Goal: Task Accomplishment & Management: Manage account settings

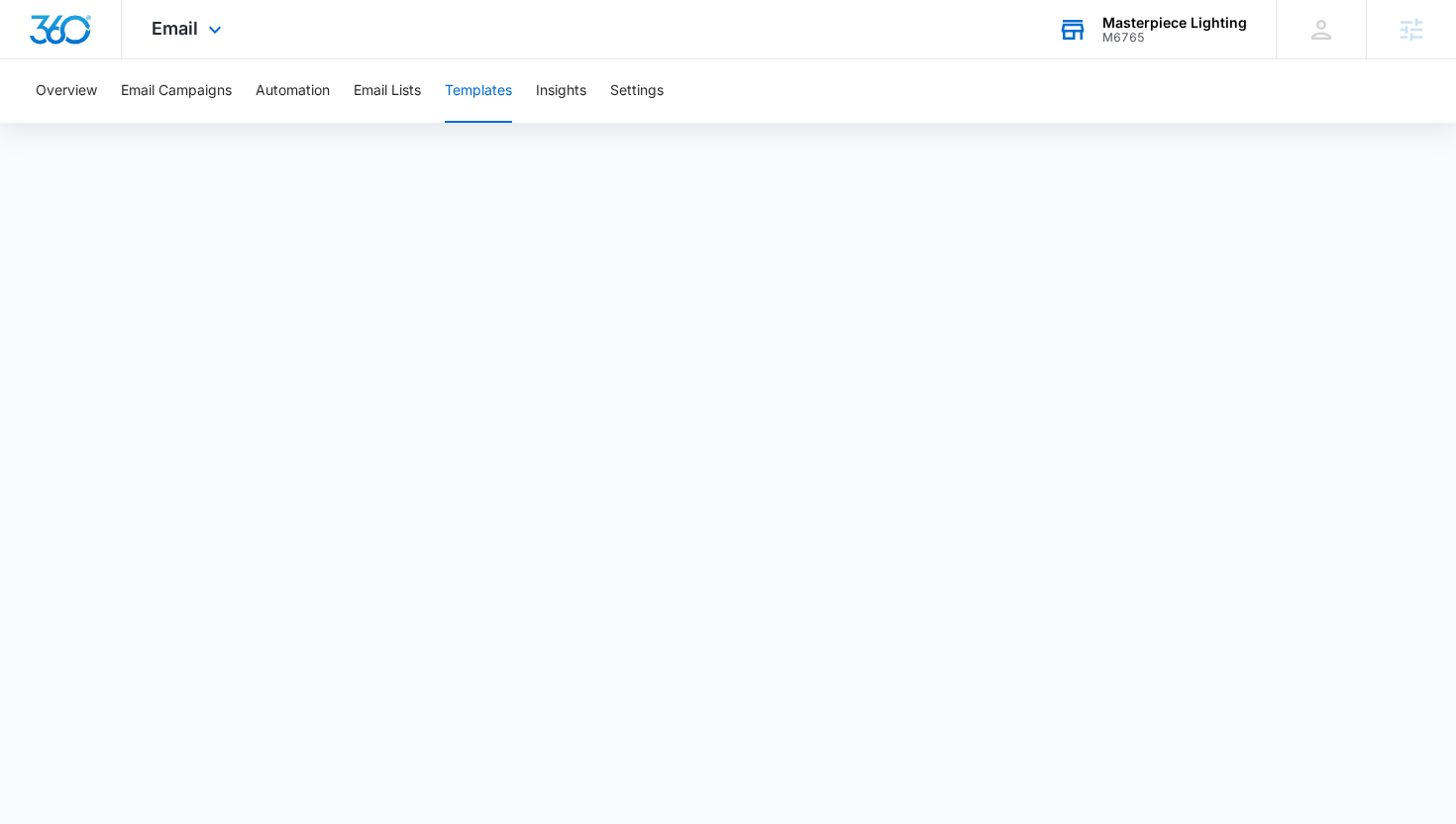
click at [1151, 25] on div "Masterpiece Lighting" at bounding box center [1174, 23] width 144 height 16
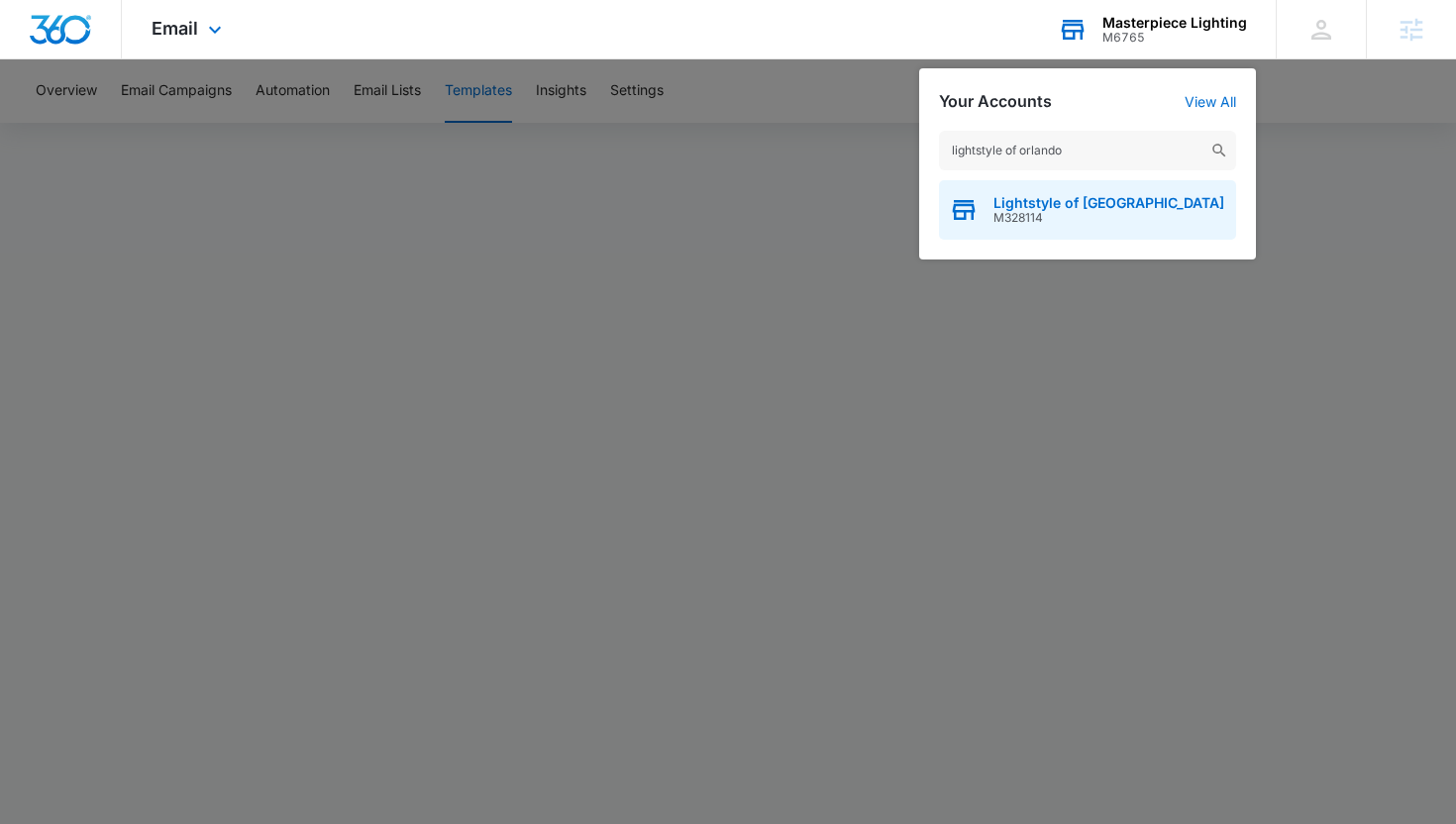
type input "lightstyle of orlando"
click at [1087, 214] on span "M328114" at bounding box center [1108, 218] width 231 height 14
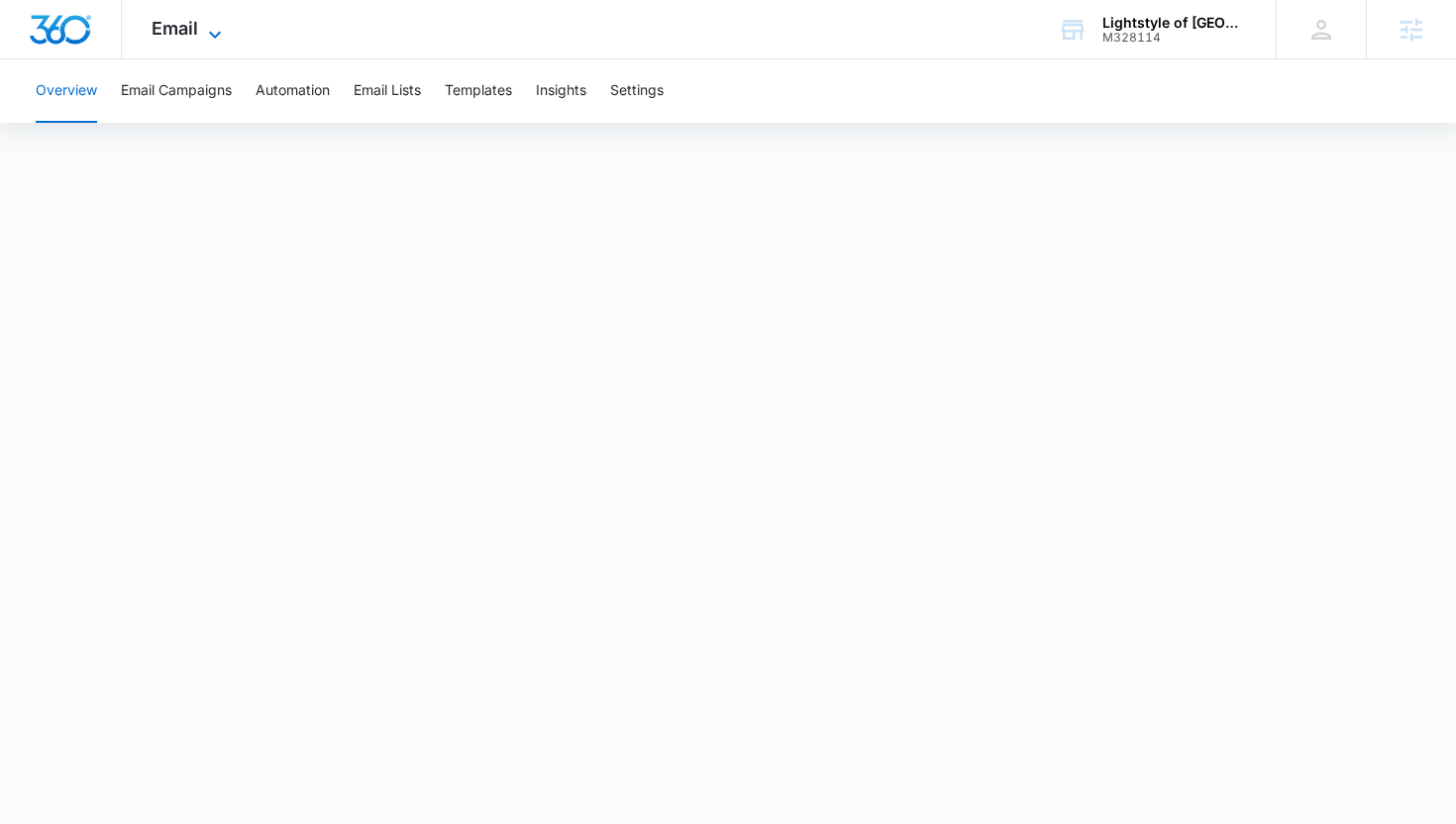
click at [180, 28] on span "Email" at bounding box center [174, 28] width 47 height 21
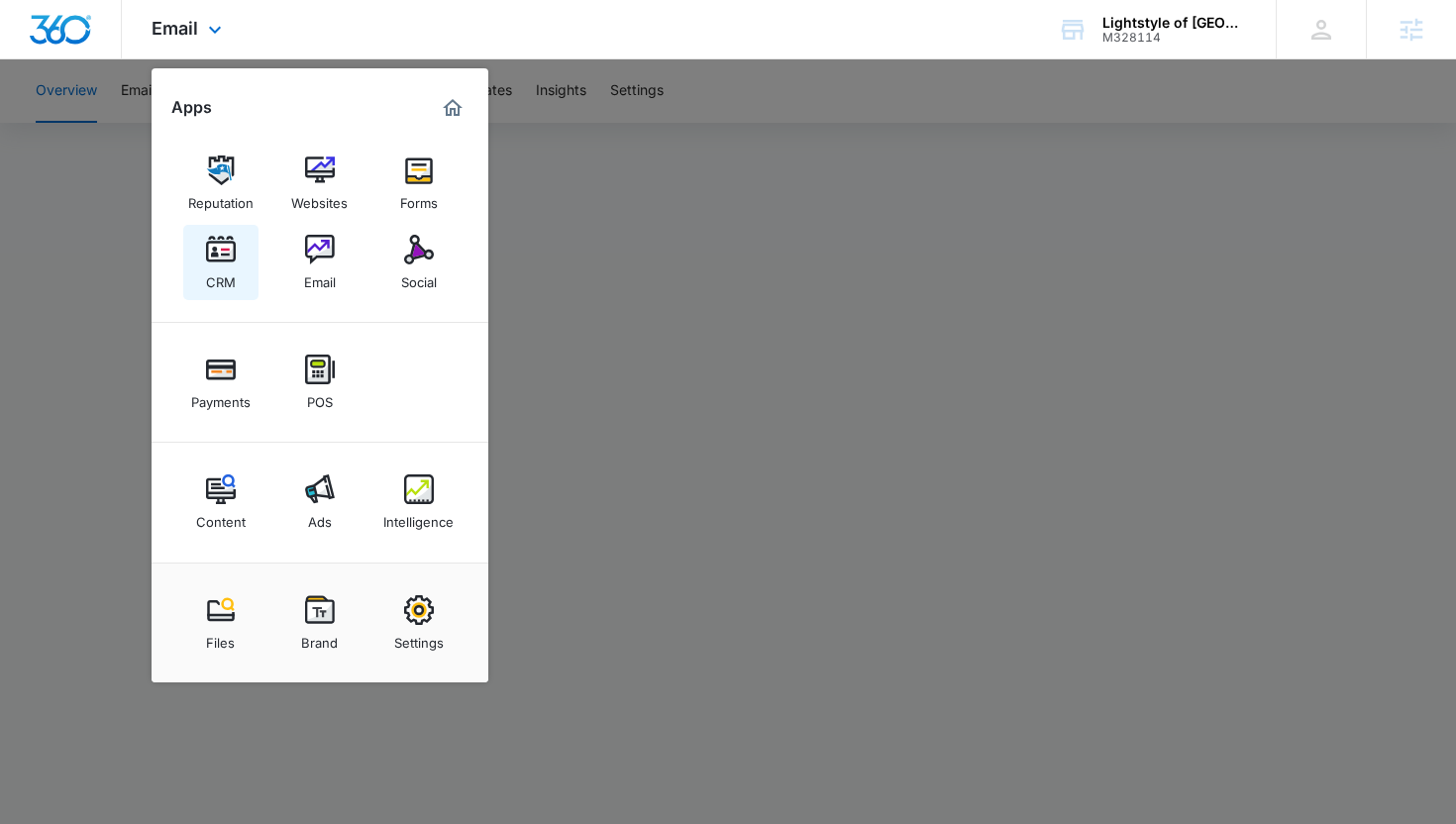
click at [206, 244] on img at bounding box center [221, 250] width 30 height 30
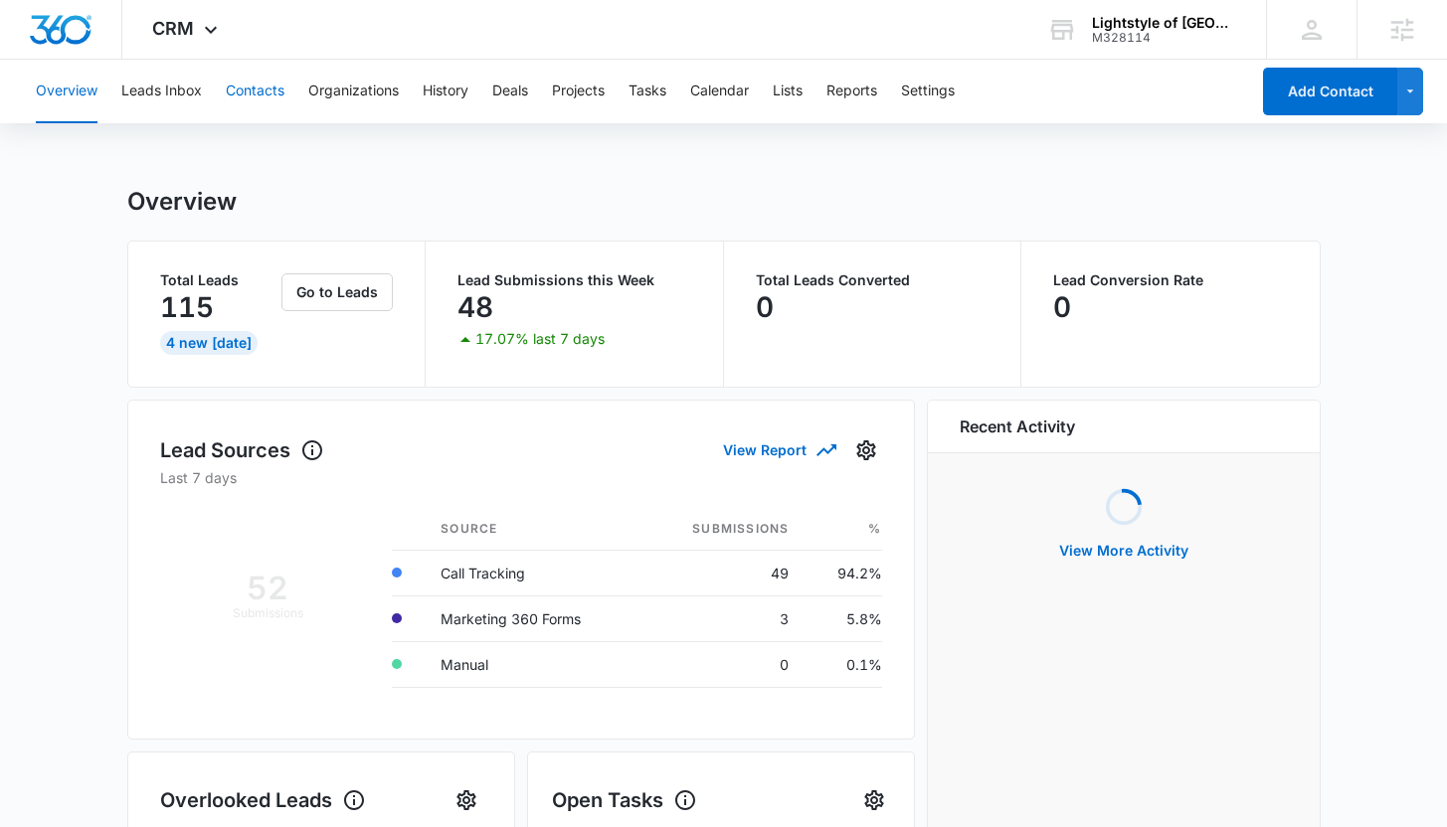
click at [247, 99] on button "Contacts" at bounding box center [255, 92] width 59 height 64
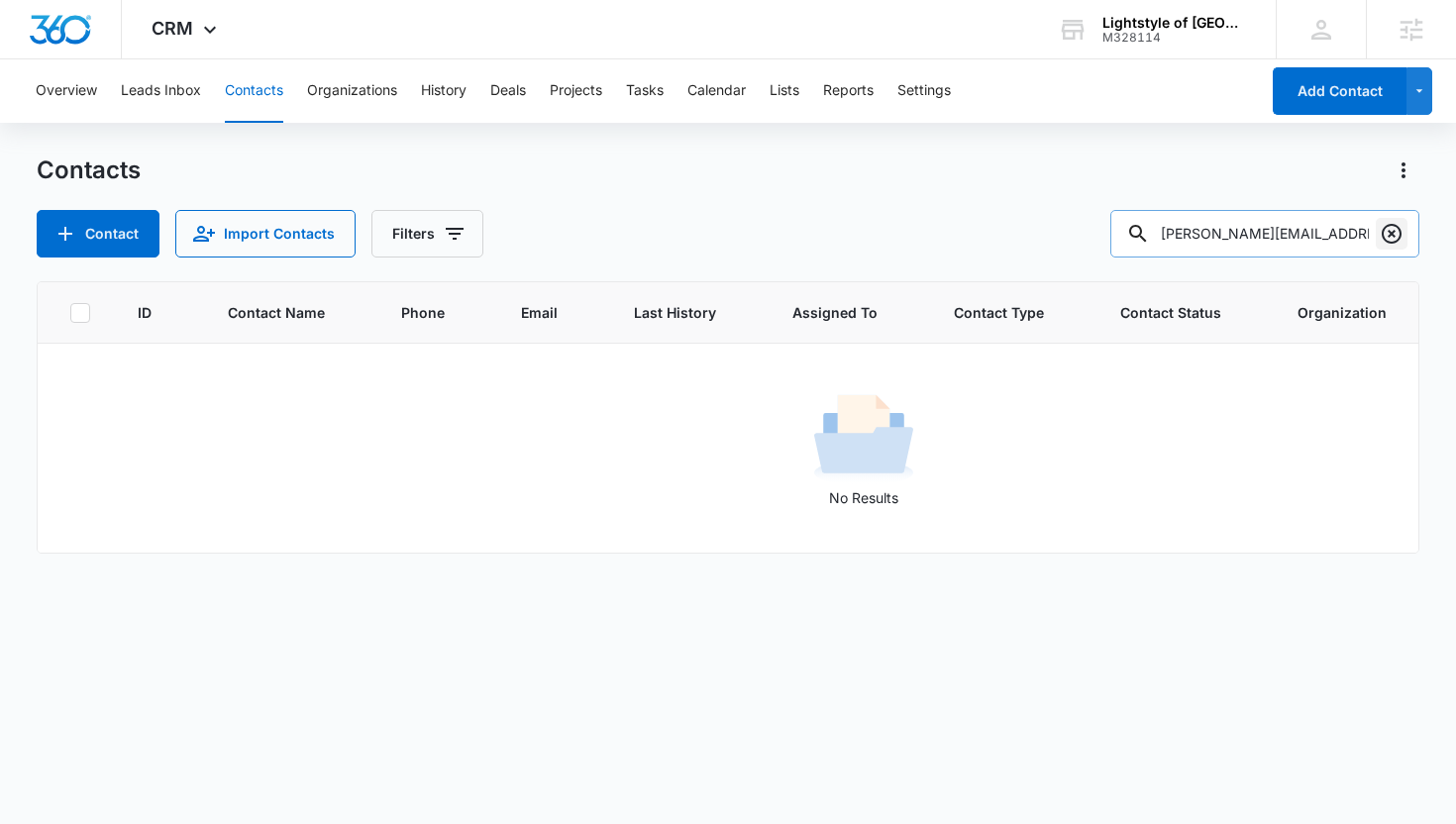
click at [1392, 238] on icon "Clear" at bounding box center [1391, 234] width 24 height 24
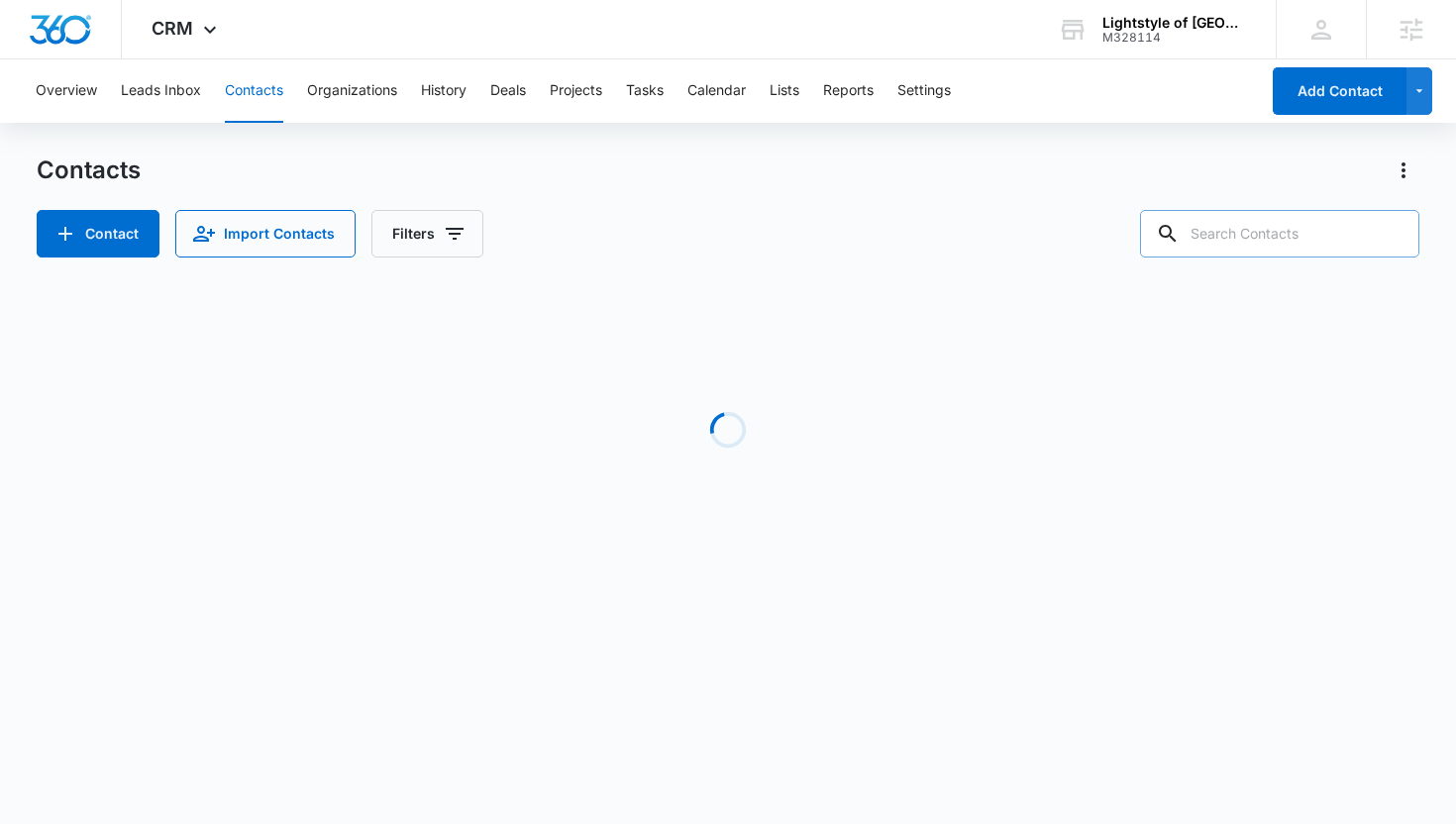
click at [775, 229] on div "Contact Import Contacts Filters" at bounding box center [728, 234] width 1383 height 48
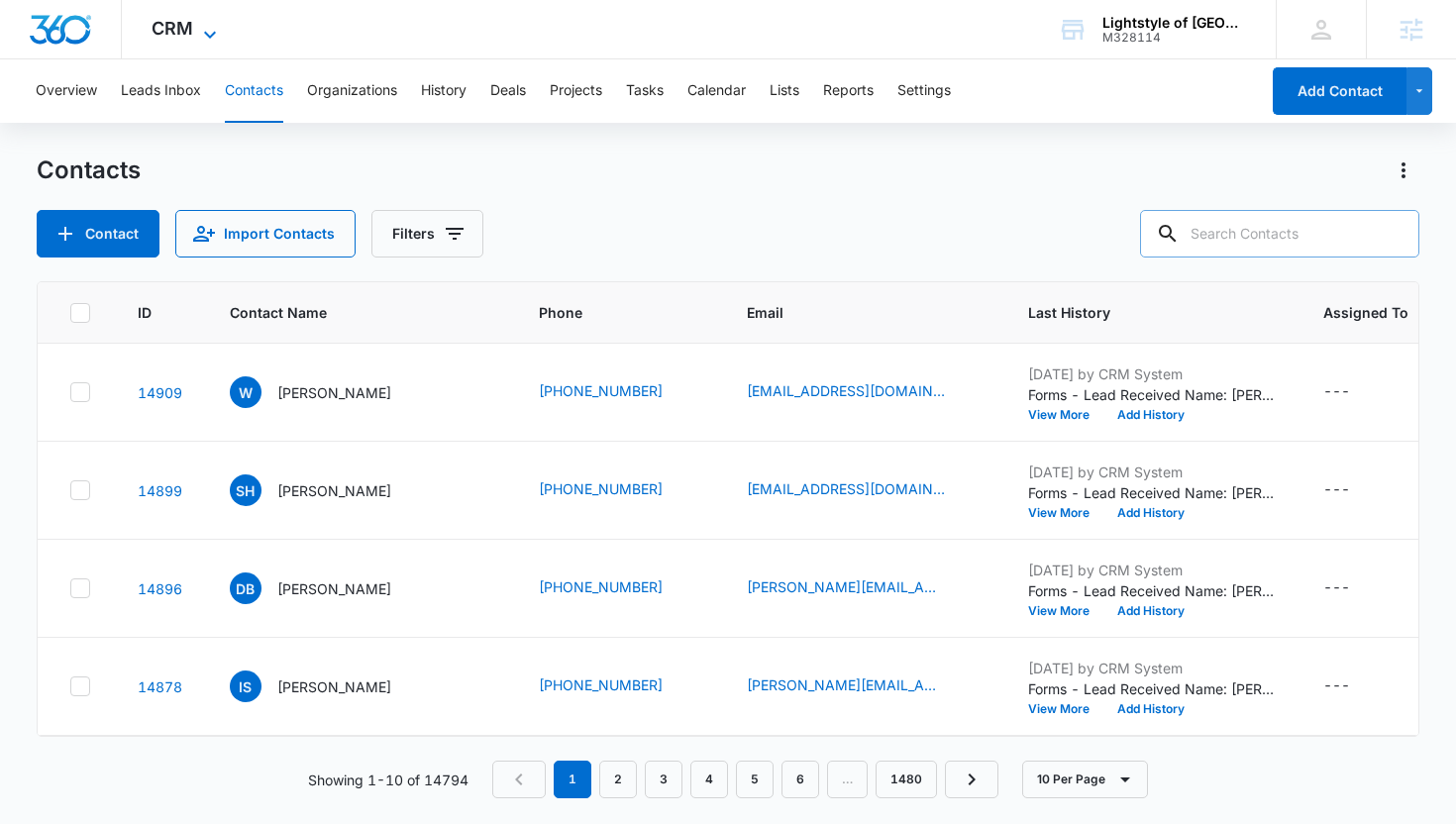
click at [168, 22] on span "CRM" at bounding box center [172, 28] width 42 height 21
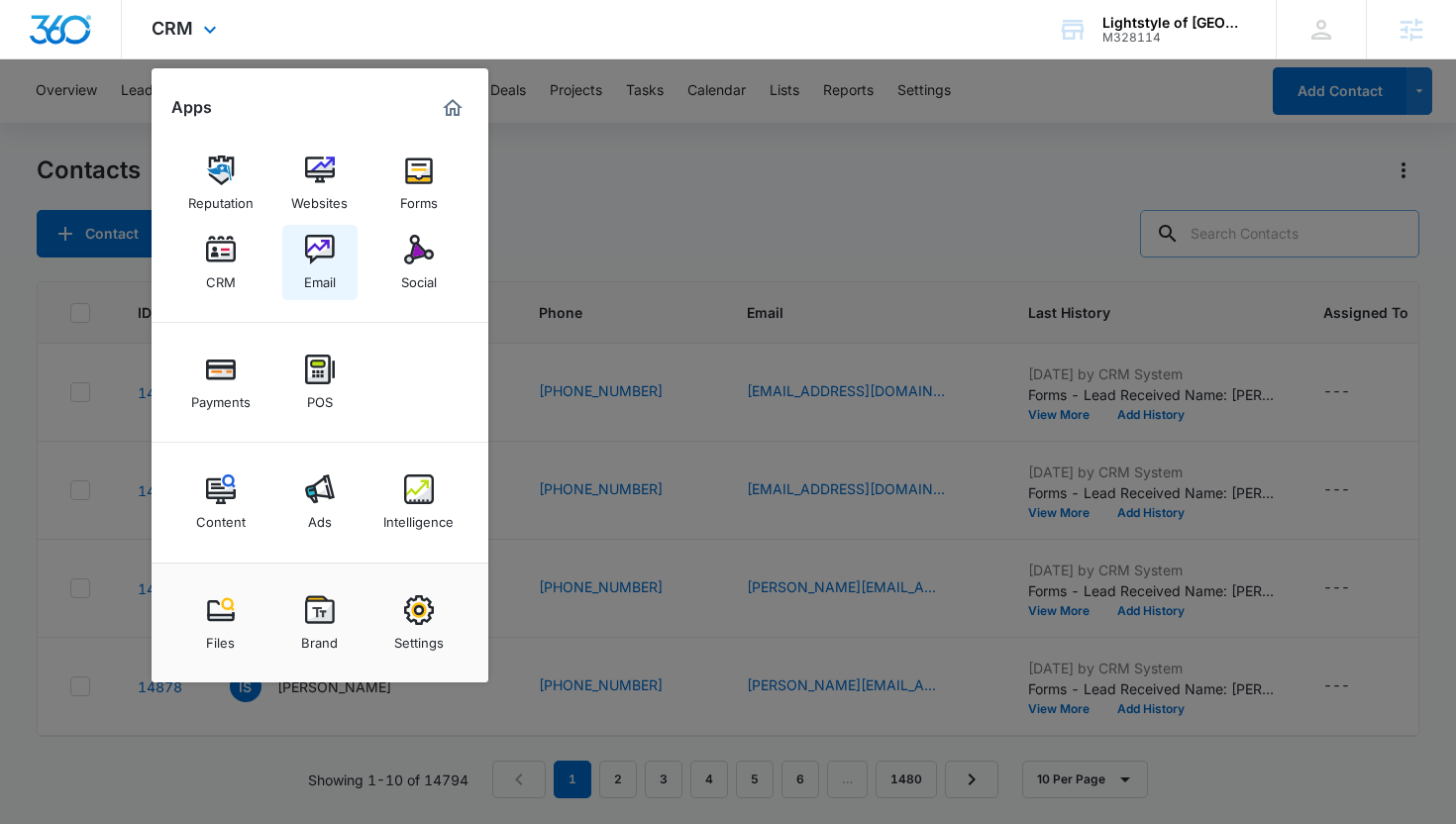
click at [331, 249] on img at bounding box center [320, 250] width 30 height 30
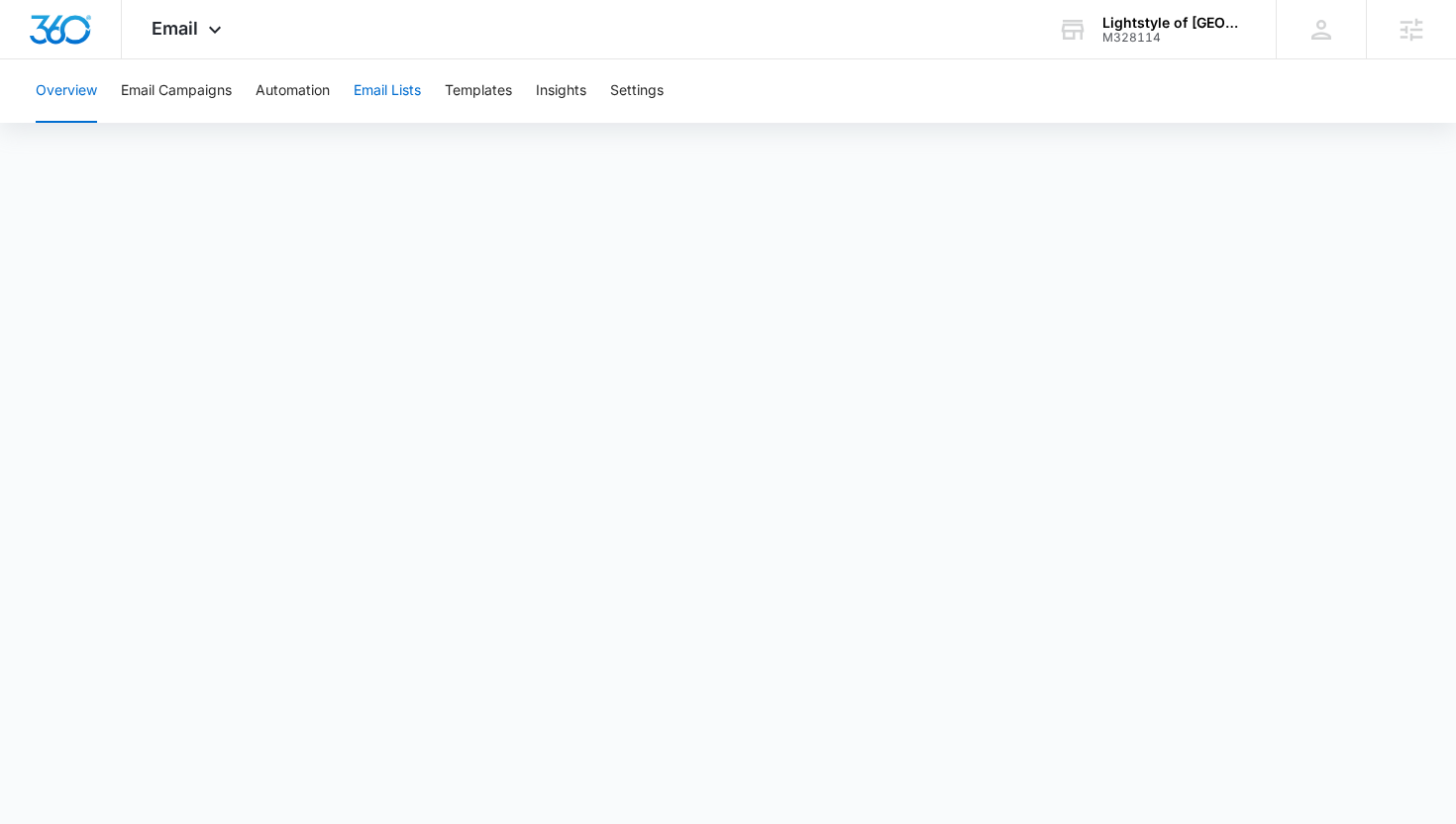
click at [393, 77] on button "Email Lists" at bounding box center [387, 92] width 68 height 64
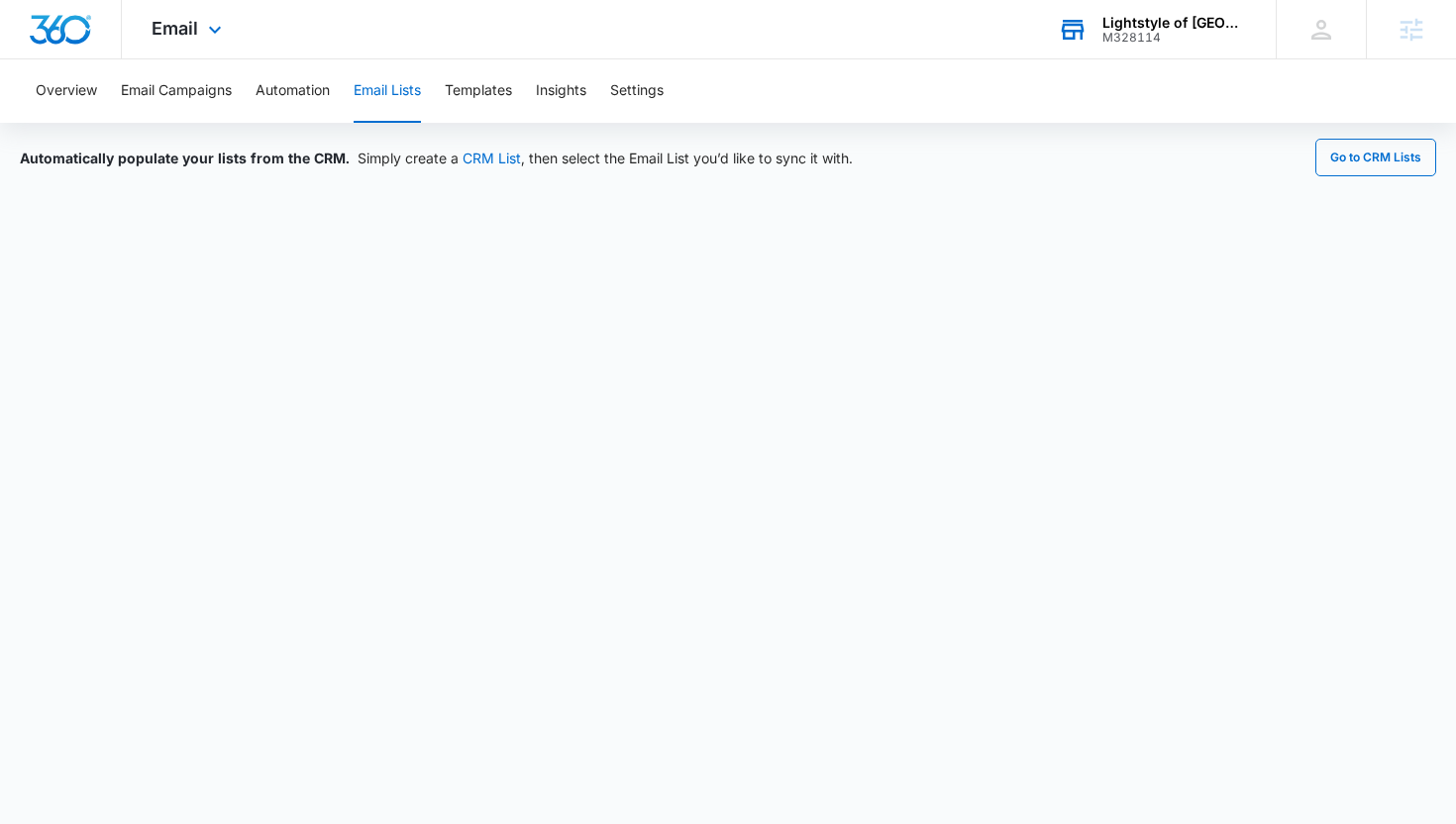
click at [1145, 42] on div "M328114" at bounding box center [1174, 38] width 144 height 14
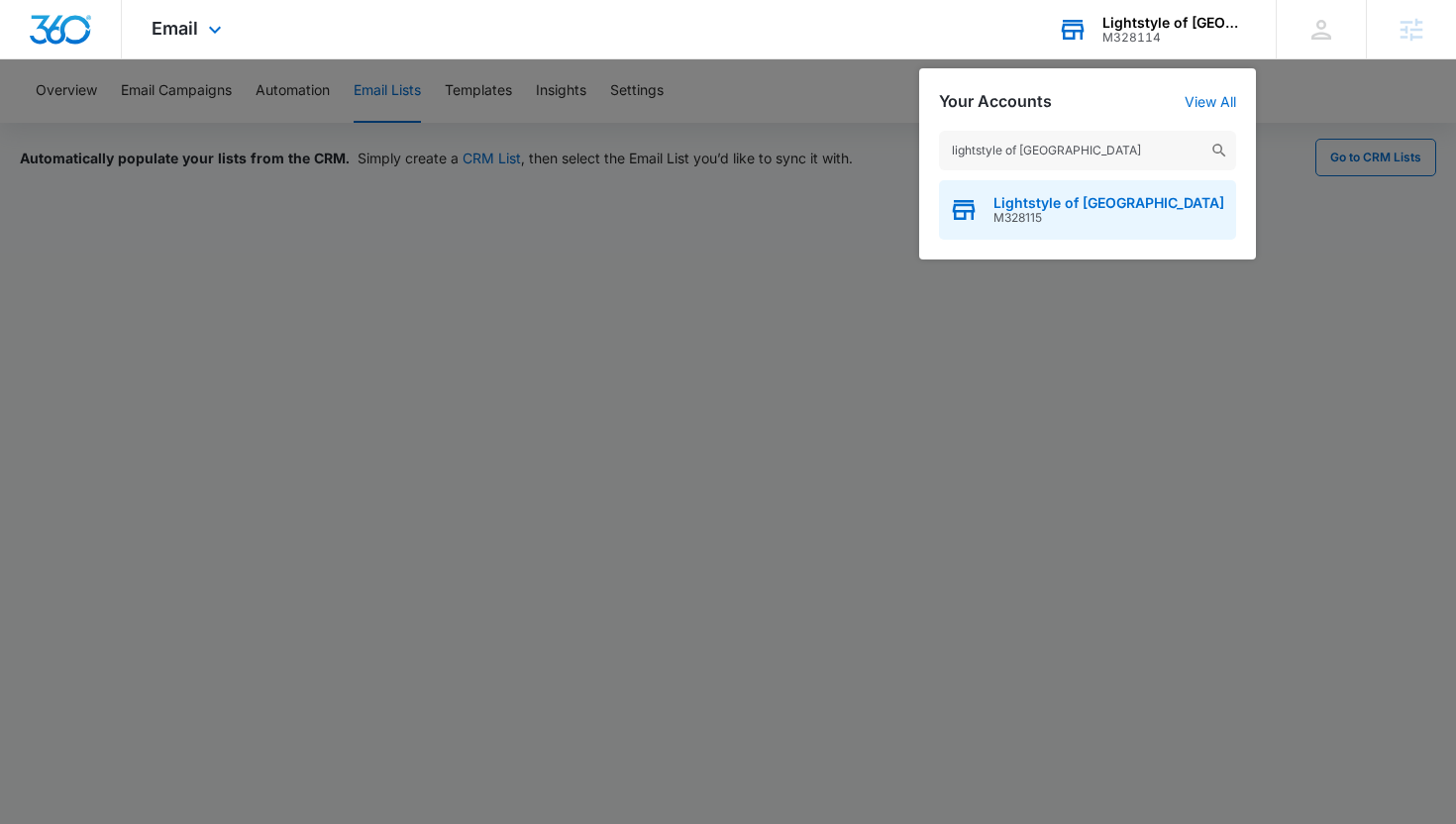
type input "lightstyle of tampa"
click at [1062, 195] on span "Lightstyle of Tampa Bay" at bounding box center [1108, 203] width 231 height 16
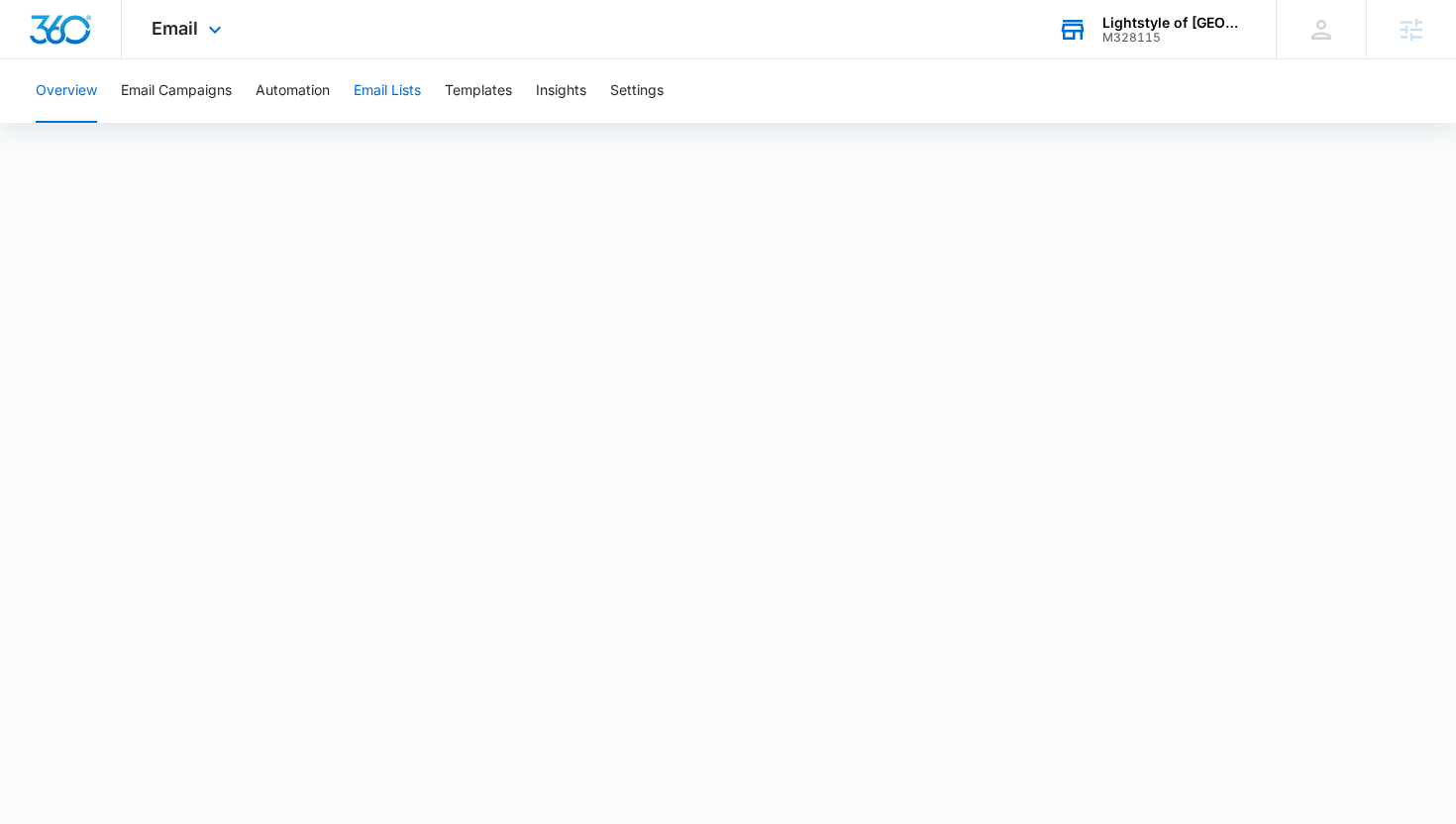
click at [399, 97] on button "Email Lists" at bounding box center [387, 92] width 68 height 64
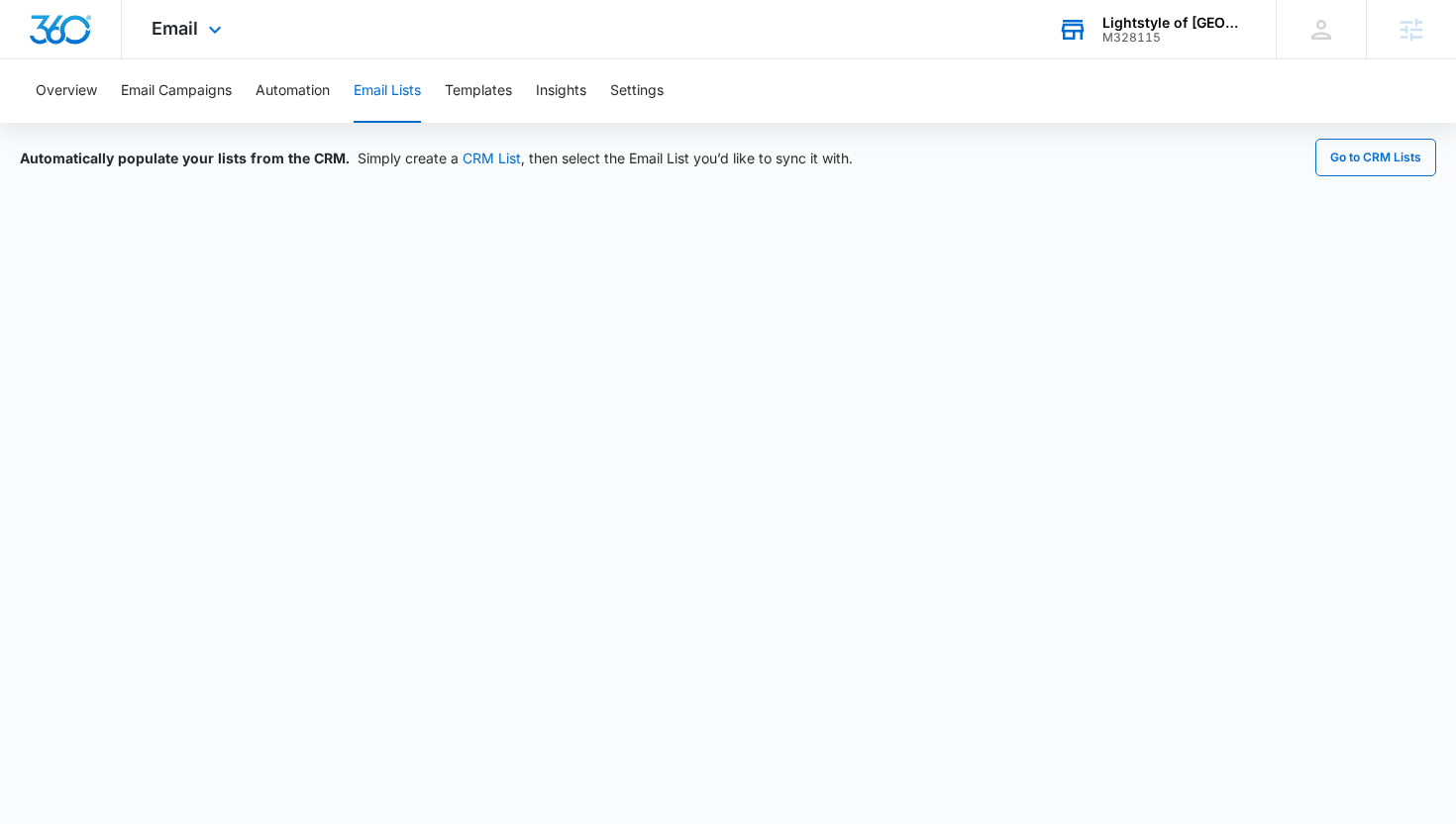
click at [1169, 13] on div "Lightstyle of Tampa Bay M328115 Your Accounts View All" at bounding box center [1151, 29] width 248 height 59
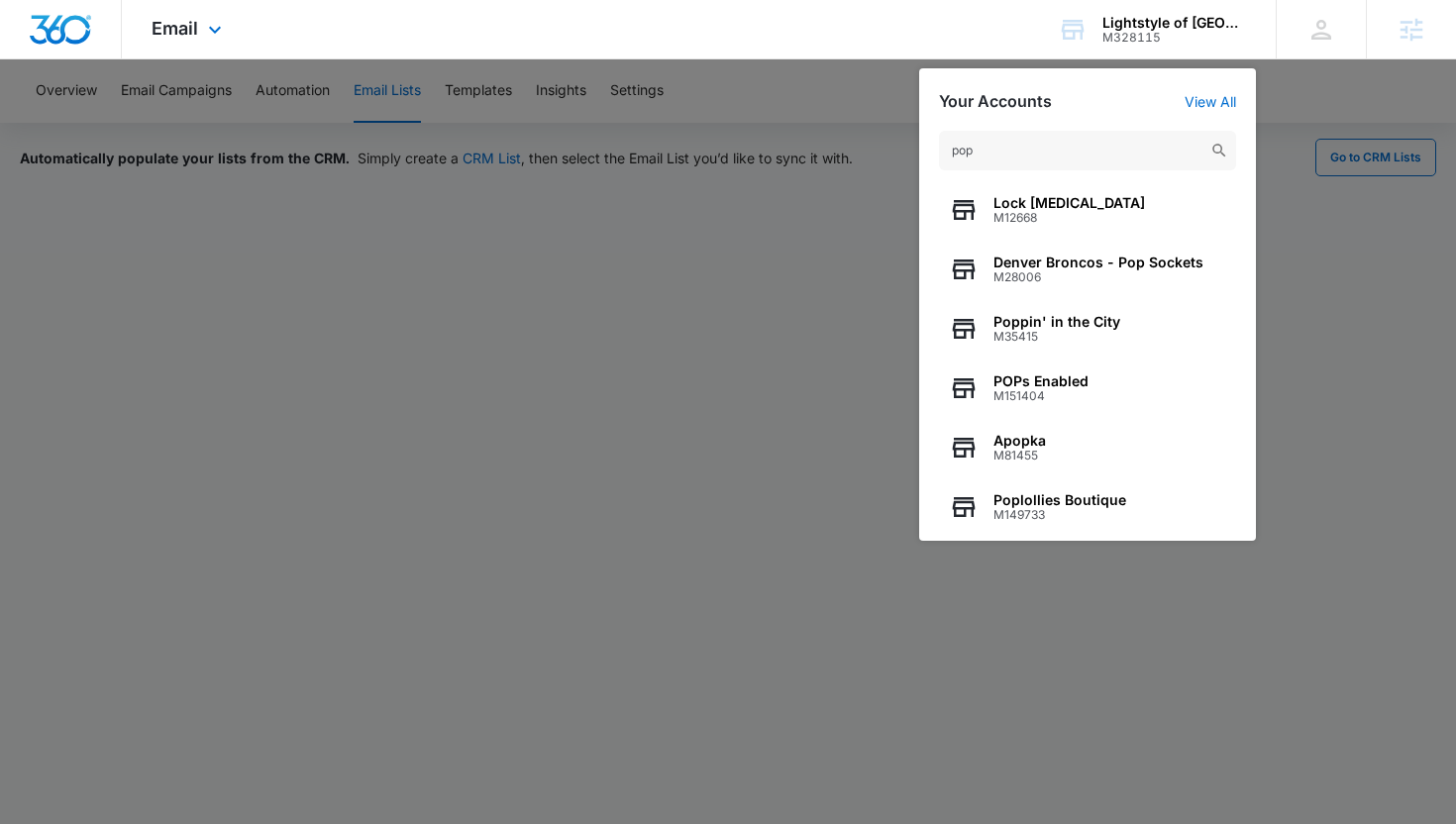
type input "pop"
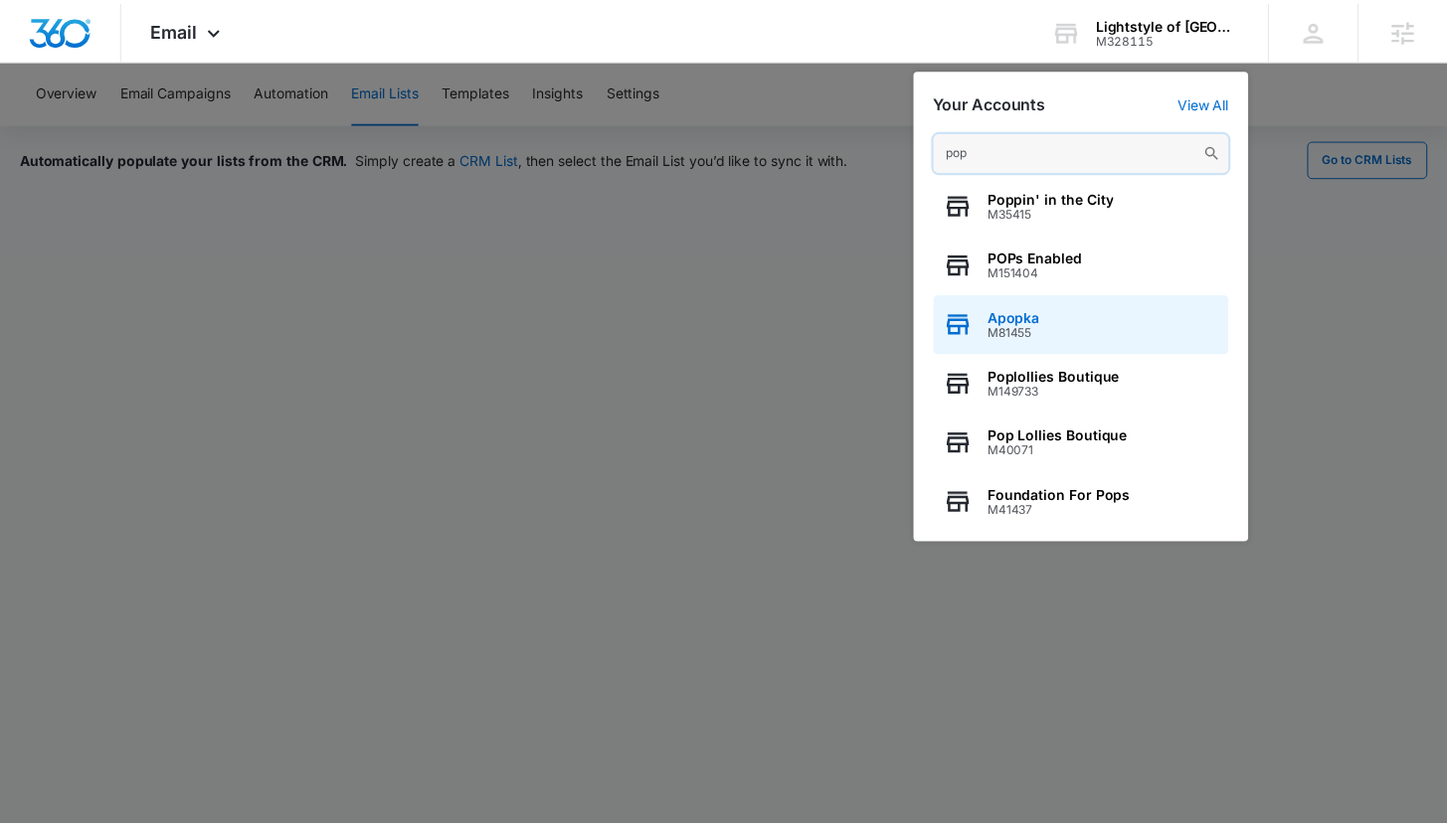
scroll to position [139, 0]
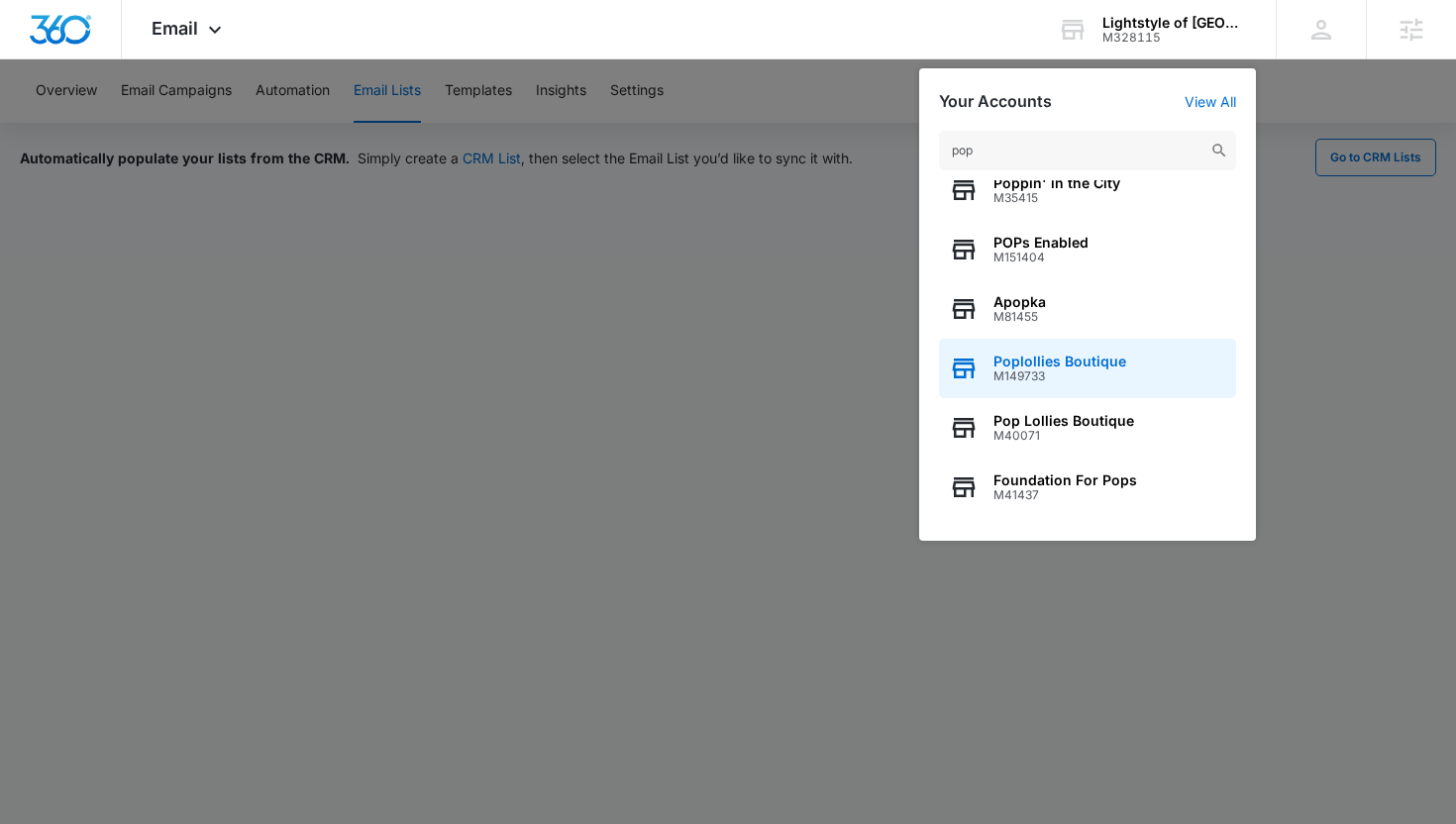
click at [1039, 385] on div "Poplollies Boutique M149733" at bounding box center [1088, 369] width 297 height 60
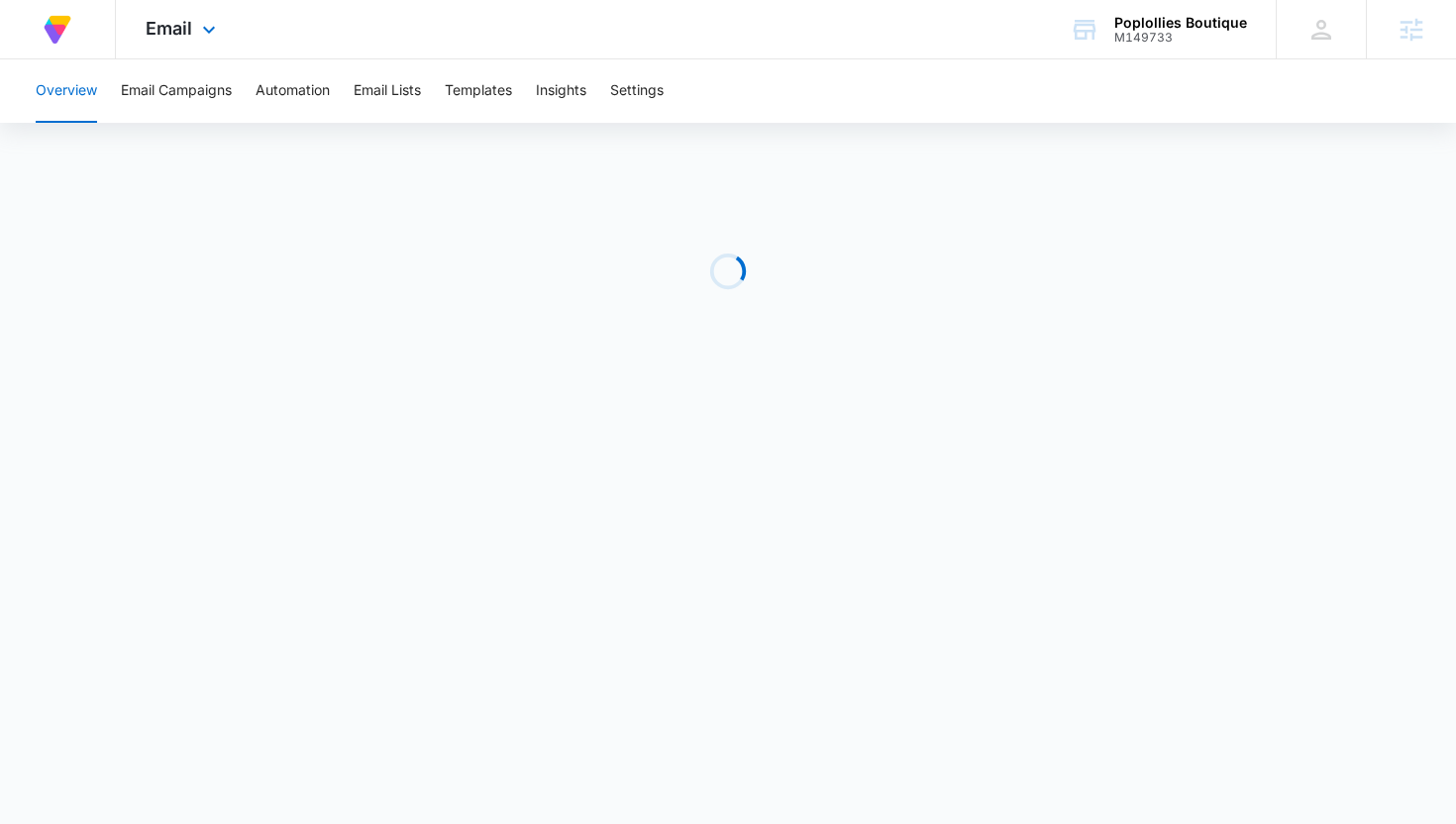
click at [169, 11] on div "Email Apps Reputation Websites Forms CRM Email Social Shop Payments Content Ads…" at bounding box center [182, 29] width 134 height 59
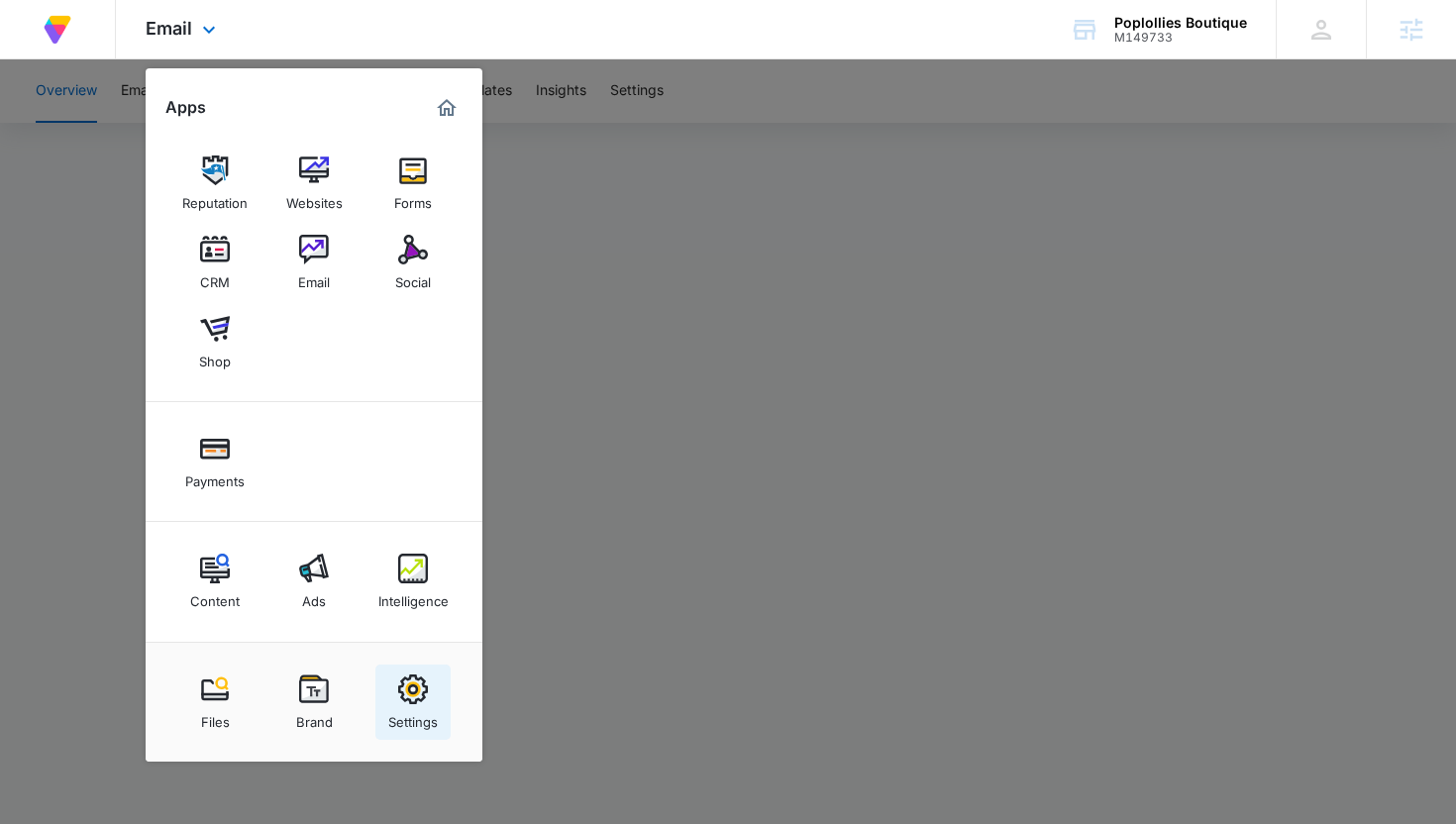
click at [428, 693] on link "Settings" at bounding box center [413, 702] width 76 height 76
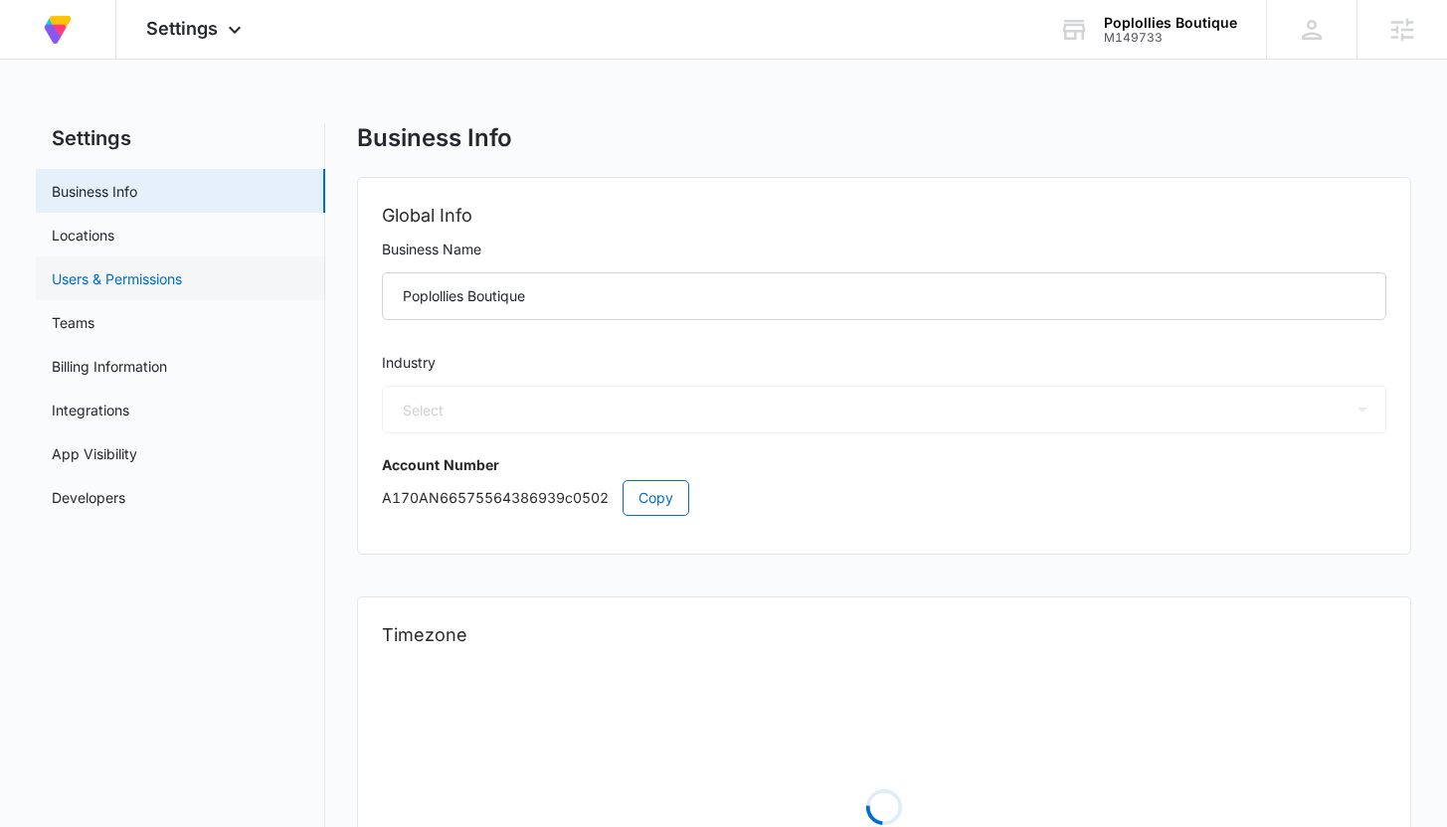
select select "45"
select select "US"
select select "America/Denver"
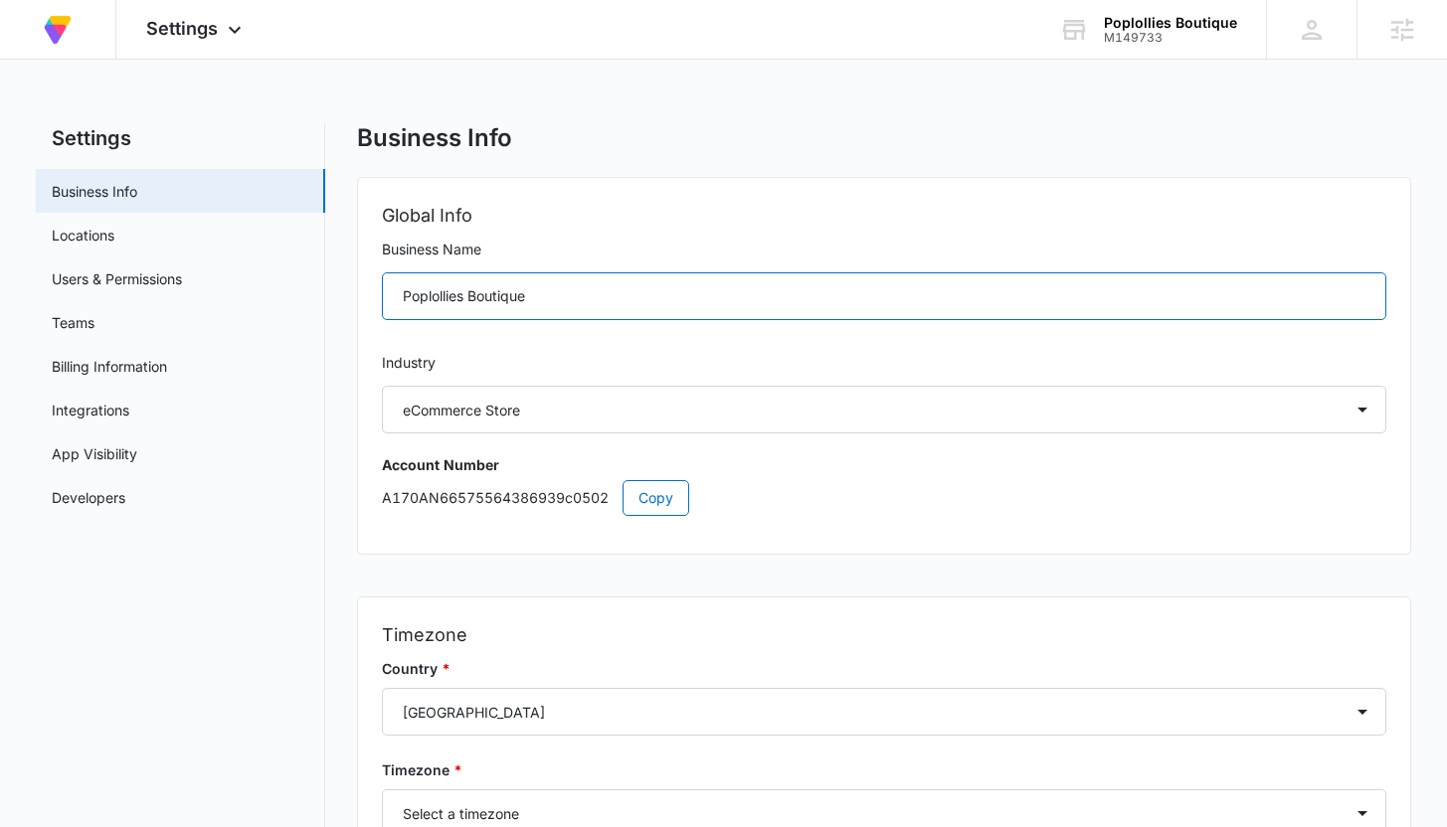
click at [404, 292] on input "Poplollies Boutique" at bounding box center [883, 296] width 1003 height 48
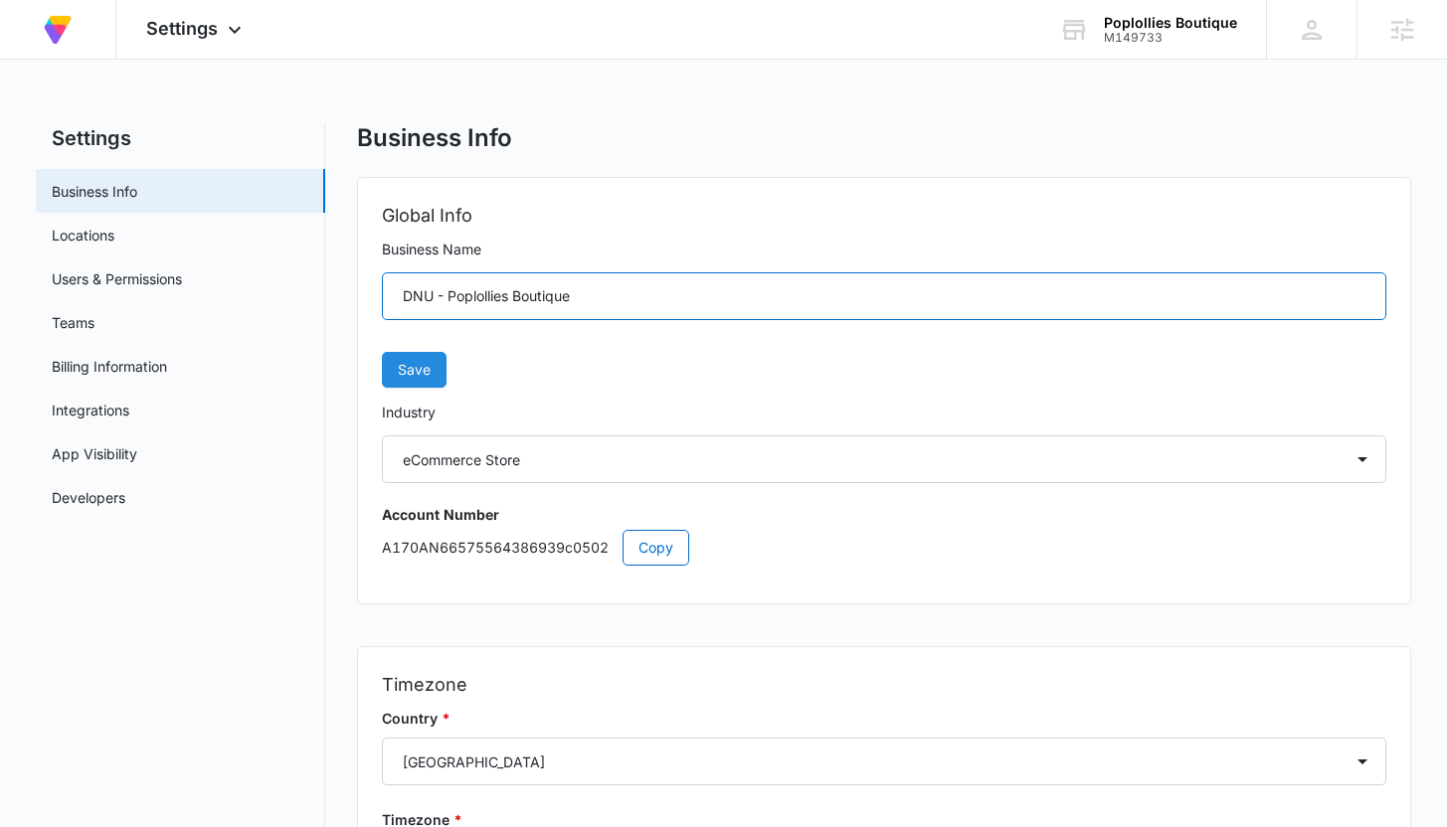
type input "DNU - Poplollies Boutique"
click at [427, 355] on button "Save" at bounding box center [414, 370] width 65 height 36
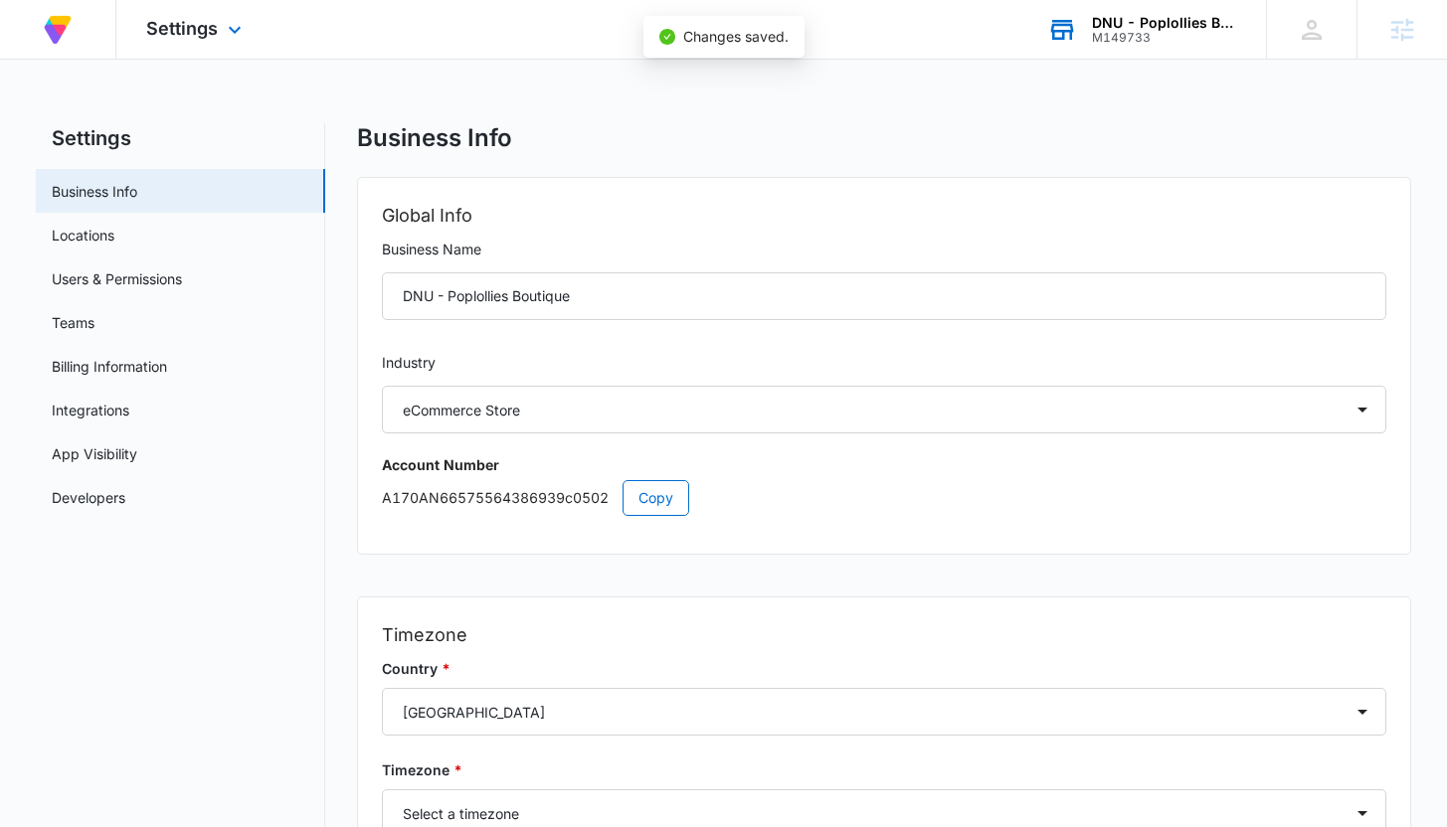
click at [1131, 41] on div "M149733" at bounding box center [1164, 38] width 145 height 14
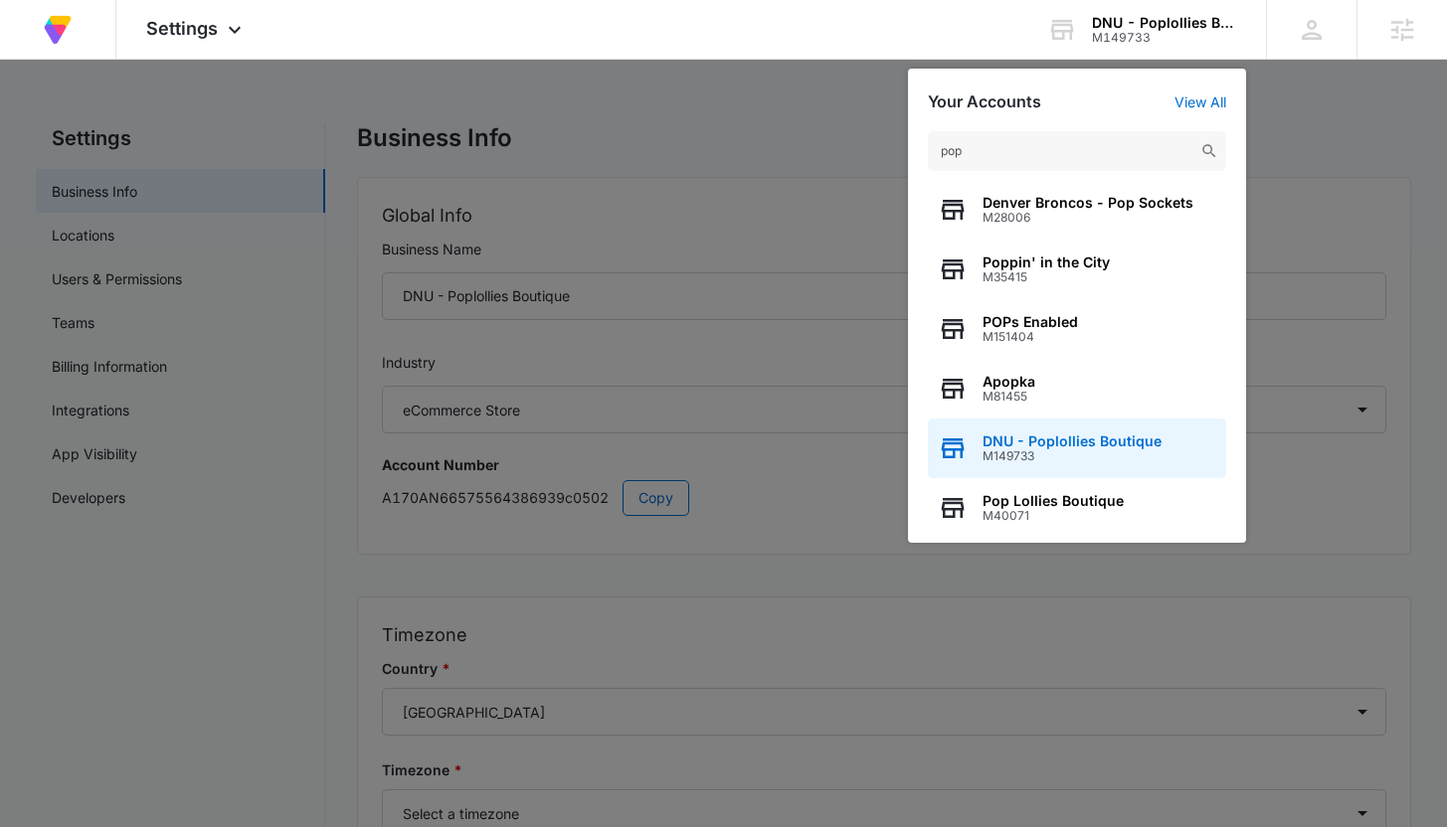
scroll to position [60, 0]
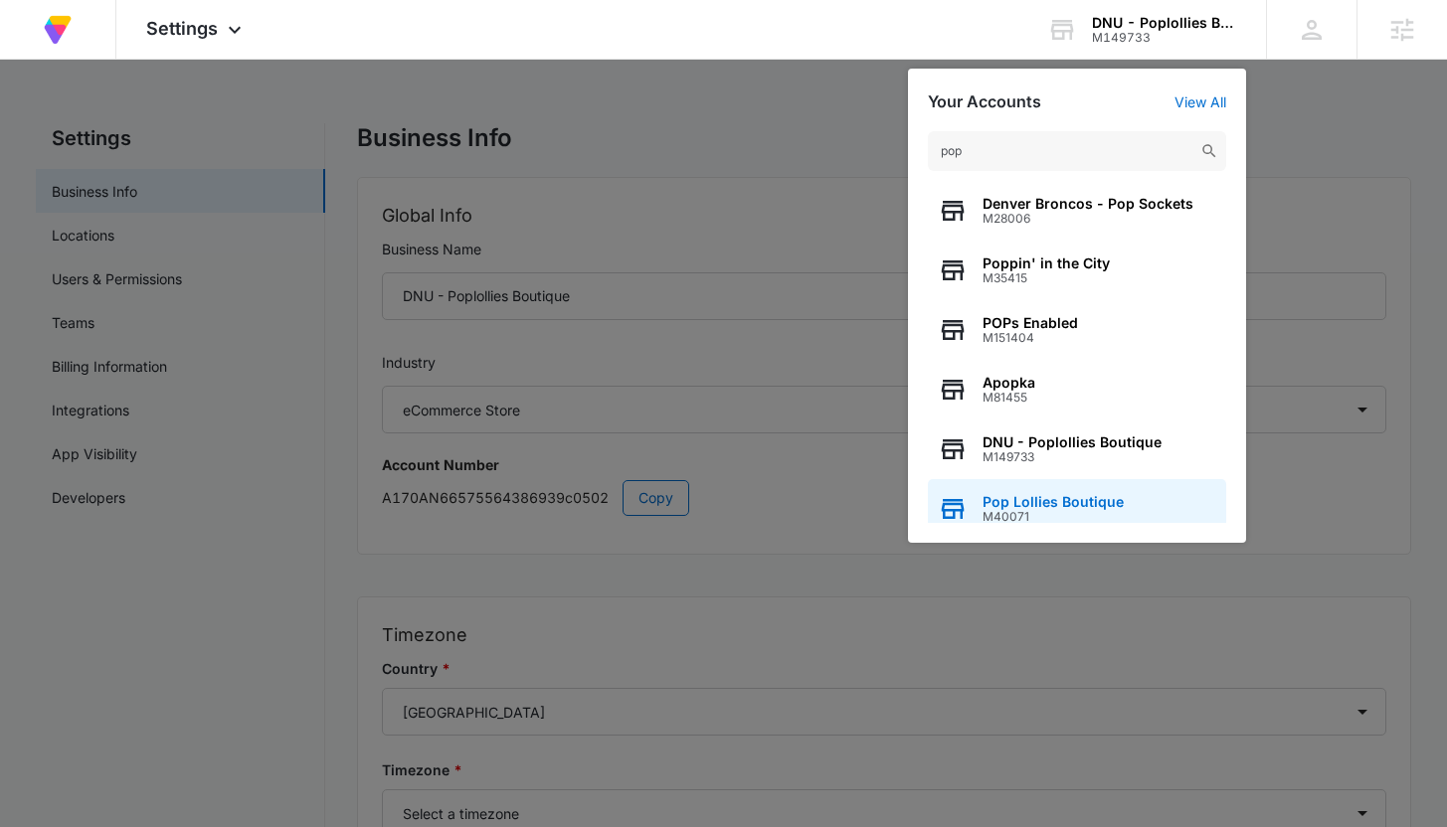
type input "pop"
click at [1057, 505] on span "Pop Lollies Boutique" at bounding box center [1052, 502] width 141 height 16
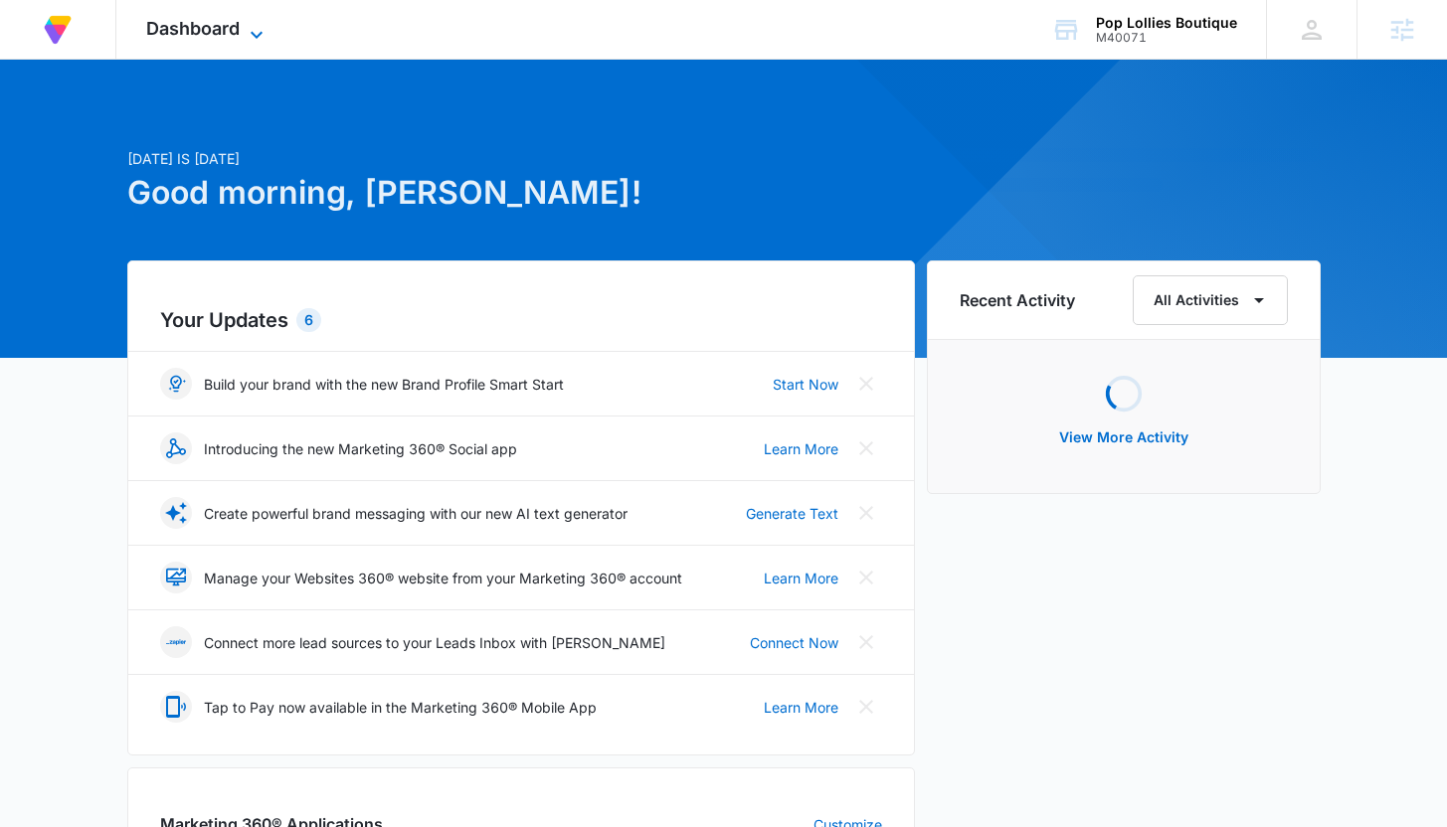
click at [219, 31] on span "Dashboard" at bounding box center [192, 28] width 93 height 21
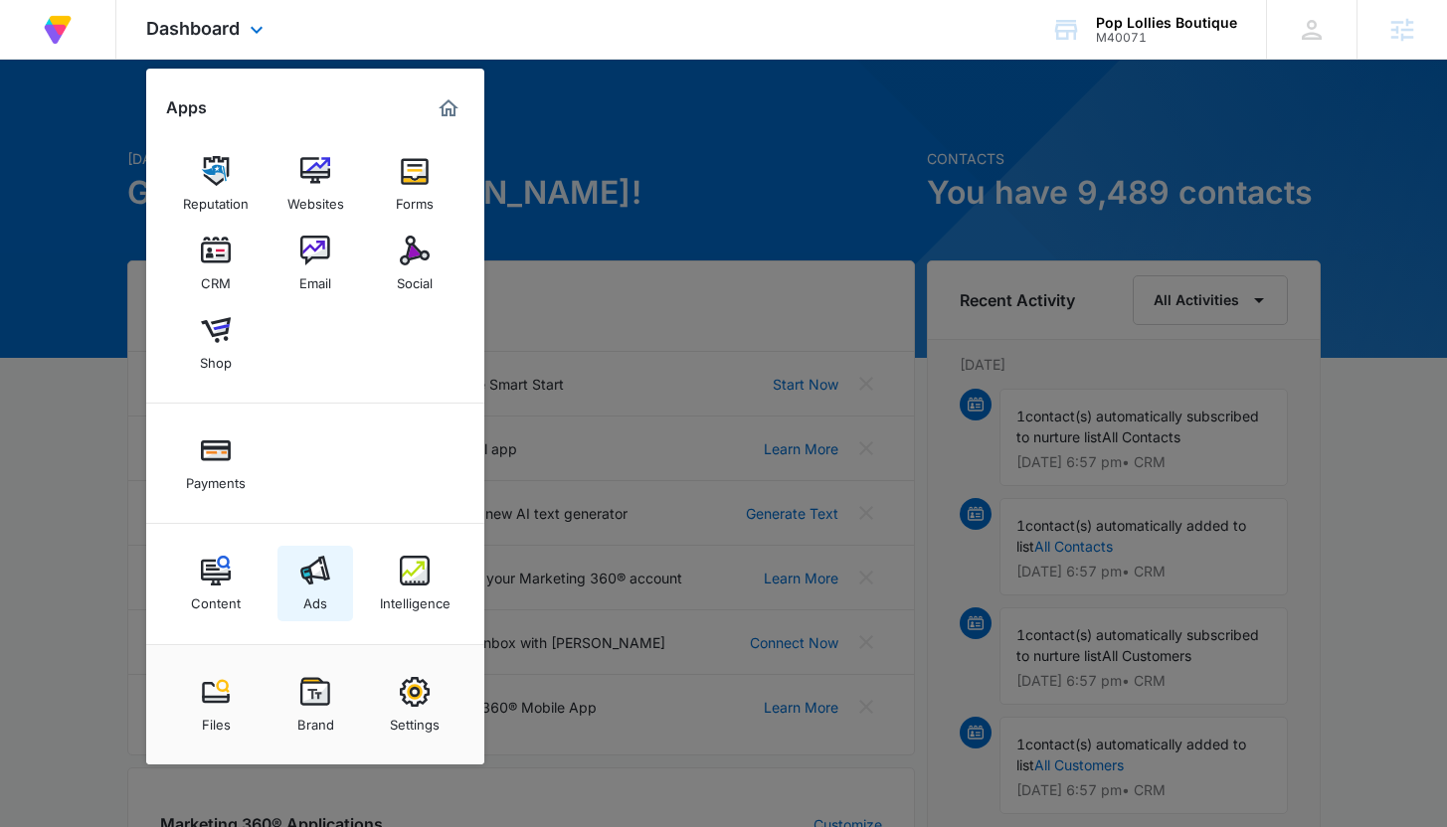
click at [302, 563] on img at bounding box center [315, 571] width 30 height 30
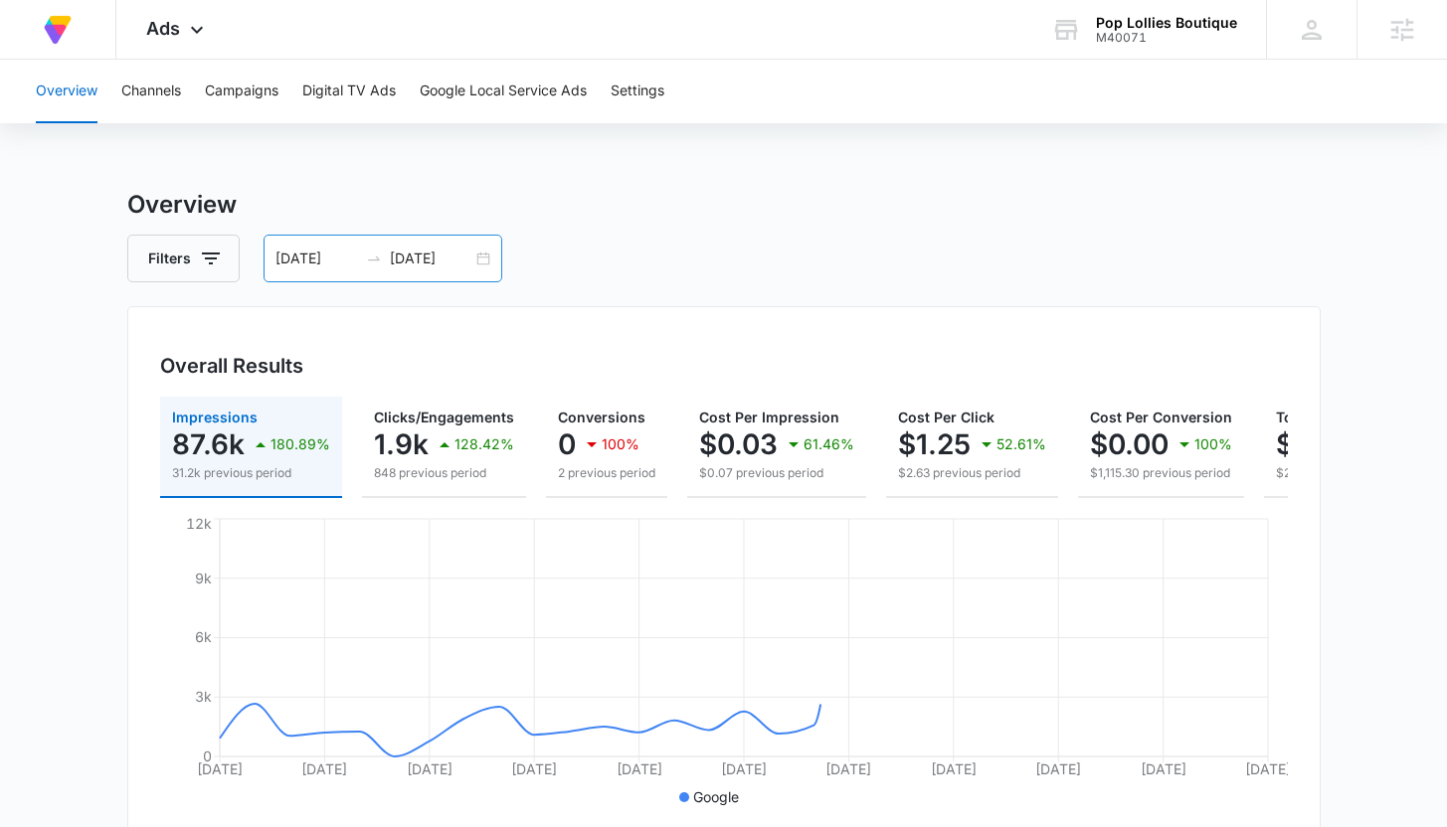
click at [315, 257] on input "09/06/2025" at bounding box center [316, 259] width 83 height 22
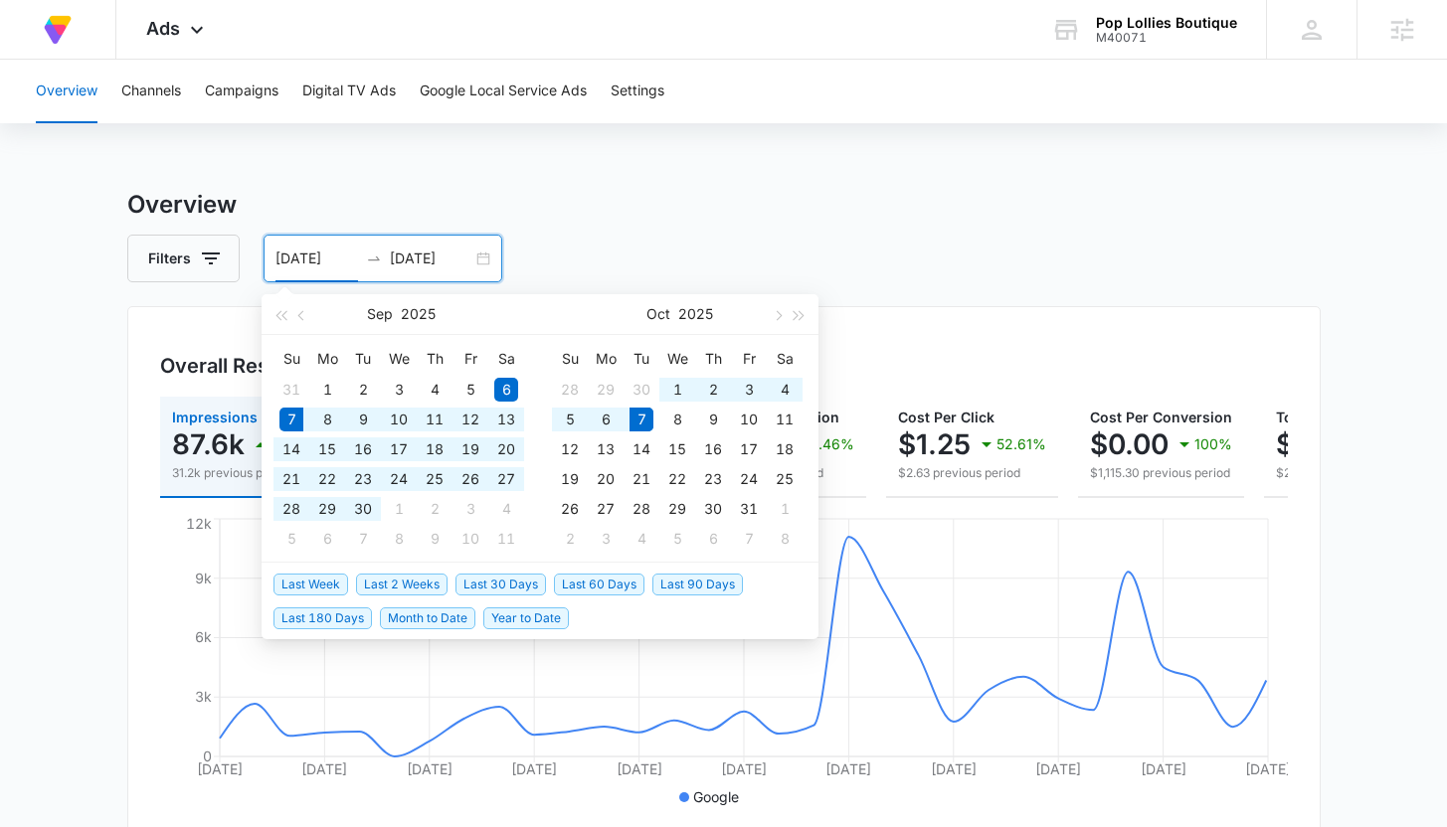
click at [504, 582] on span "Last 30 Days" at bounding box center [500, 585] width 90 height 22
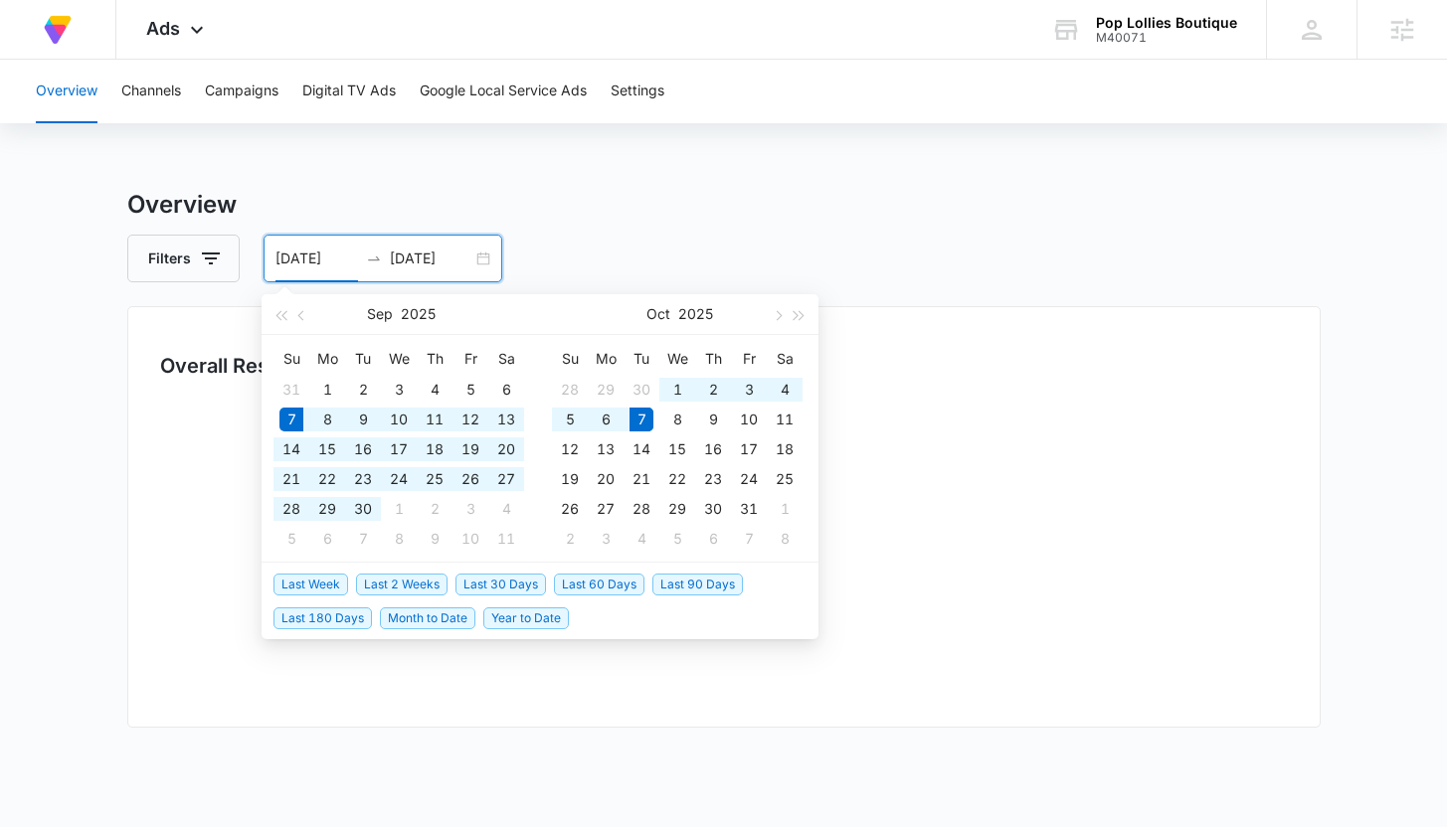
type input "09/07/2025"
type input "10/07/2025"
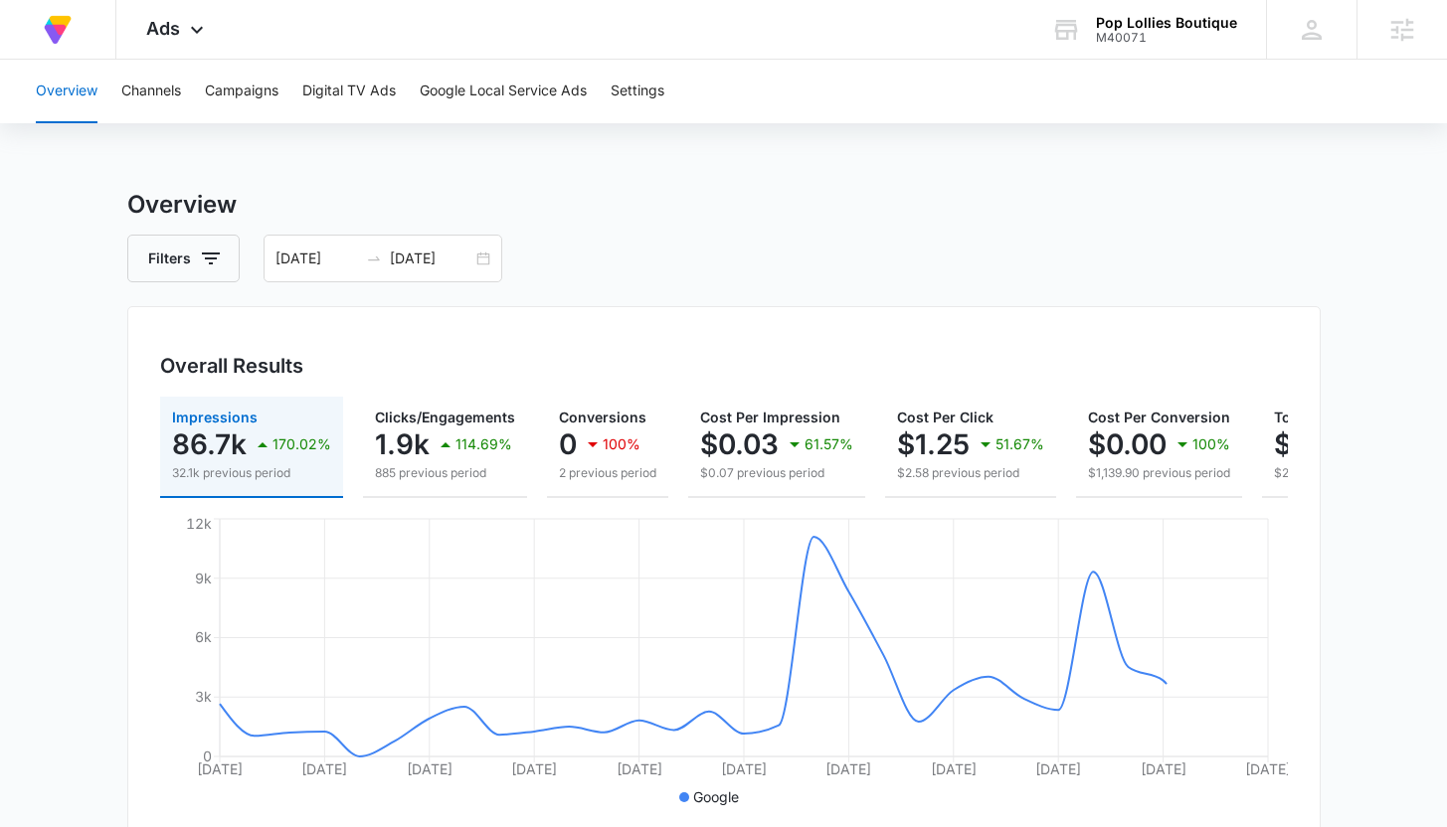
click at [691, 209] on h3 "Overview" at bounding box center [723, 205] width 1193 height 36
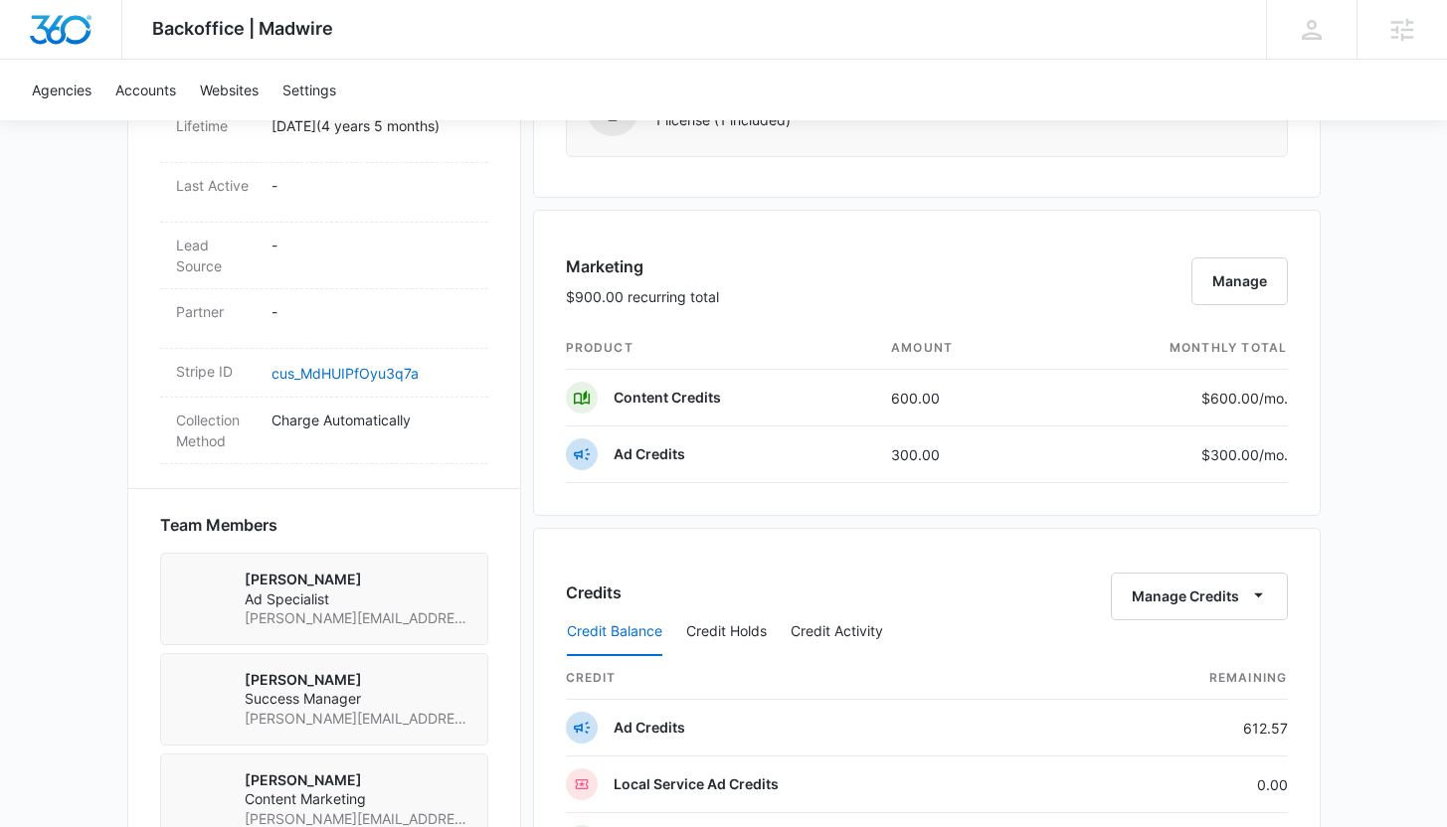
scroll to position [1025, 0]
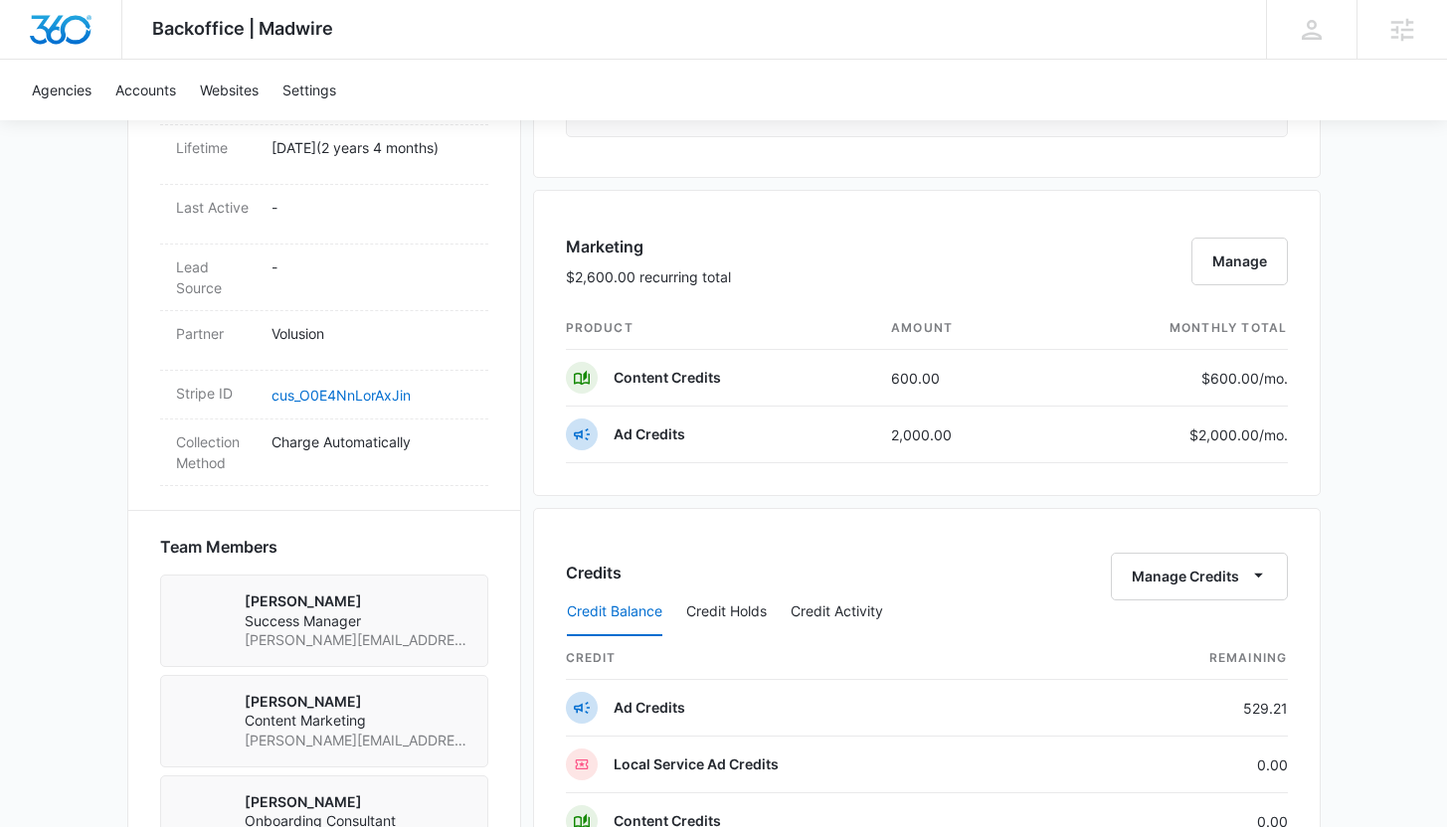
scroll to position [1090, 0]
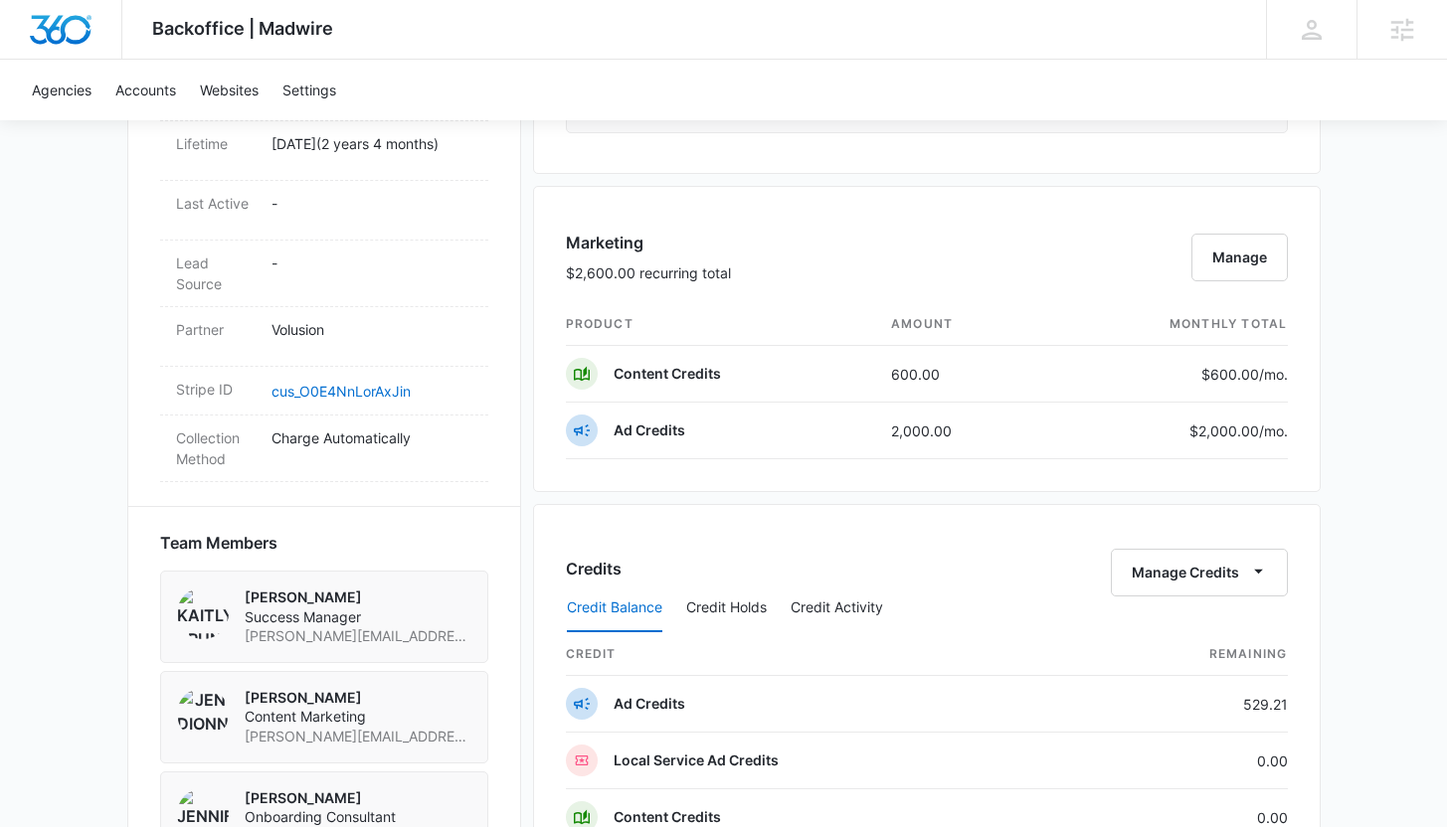
click at [26, 414] on div "Backoffice | Madwire Apps Settings KB Kaitlyn Brunswig kaitlyn.brunswig@madwire…" at bounding box center [723, 250] width 1447 height 2680
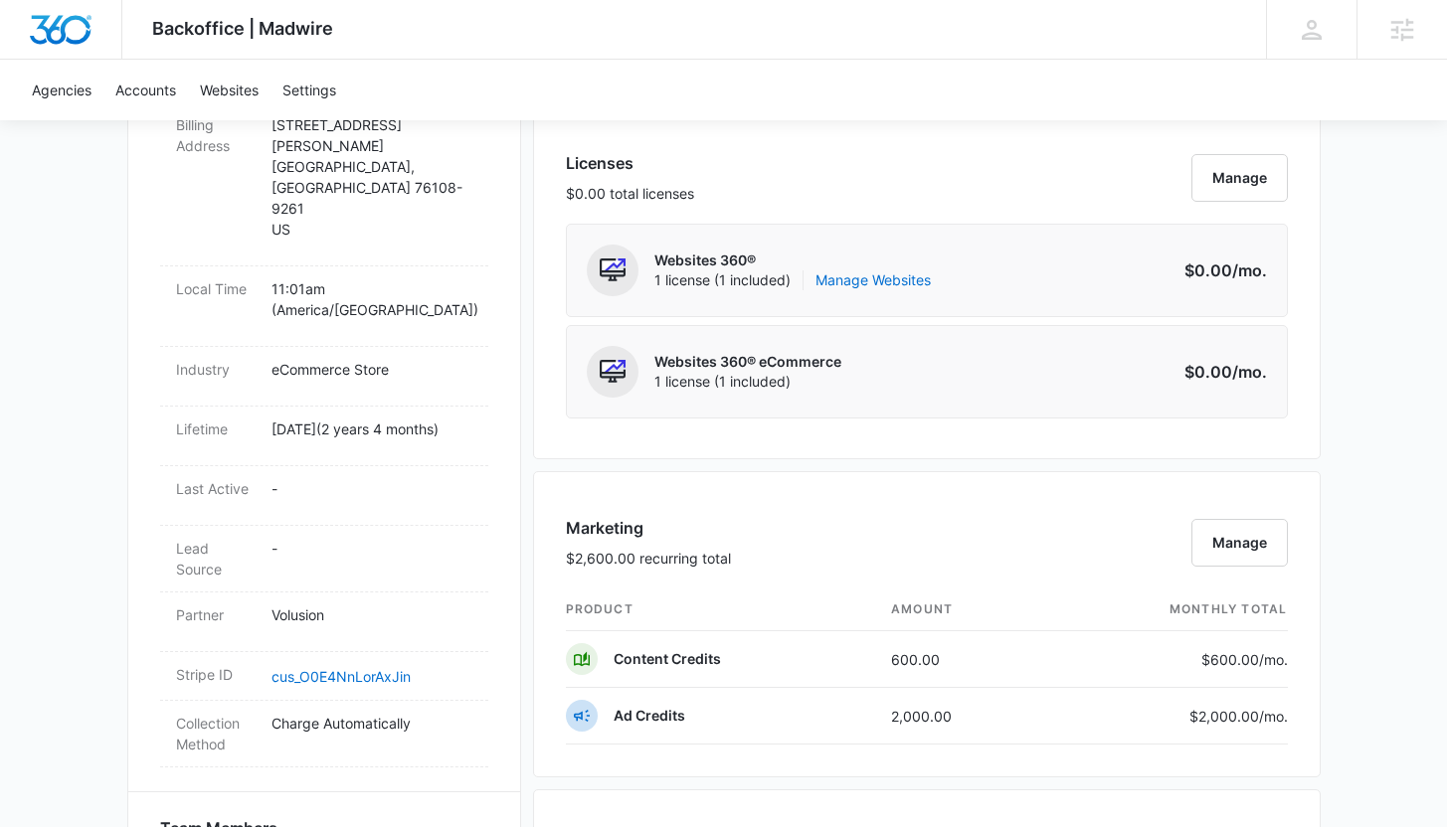
scroll to position [0, 0]
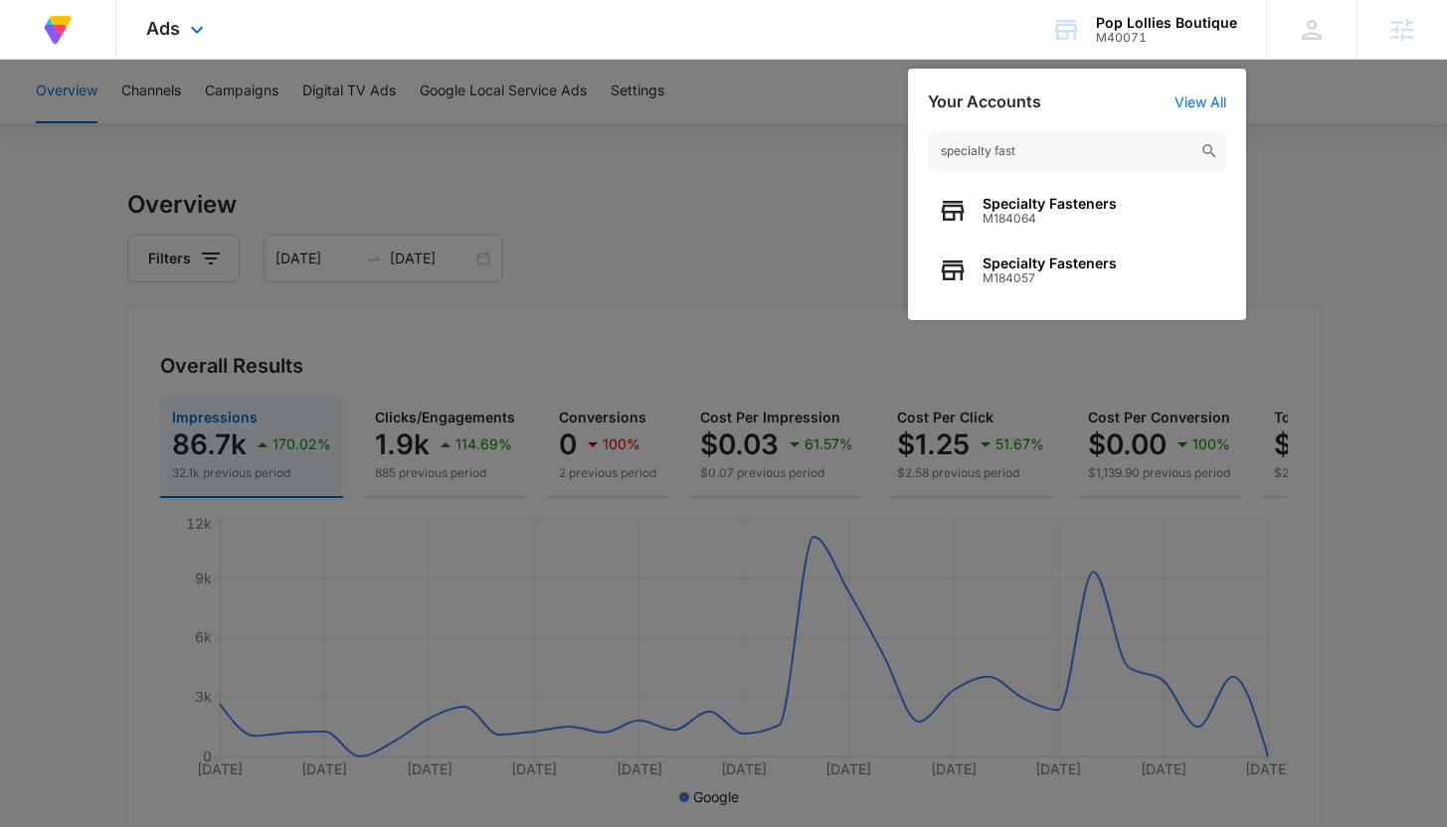
type input "specialty fast"
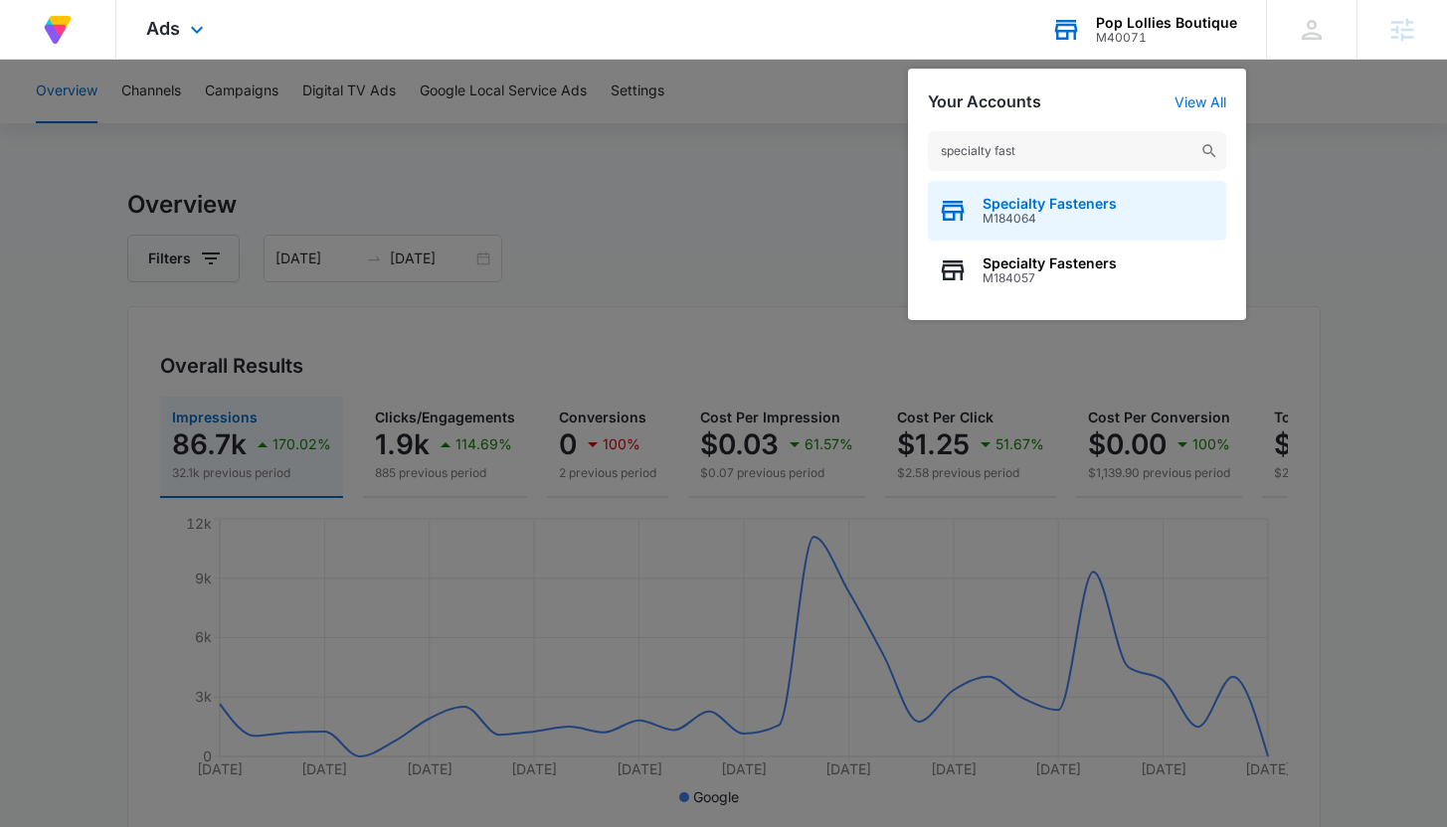
click at [1002, 221] on span "M184064" at bounding box center [1049, 219] width 134 height 14
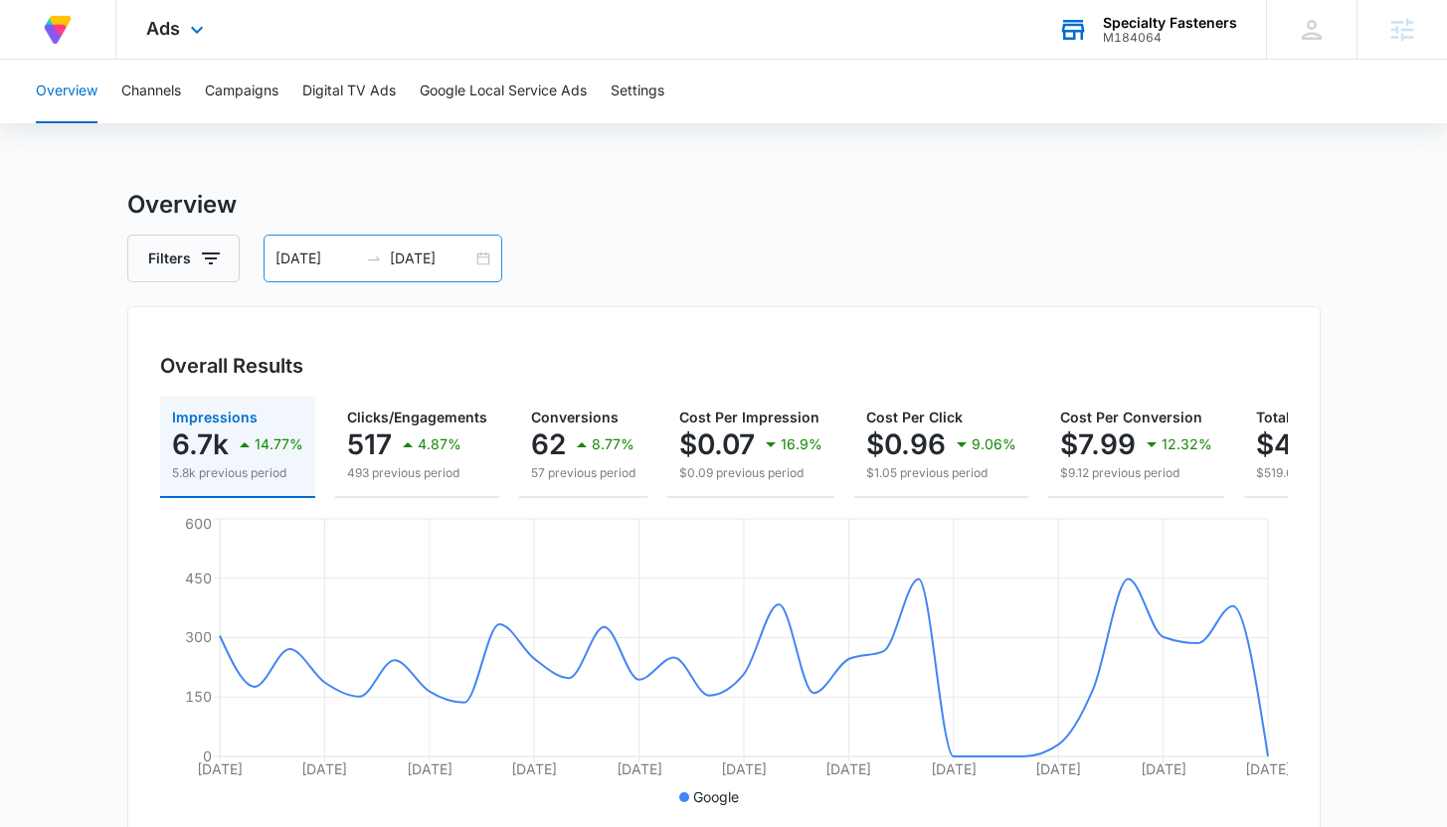
click at [313, 263] on input "09/06/2025" at bounding box center [316, 259] width 83 height 22
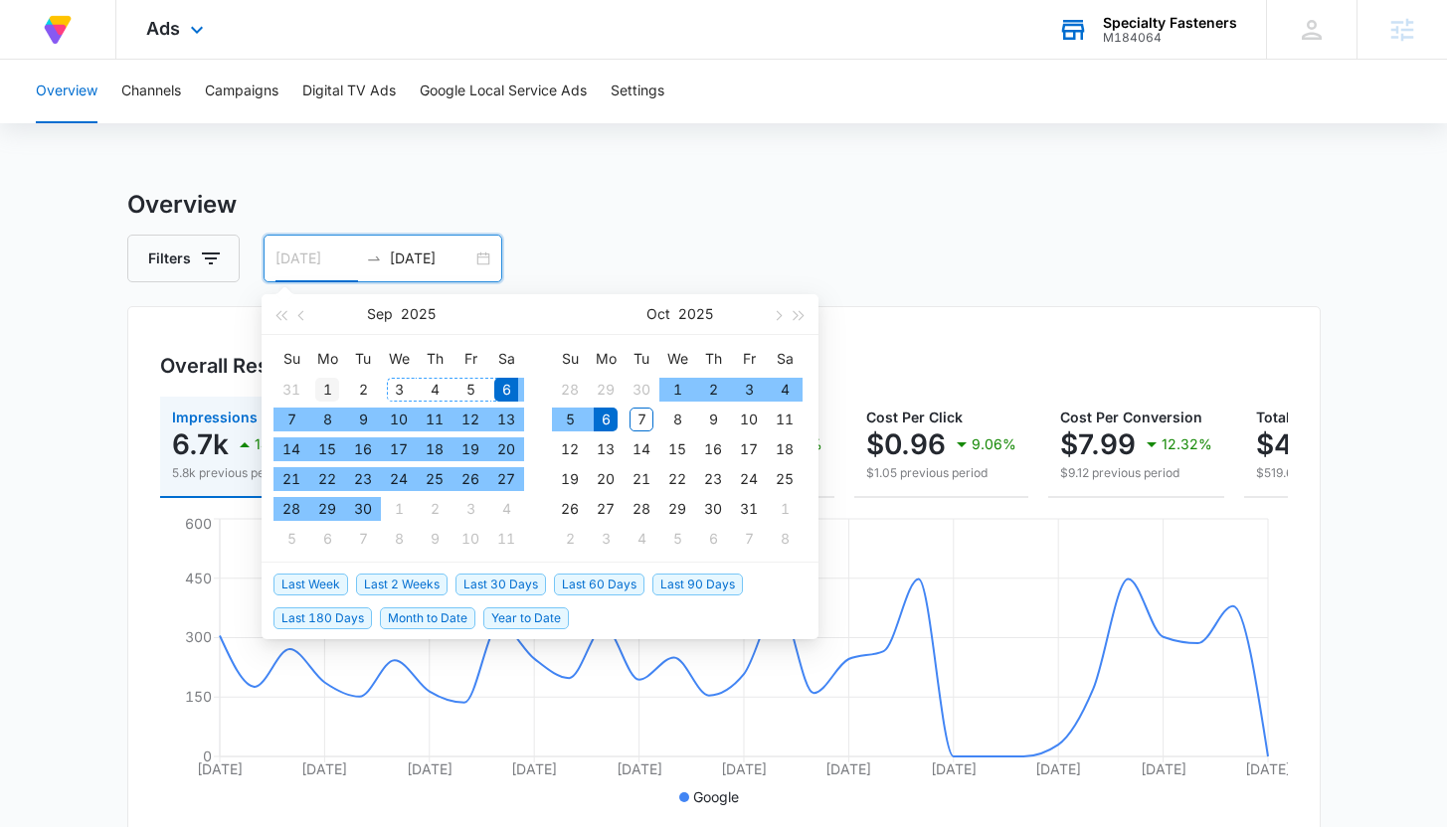
type input "09/01/2025"
click at [330, 385] on div "1" at bounding box center [327, 390] width 24 height 24
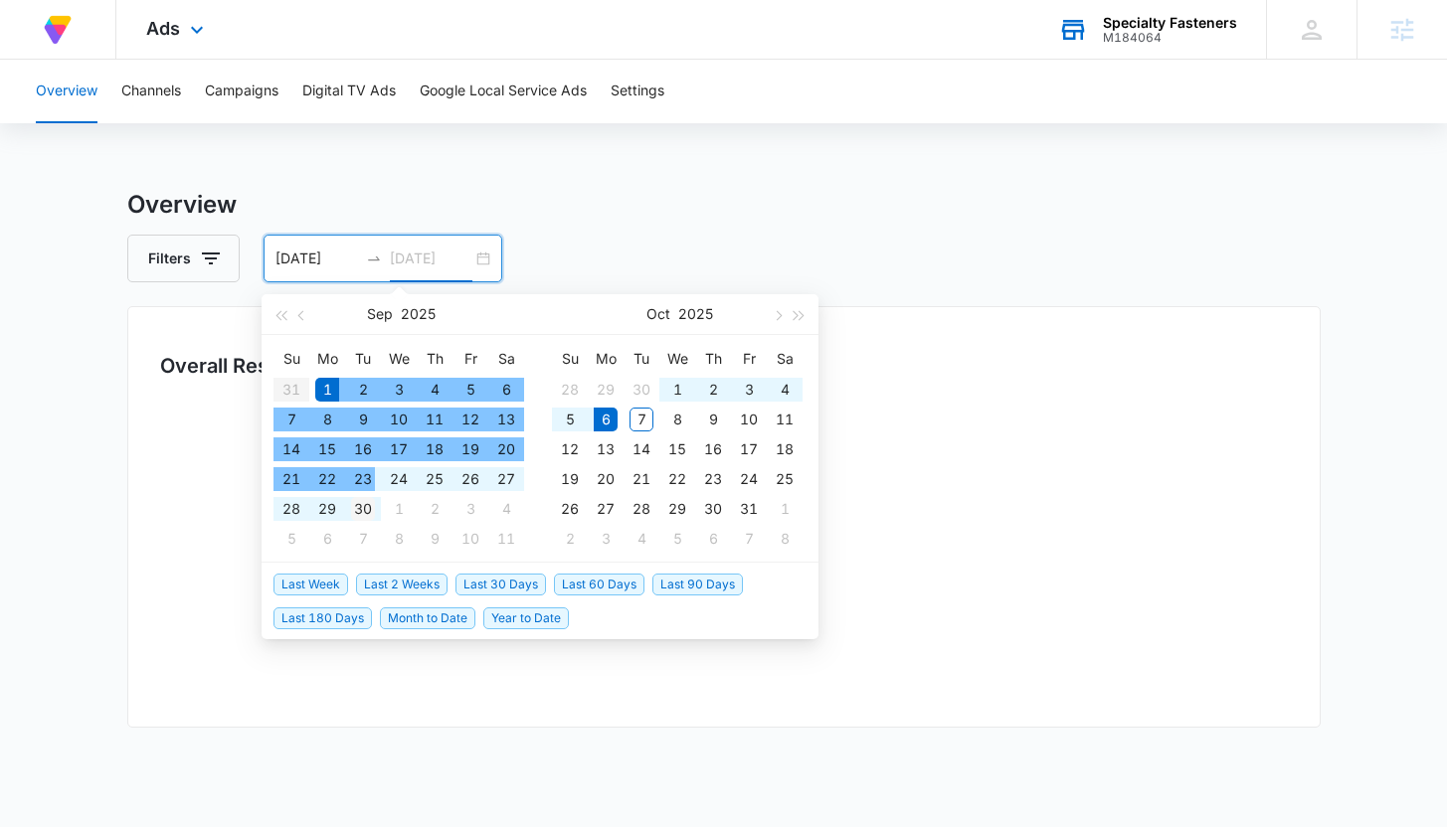
type input "09/30/2025"
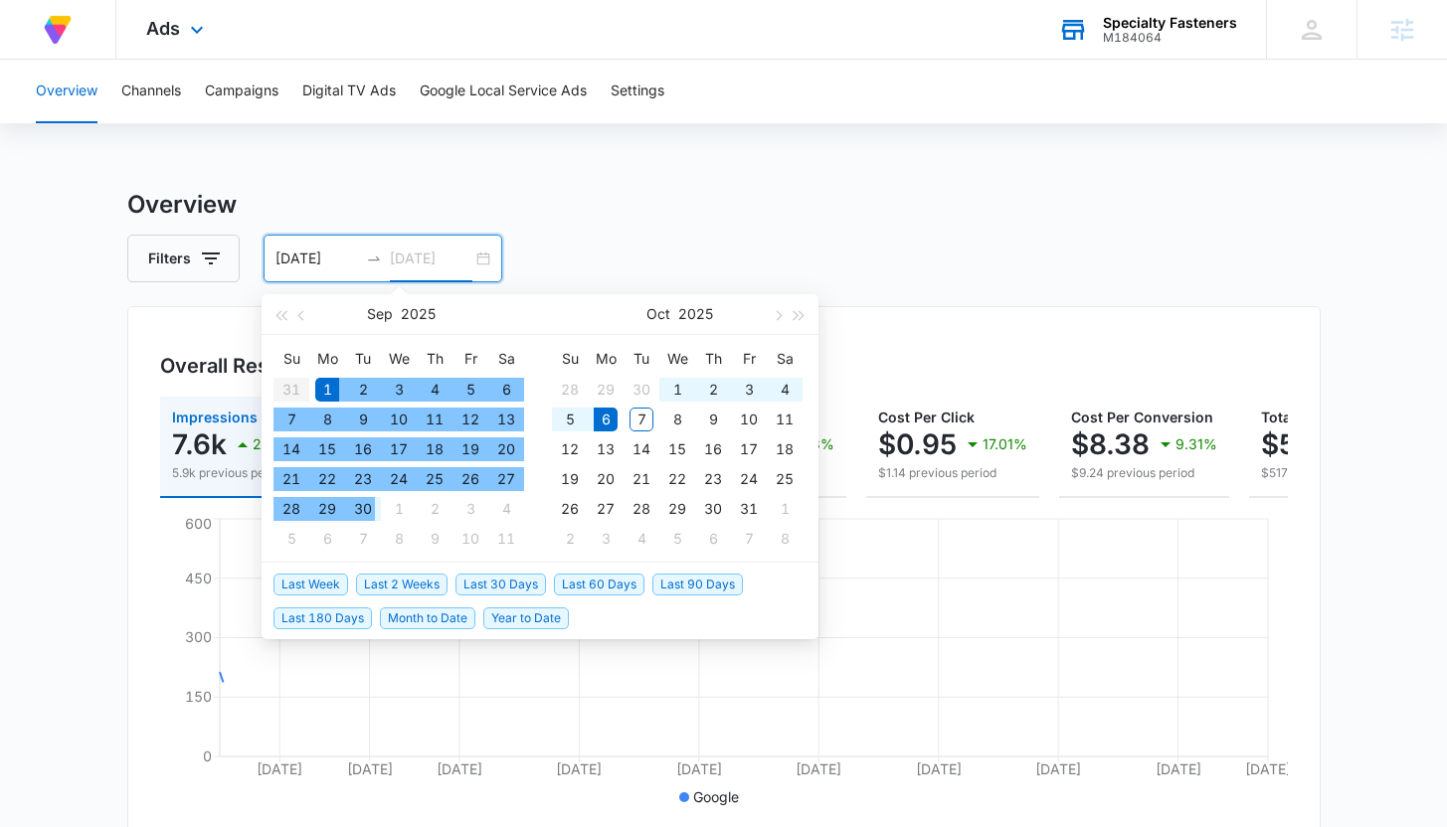
click at [373, 511] on div "30" at bounding box center [363, 509] width 24 height 24
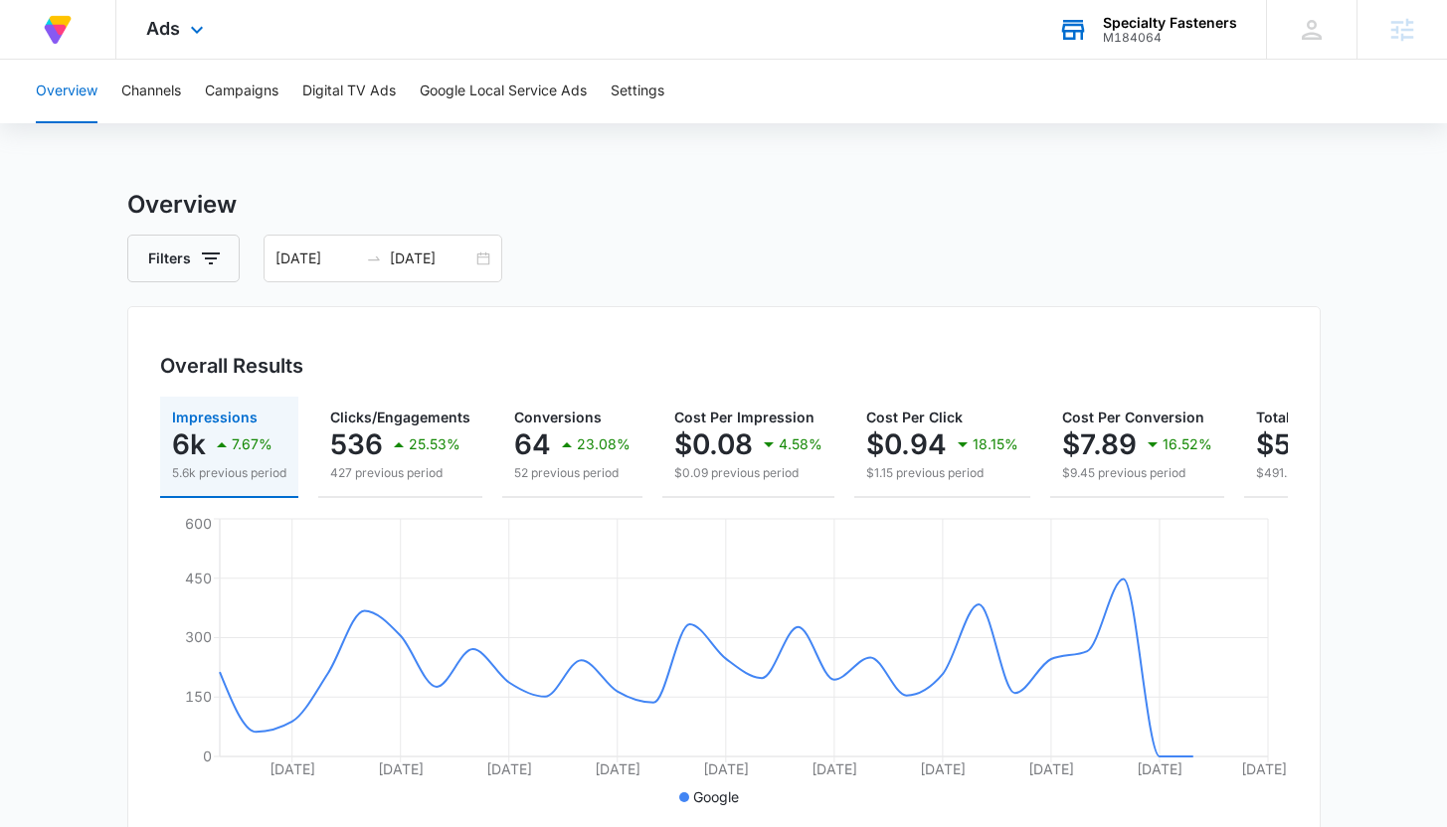
scroll to position [0, 167]
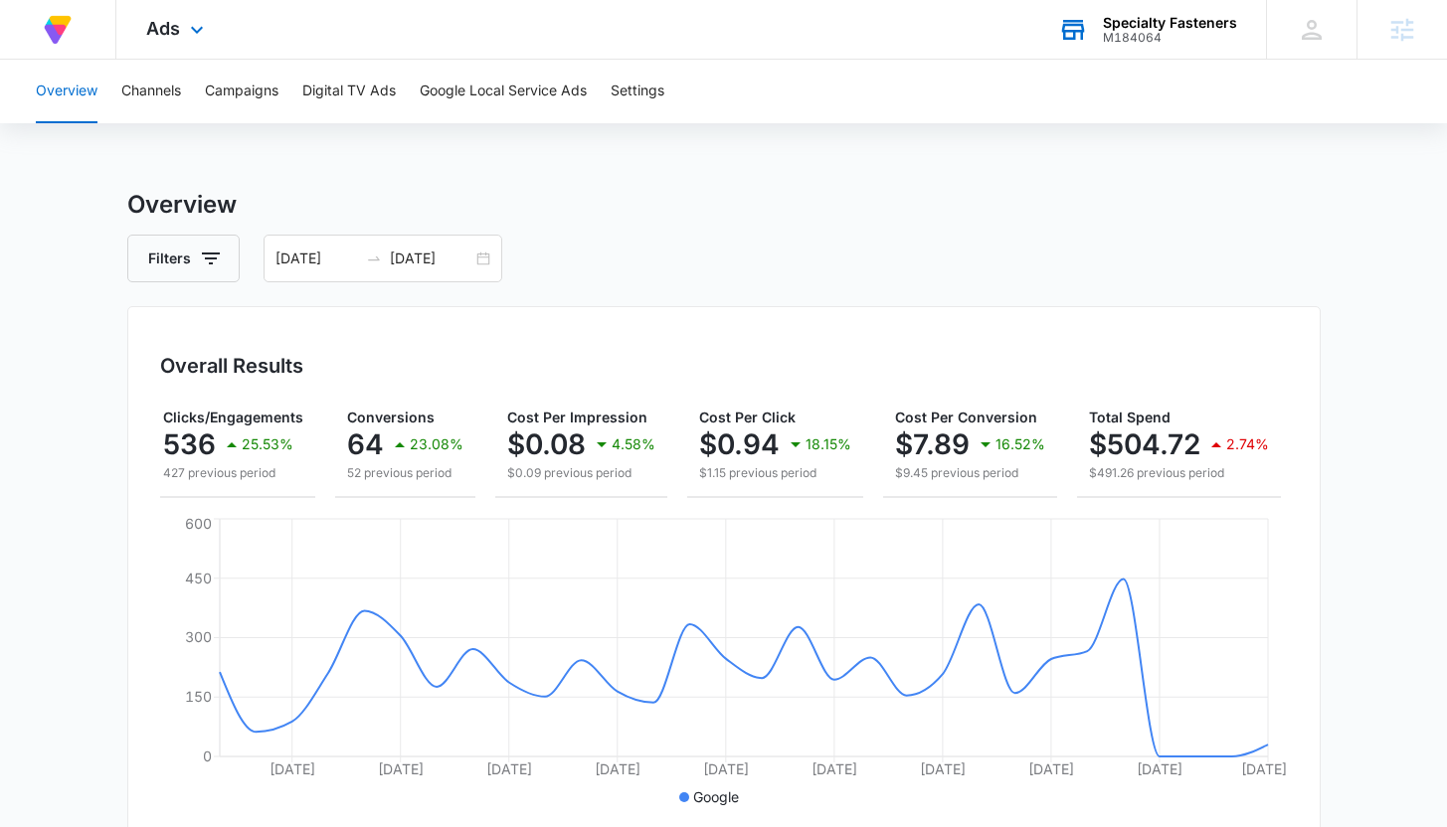
click at [1120, 22] on div "Specialty Fasteners" at bounding box center [1170, 23] width 134 height 16
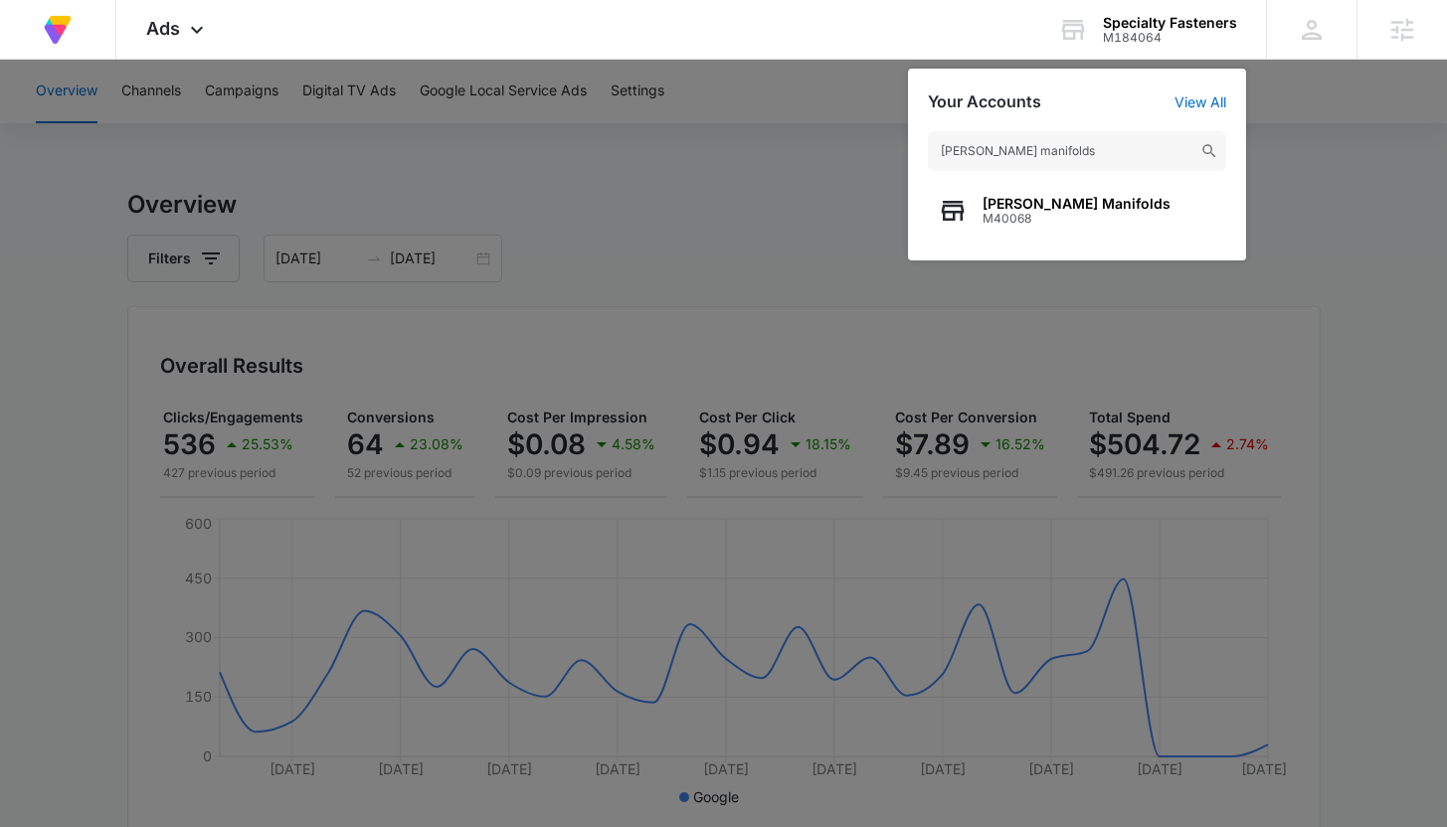
type input "pierce manifolds"
click at [1069, 201] on span "[PERSON_NAME] Manifolds" at bounding box center [1076, 204] width 188 height 16
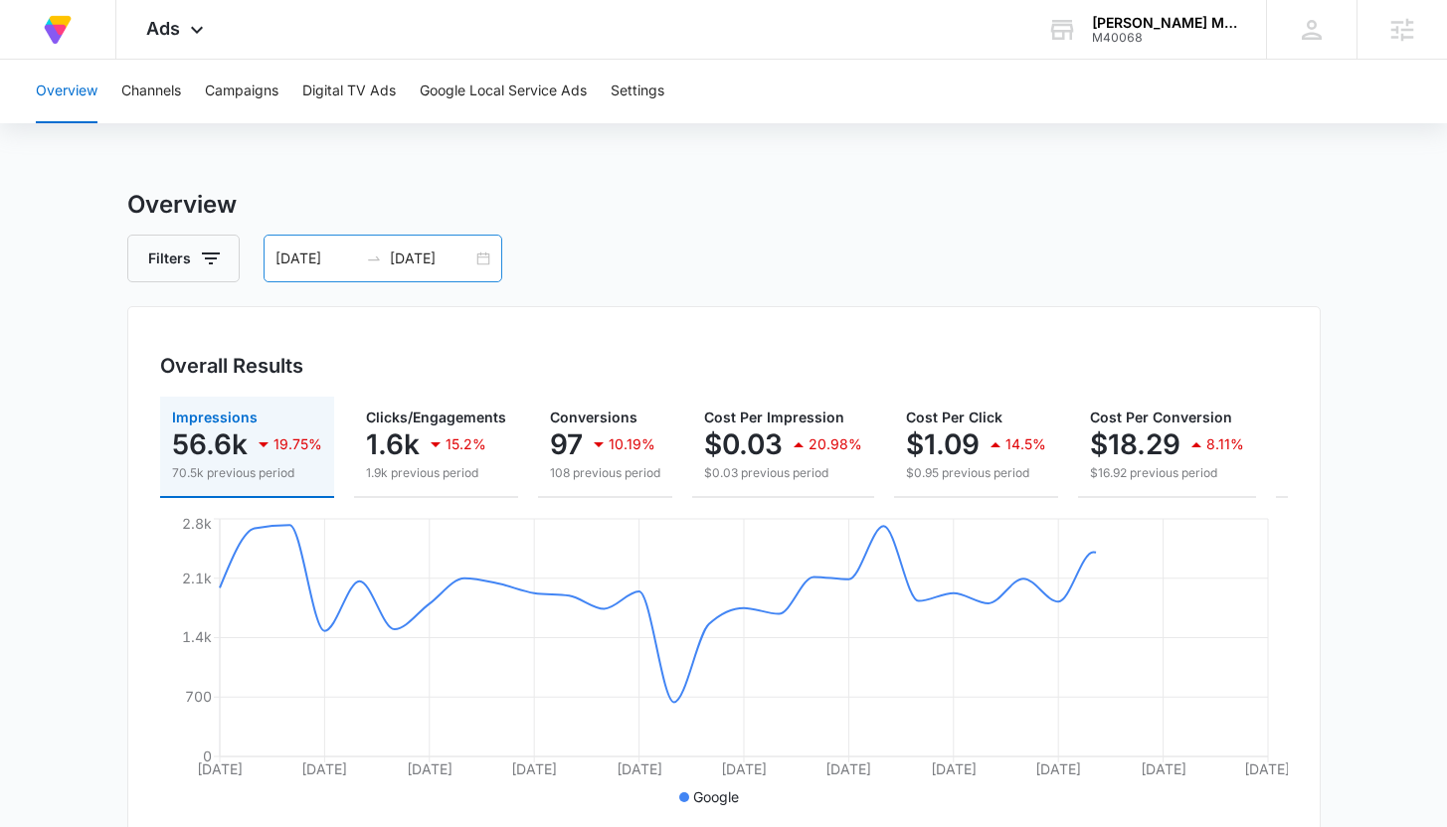
click at [316, 258] on input "07/01/2025" at bounding box center [316, 259] width 83 height 22
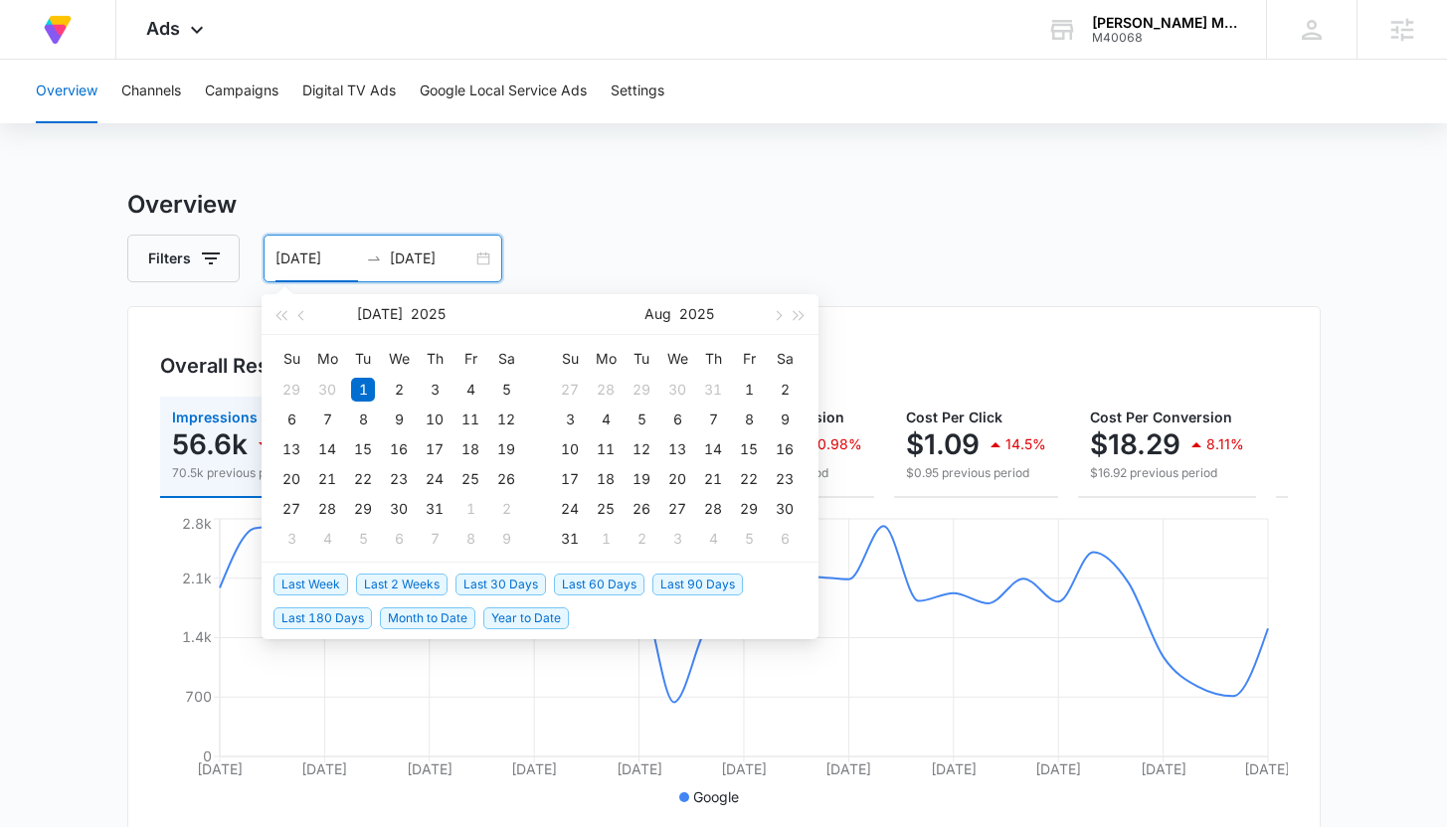
click at [475, 582] on span "Last 30 Days" at bounding box center [500, 585] width 90 height 22
type input "09/07/2025"
type input "10/07/2025"
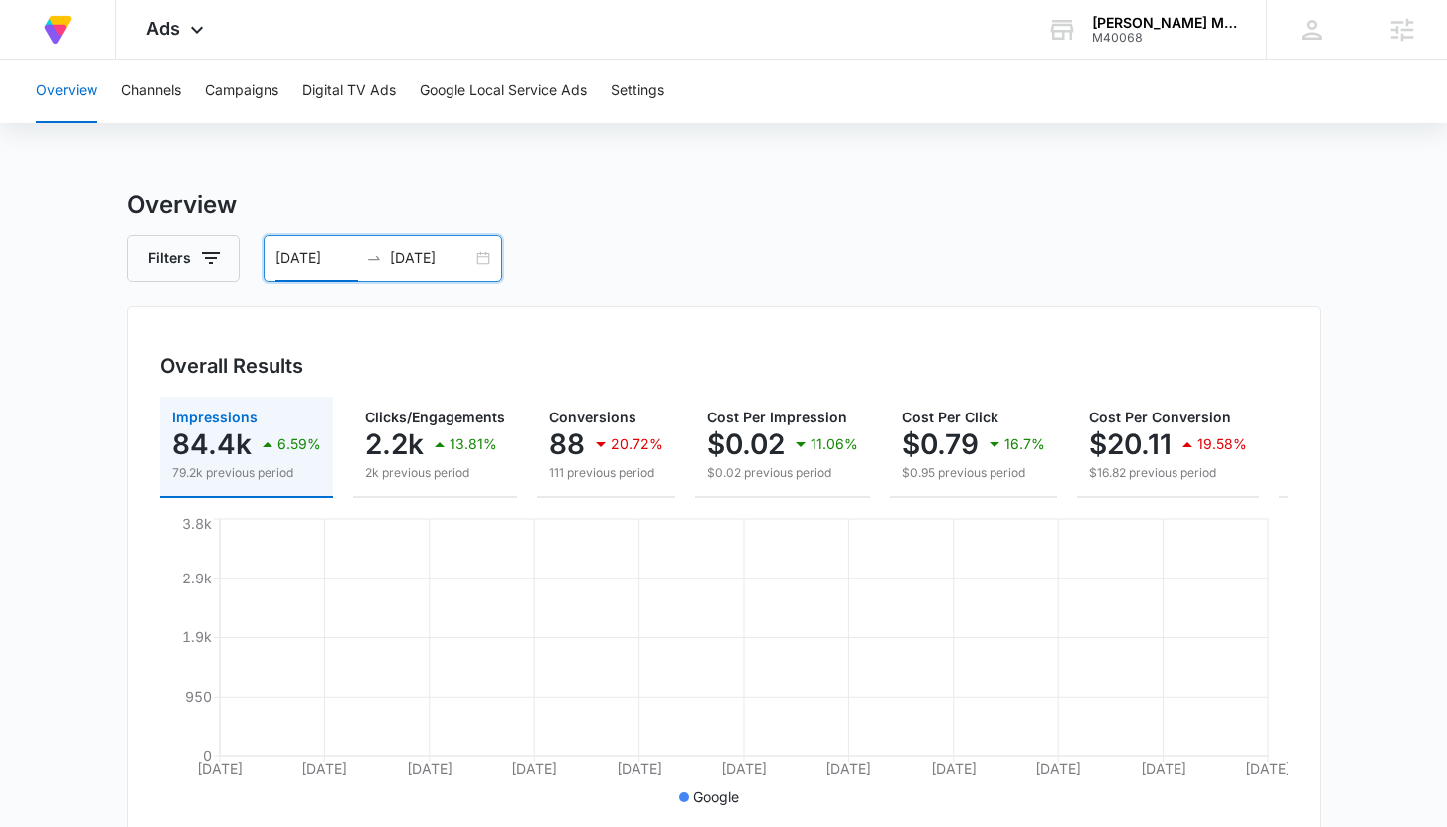
click at [299, 261] on input "09/07/2025" at bounding box center [316, 259] width 83 height 22
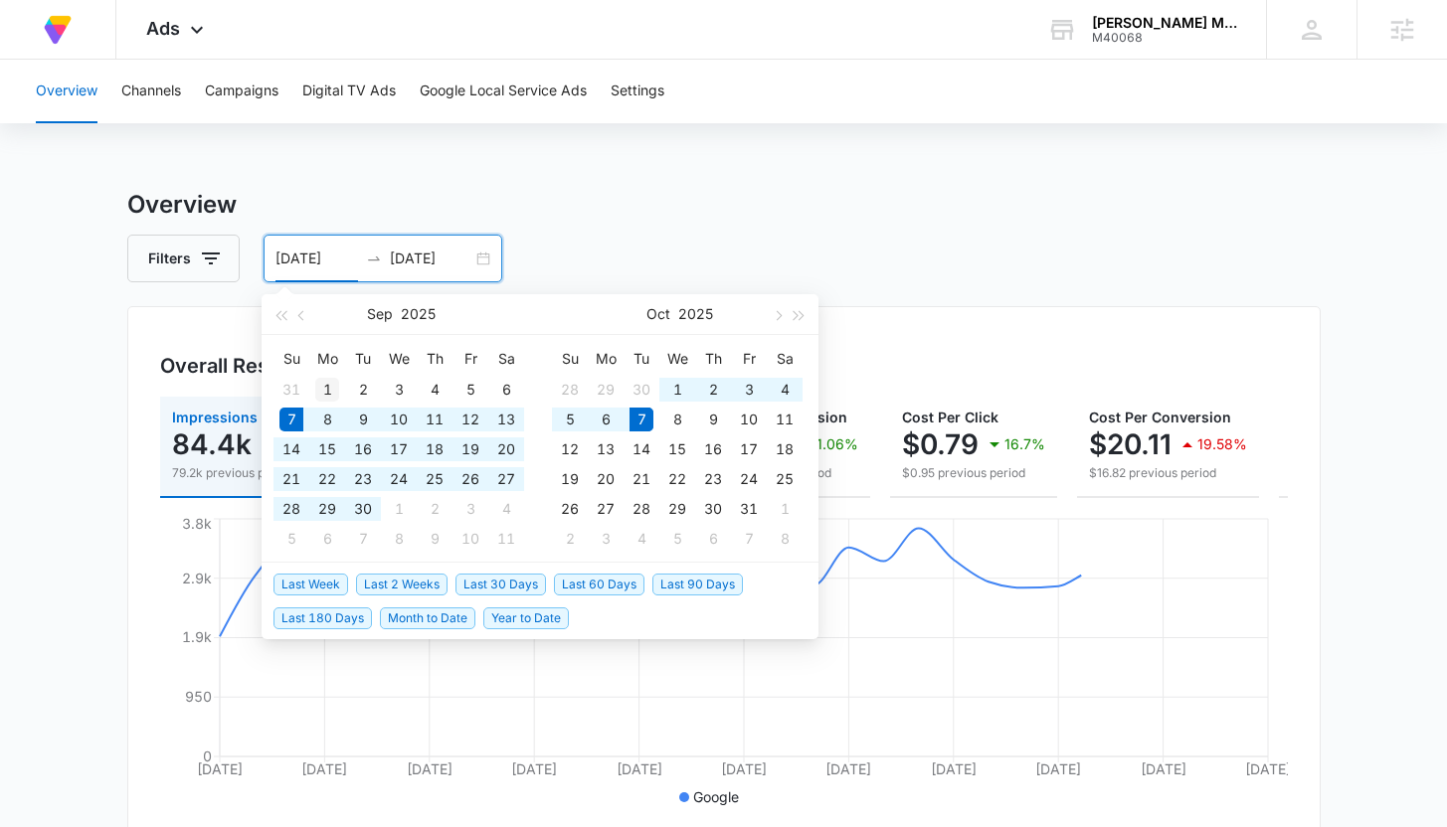
type input "09/01/2025"
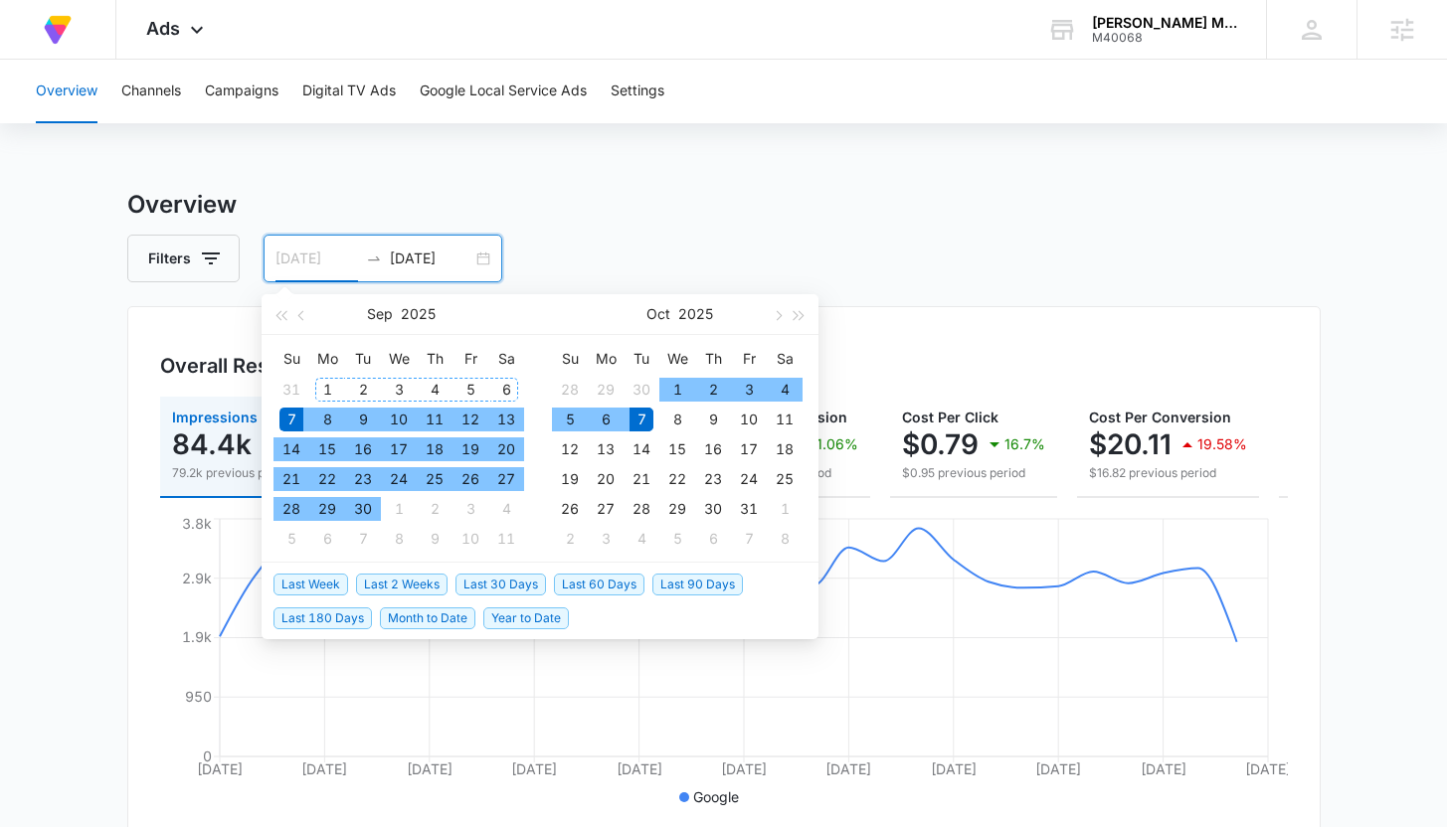
click at [325, 384] on div "1" at bounding box center [327, 390] width 24 height 24
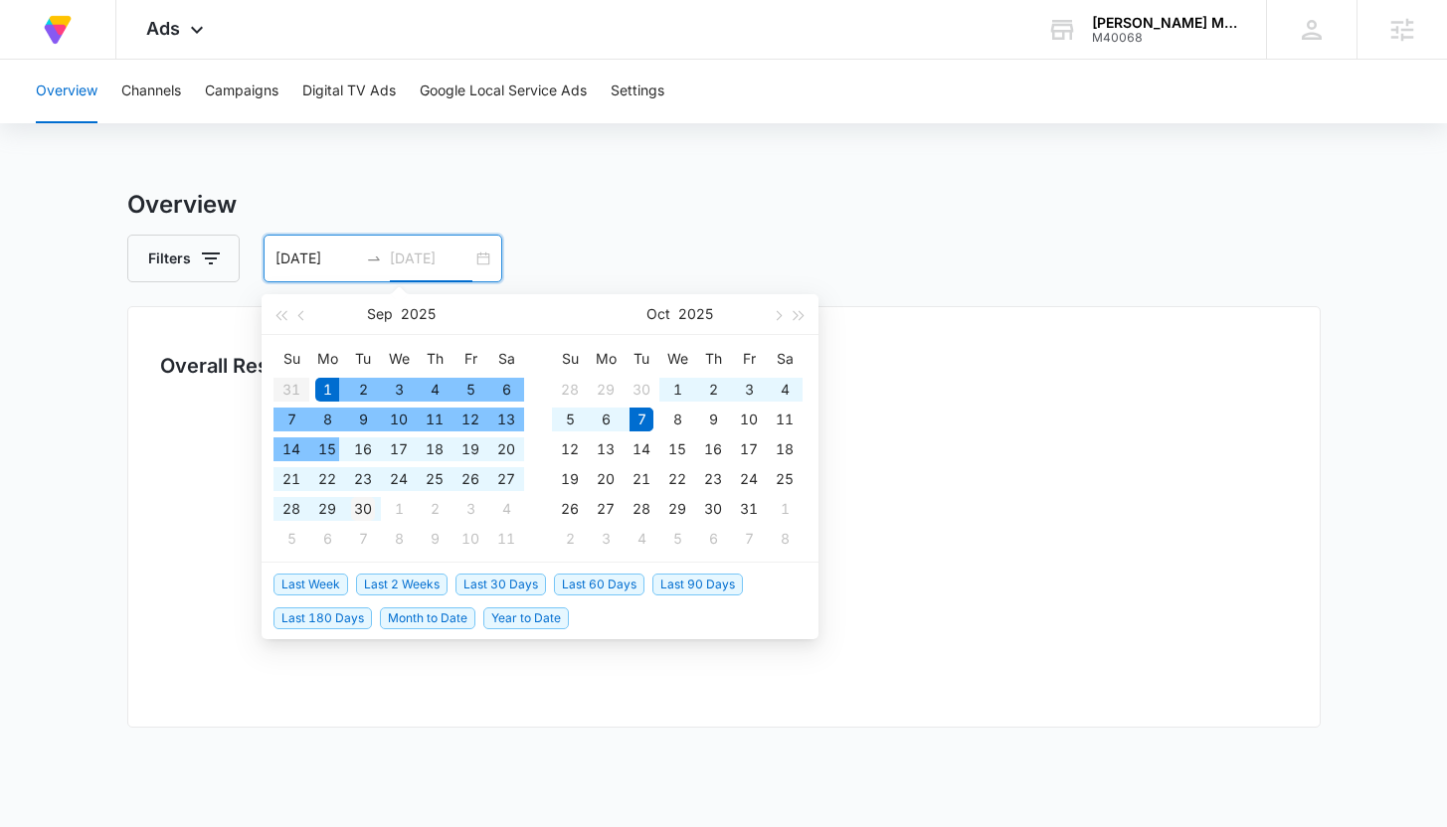
type input "09/30/2025"
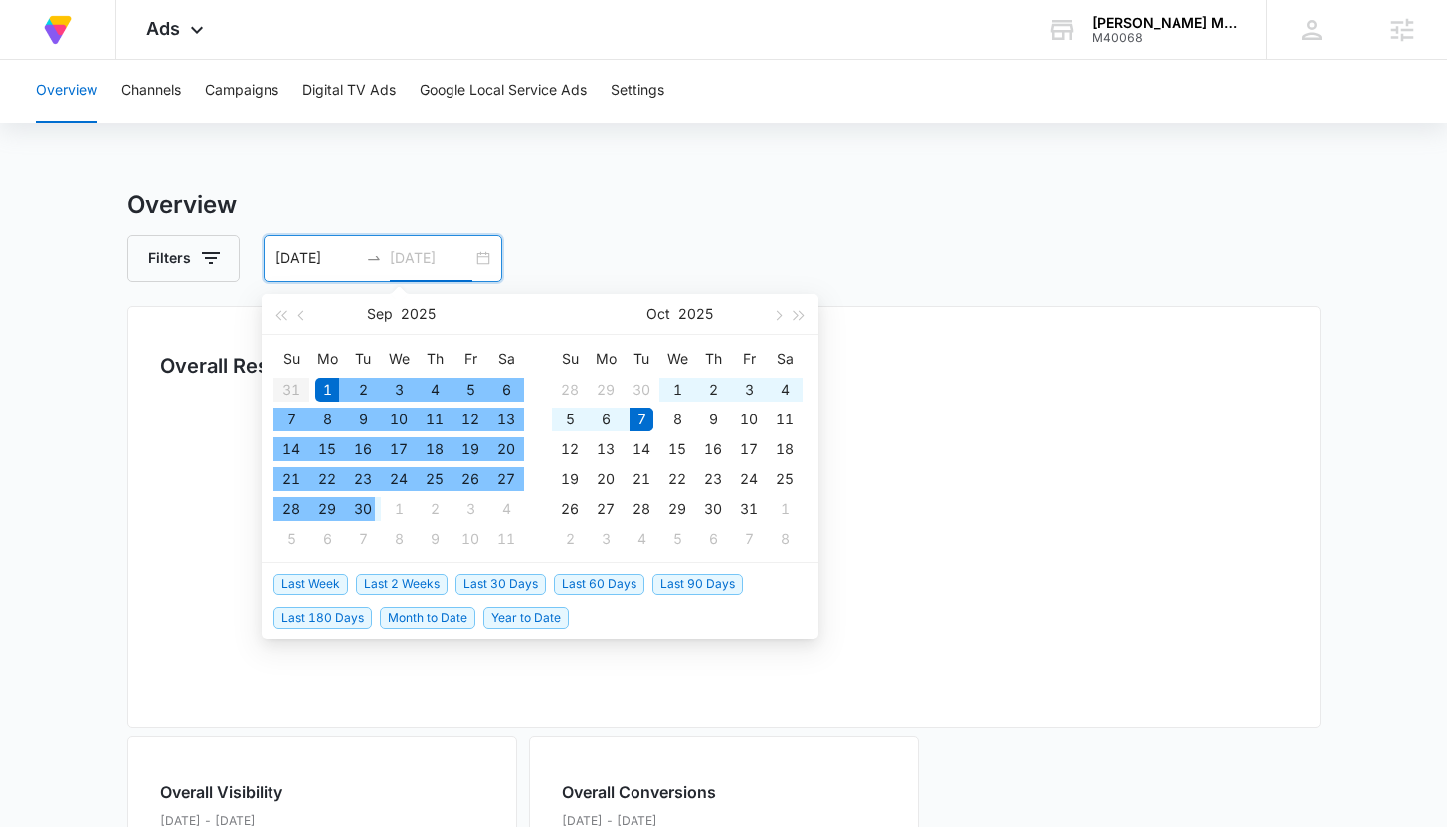
click at [366, 506] on div "30" at bounding box center [363, 509] width 24 height 24
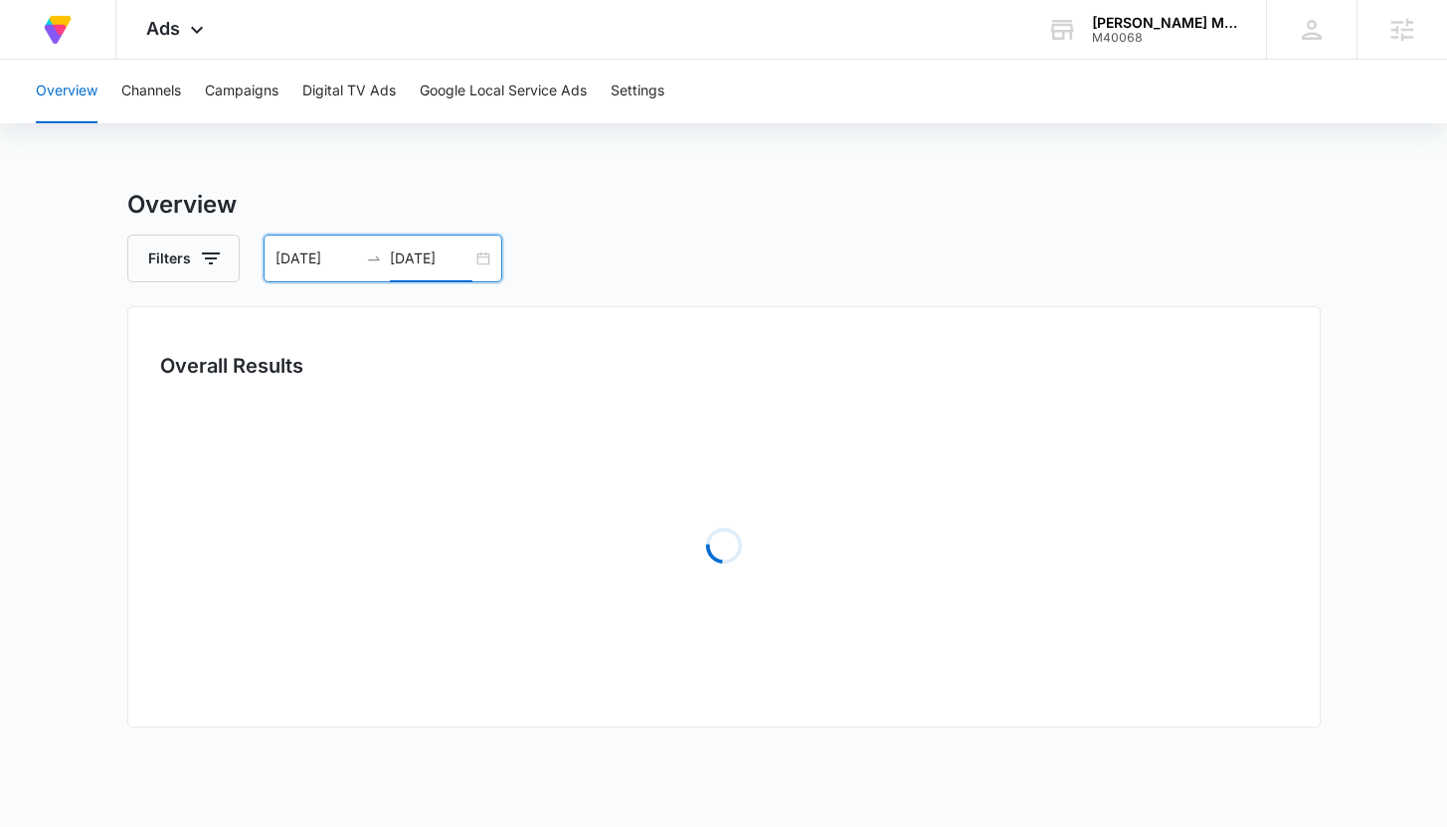
click at [118, 368] on main "Overview Filters 09/01/2025 09/30/2025 Overall Results Loading Loading Loading …" at bounding box center [723, 644] width 1447 height 915
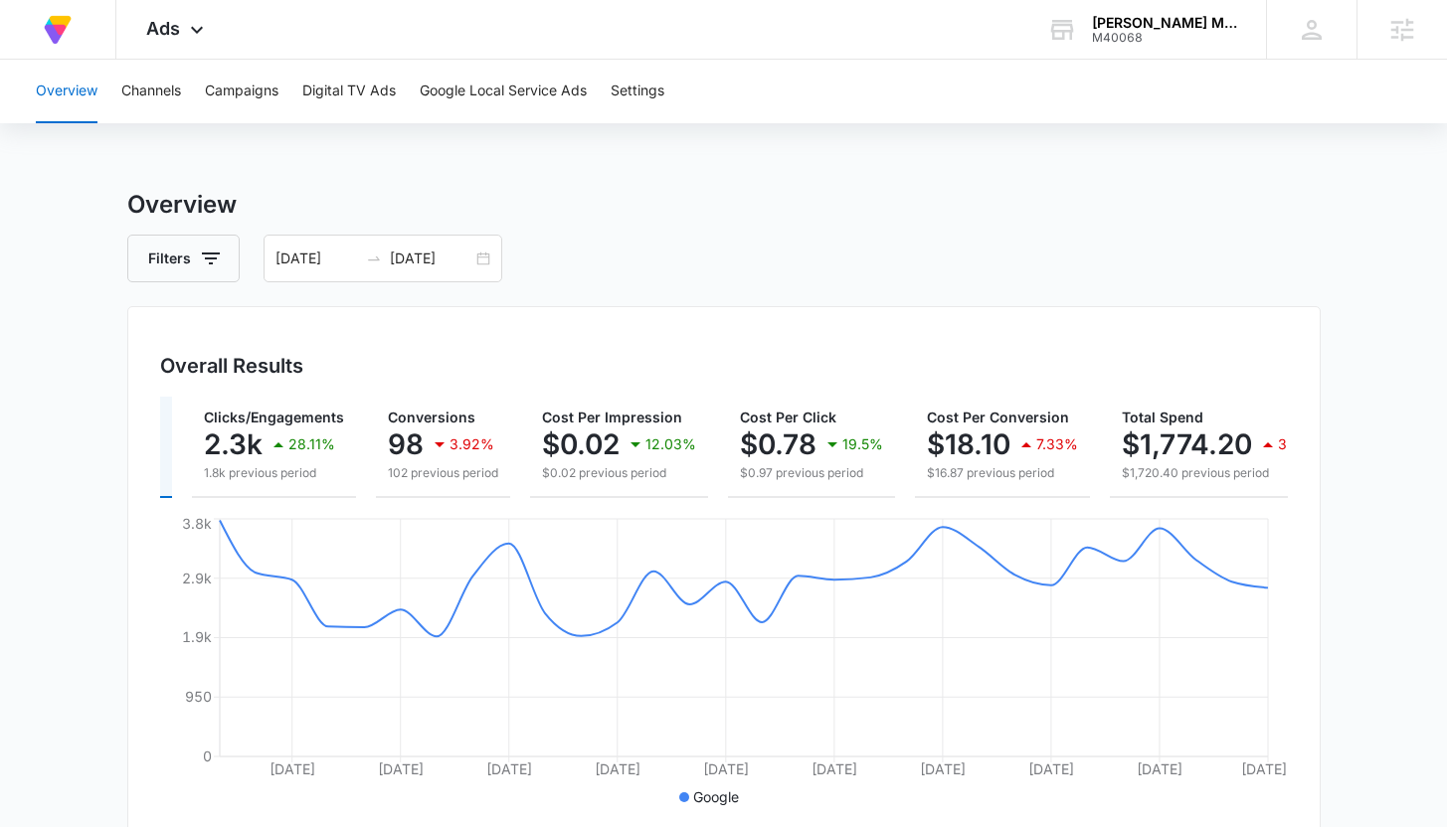
scroll to position [0, 206]
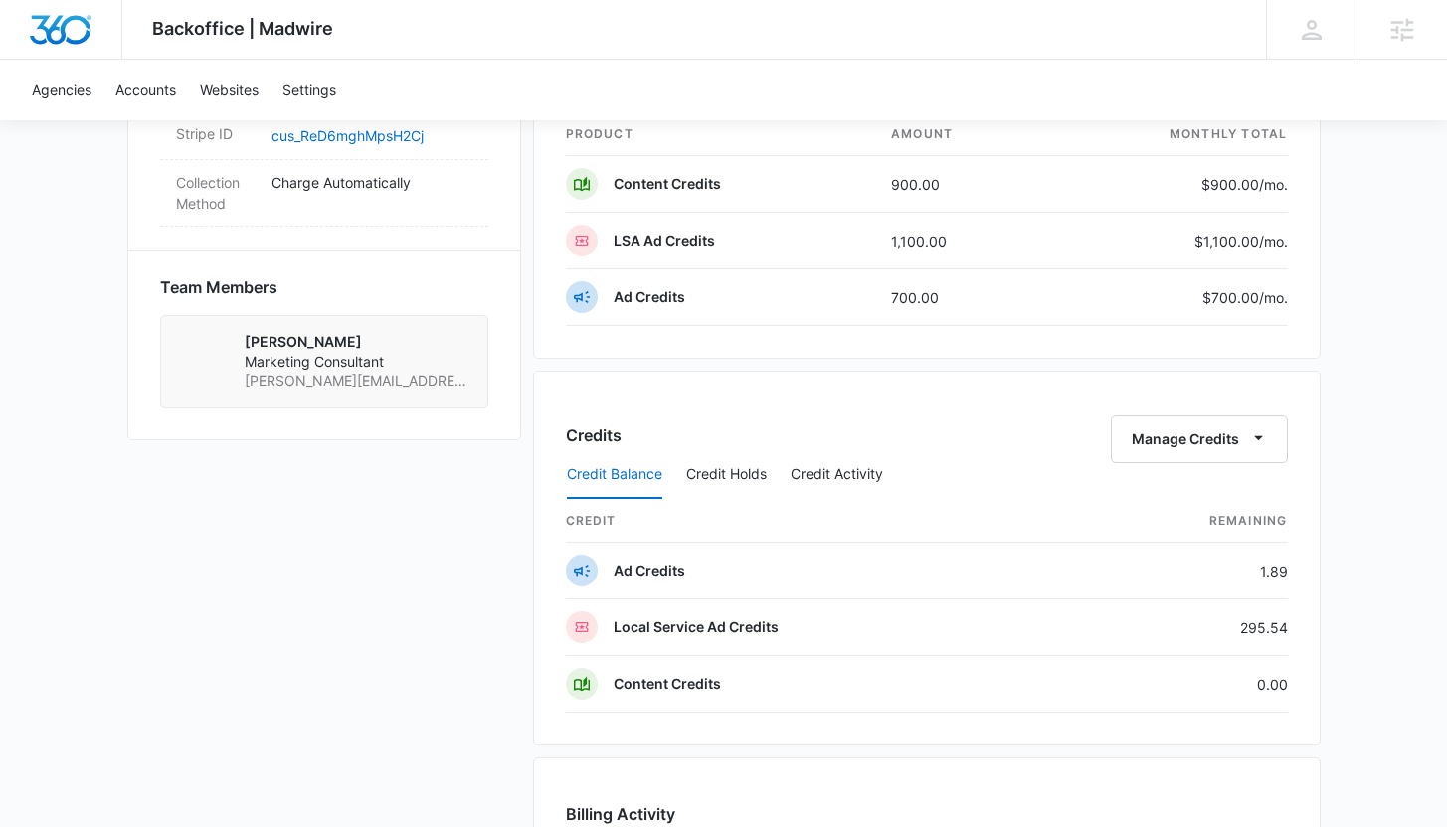
scroll to position [1579, 0]
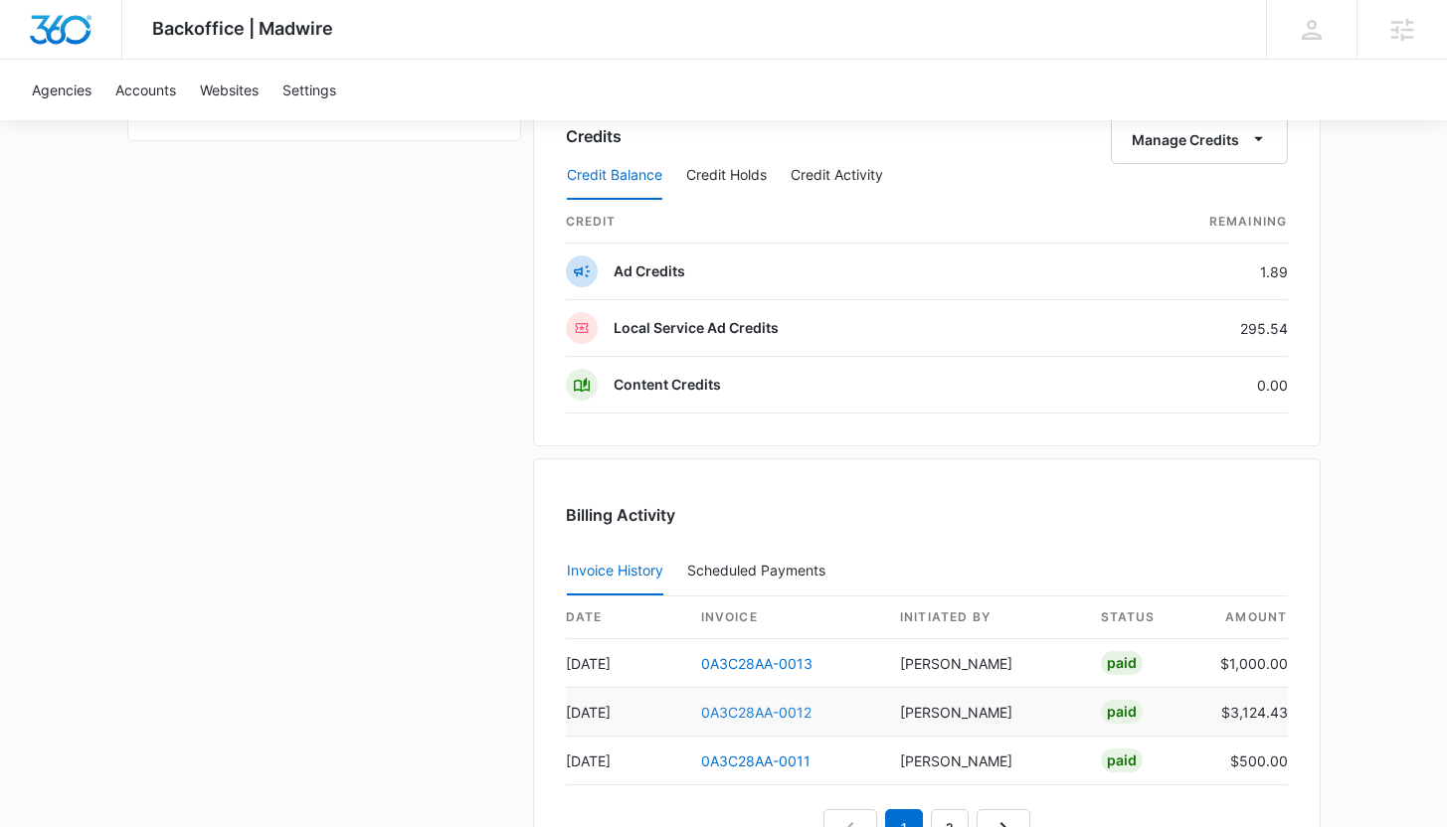
click at [757, 709] on link "0A3C28AA-0012" at bounding box center [756, 712] width 110 height 17
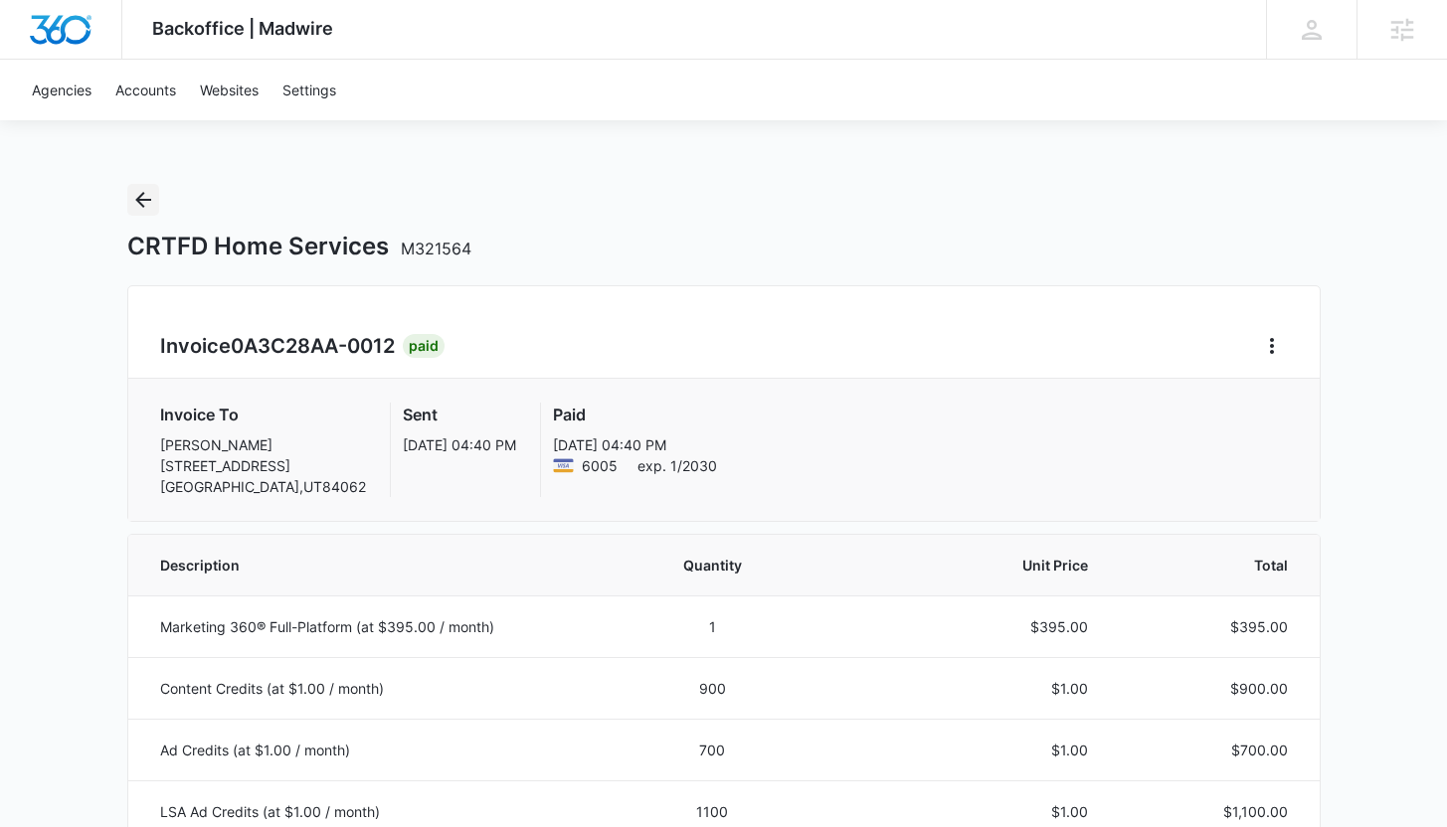
click at [143, 207] on icon "Back" at bounding box center [143, 200] width 24 height 24
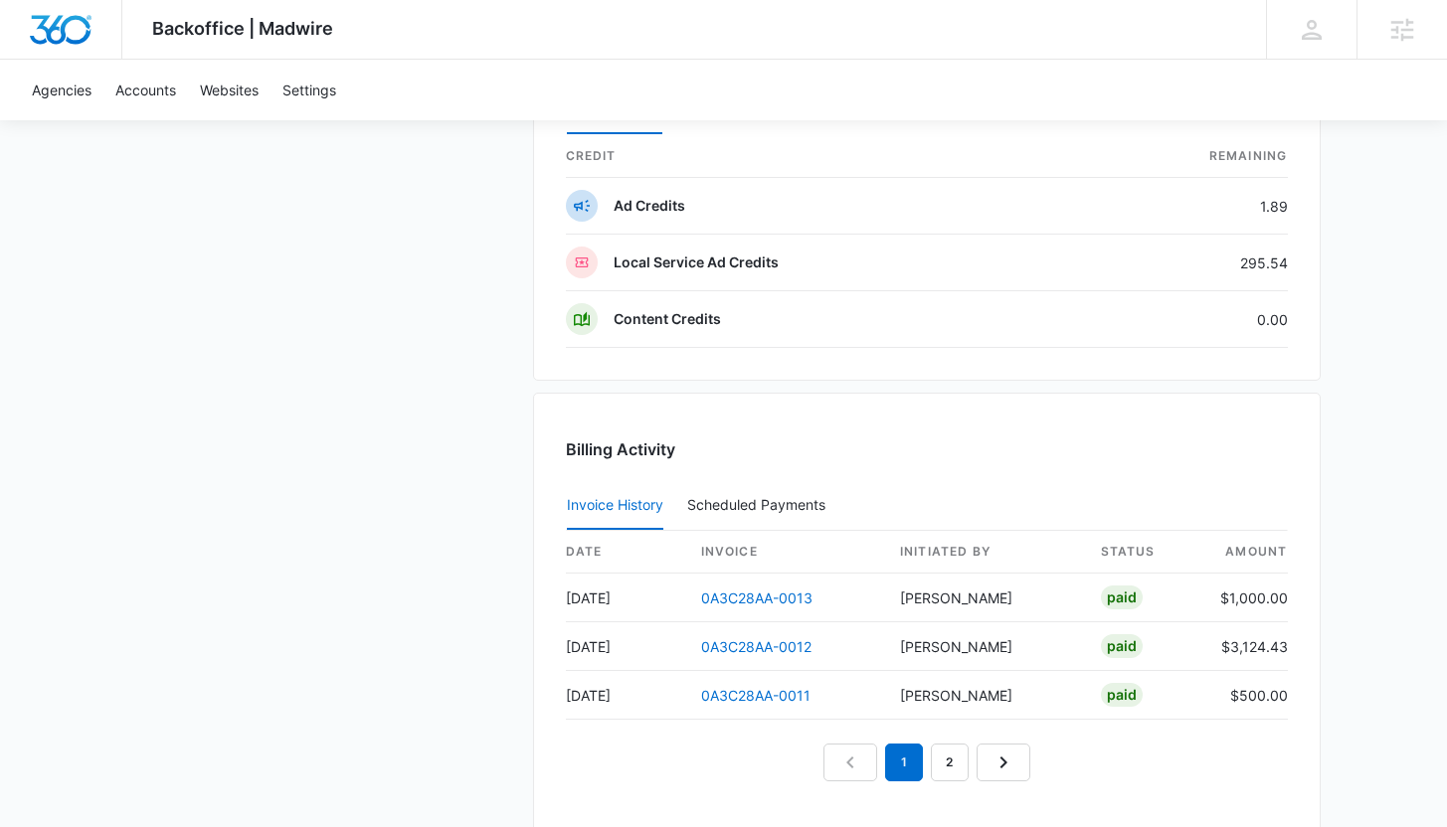
scroll to position [1976, 0]
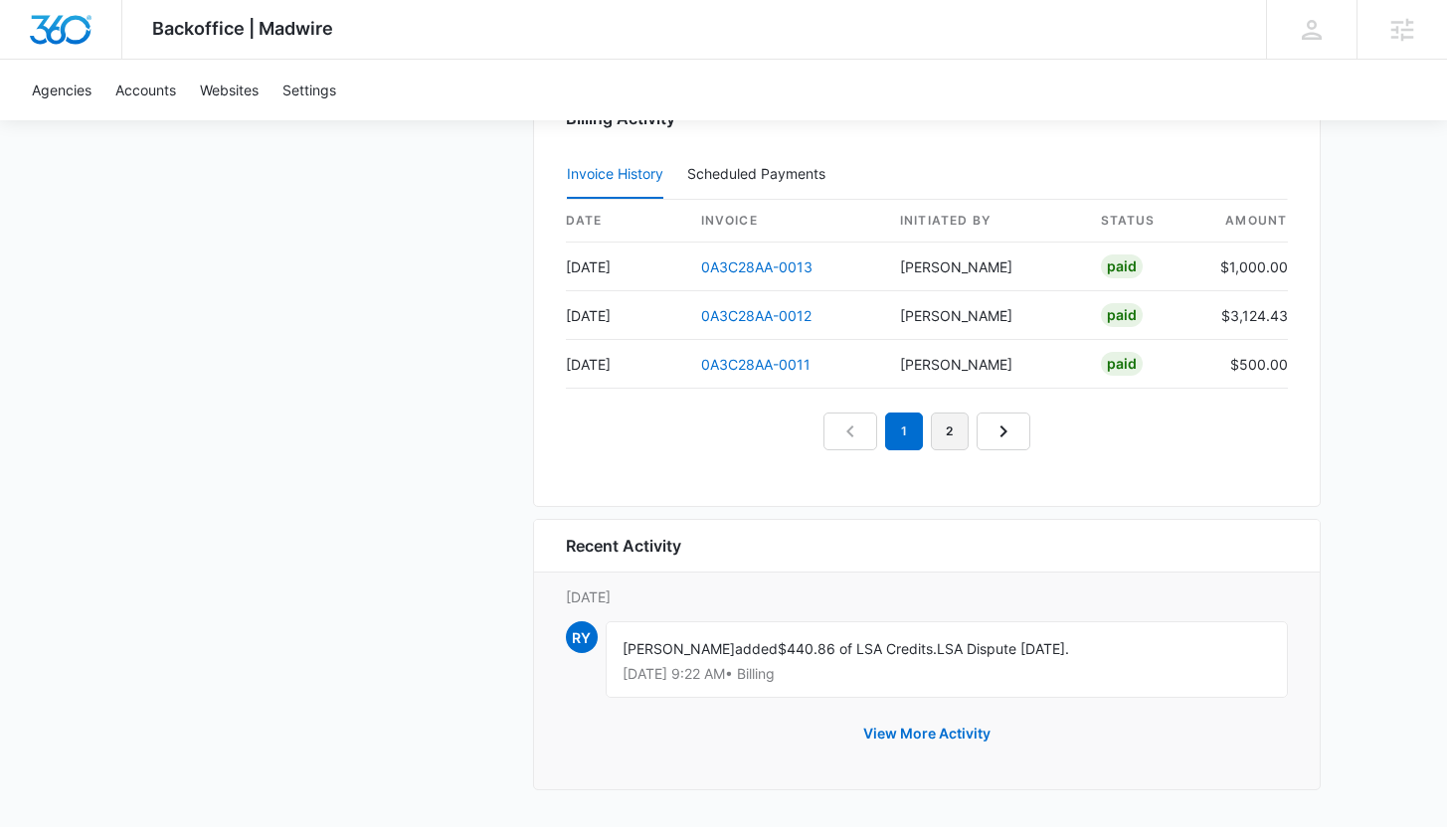
click at [948, 429] on link "2" at bounding box center [950, 432] width 38 height 38
click at [741, 267] on link "0A3C28AA-0010" at bounding box center [756, 267] width 111 height 17
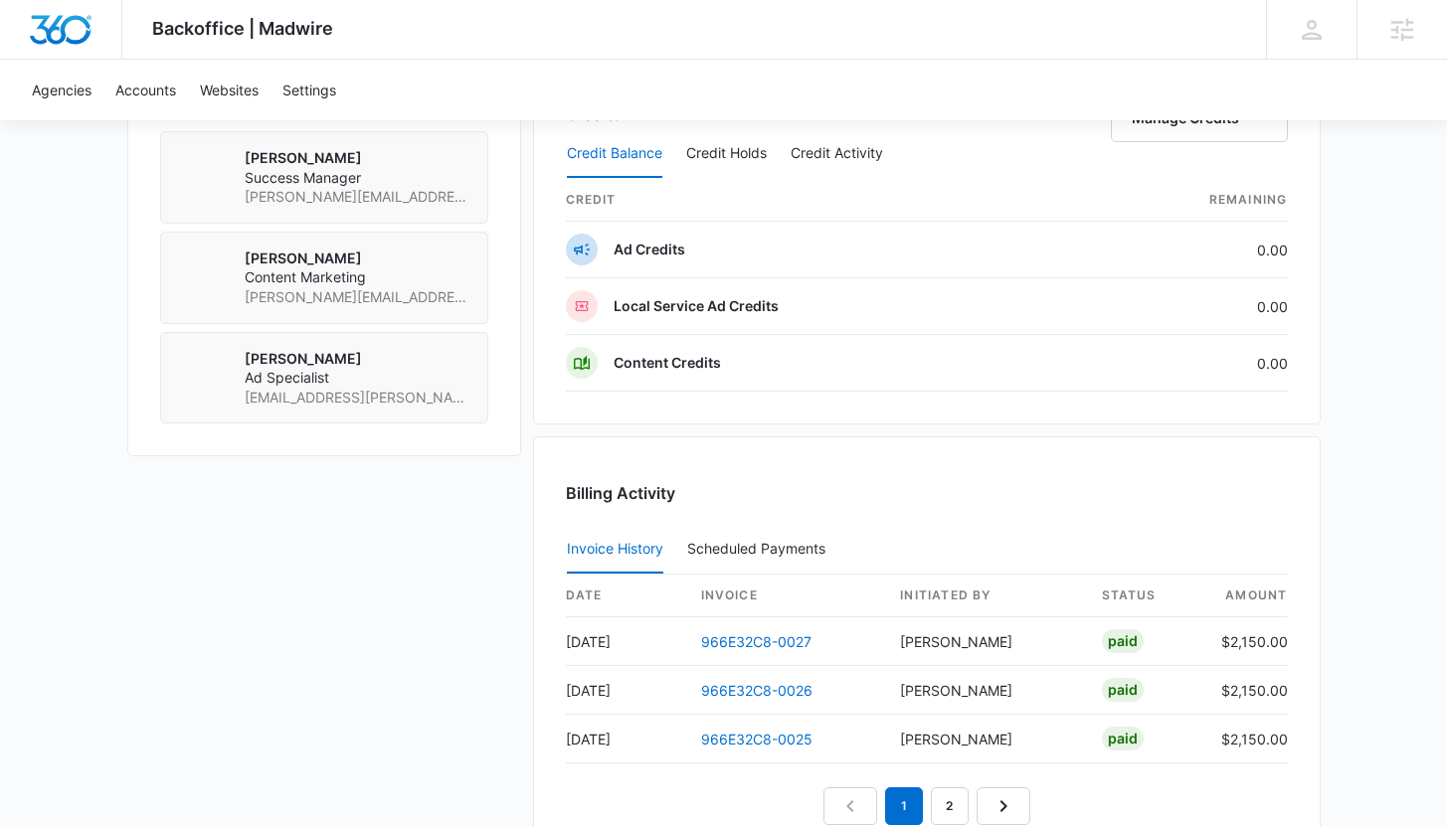
scroll to position [1492, 0]
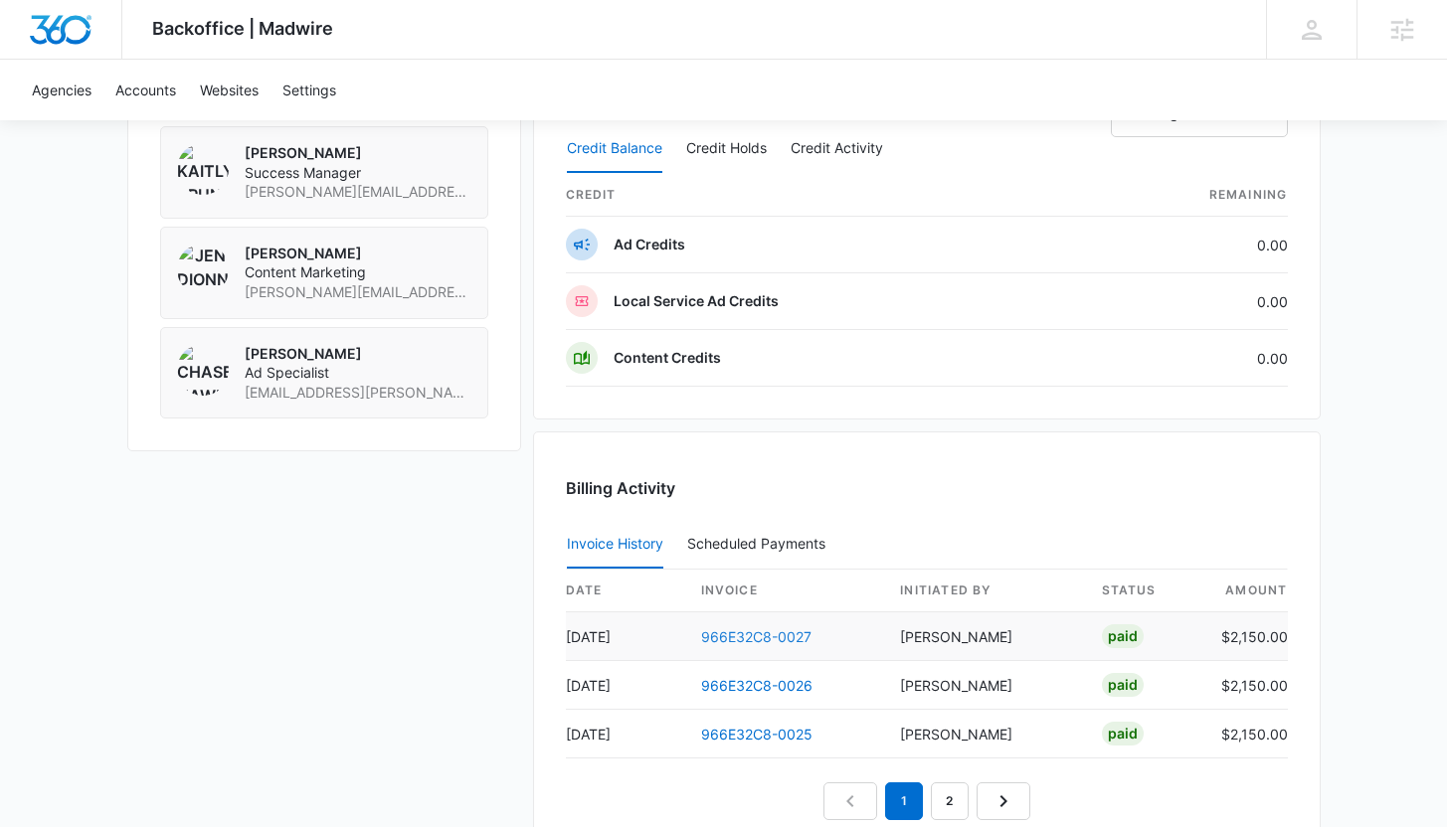
click at [719, 633] on link "966E32C8-0027" at bounding box center [756, 636] width 110 height 17
